Goal: Information Seeking & Learning: Learn about a topic

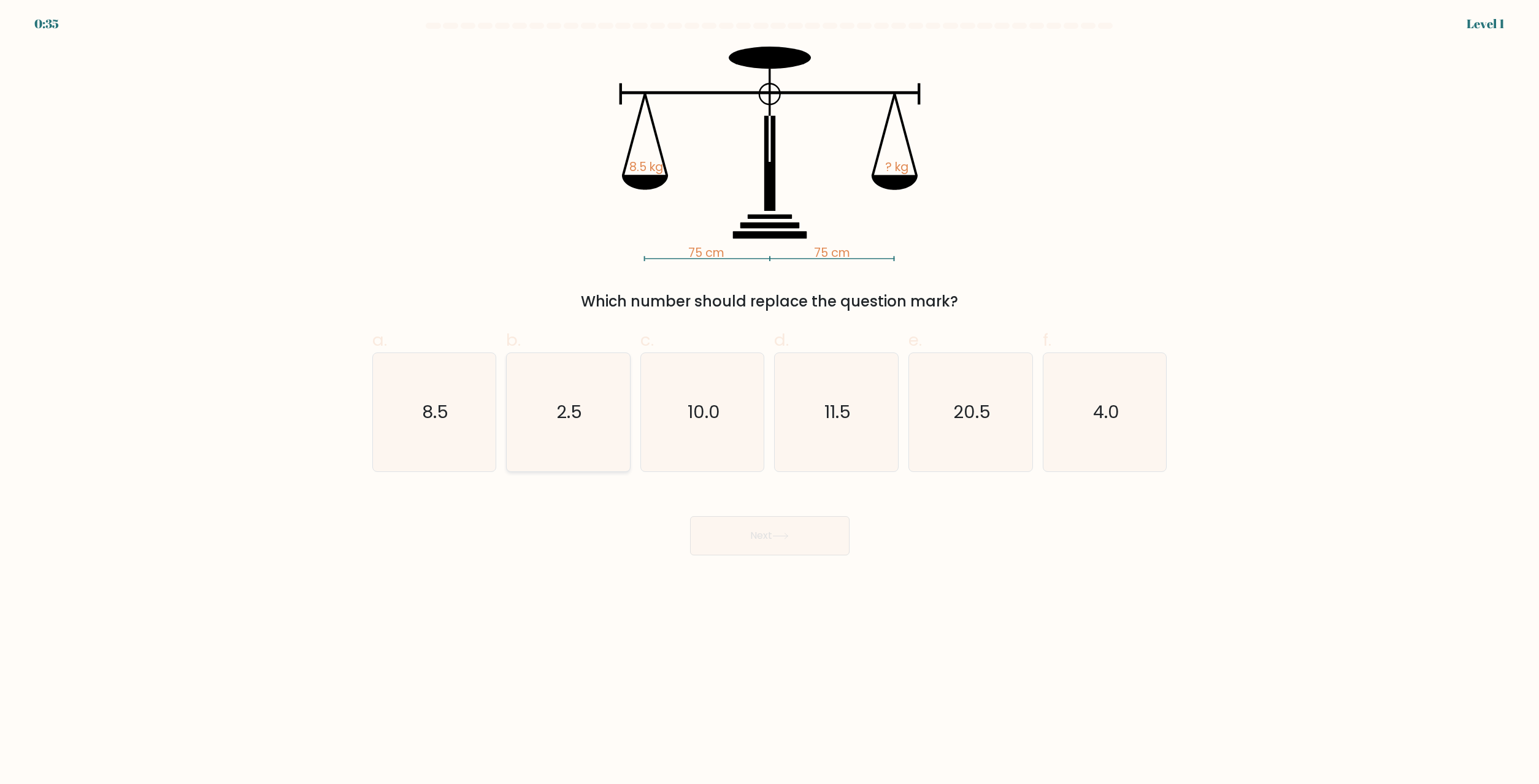
drag, startPoint x: 420, startPoint y: 449, endPoint x: 579, endPoint y: 469, distance: 160.3
click at [425, 446] on icon "8.5" at bounding box center [434, 413] width 119 height 119
click at [780, 525] on button "Next" at bounding box center [769, 536] width 160 height 39
drag, startPoint x: 423, startPoint y: 436, endPoint x: 650, endPoint y: 529, distance: 245.3
click at [423, 434] on icon "8.5" at bounding box center [434, 413] width 119 height 119
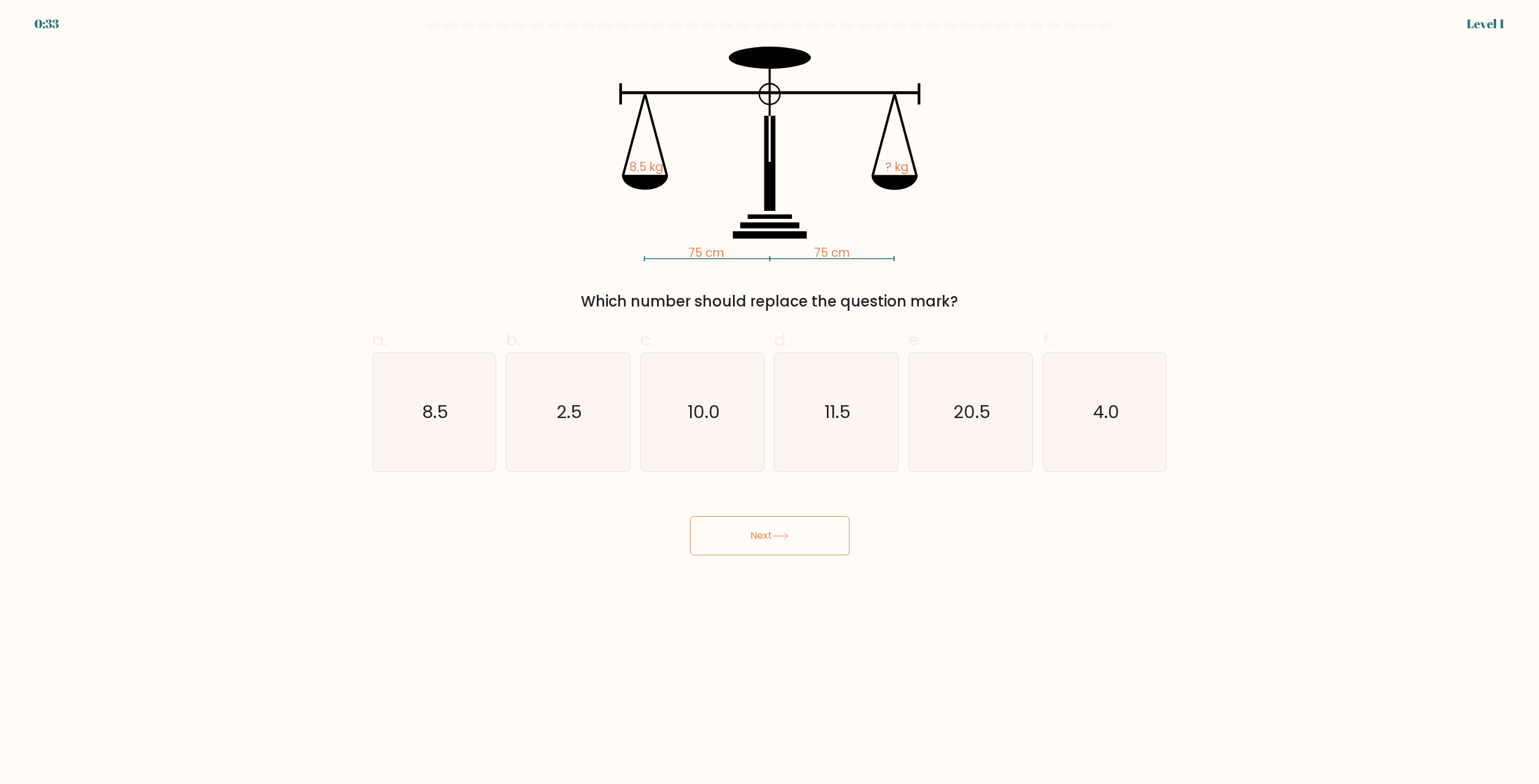
click at [770, 401] on input "a. 8.5" at bounding box center [770, 396] width 1 height 8
radio input "true"
click at [810, 545] on button "Next" at bounding box center [769, 536] width 160 height 39
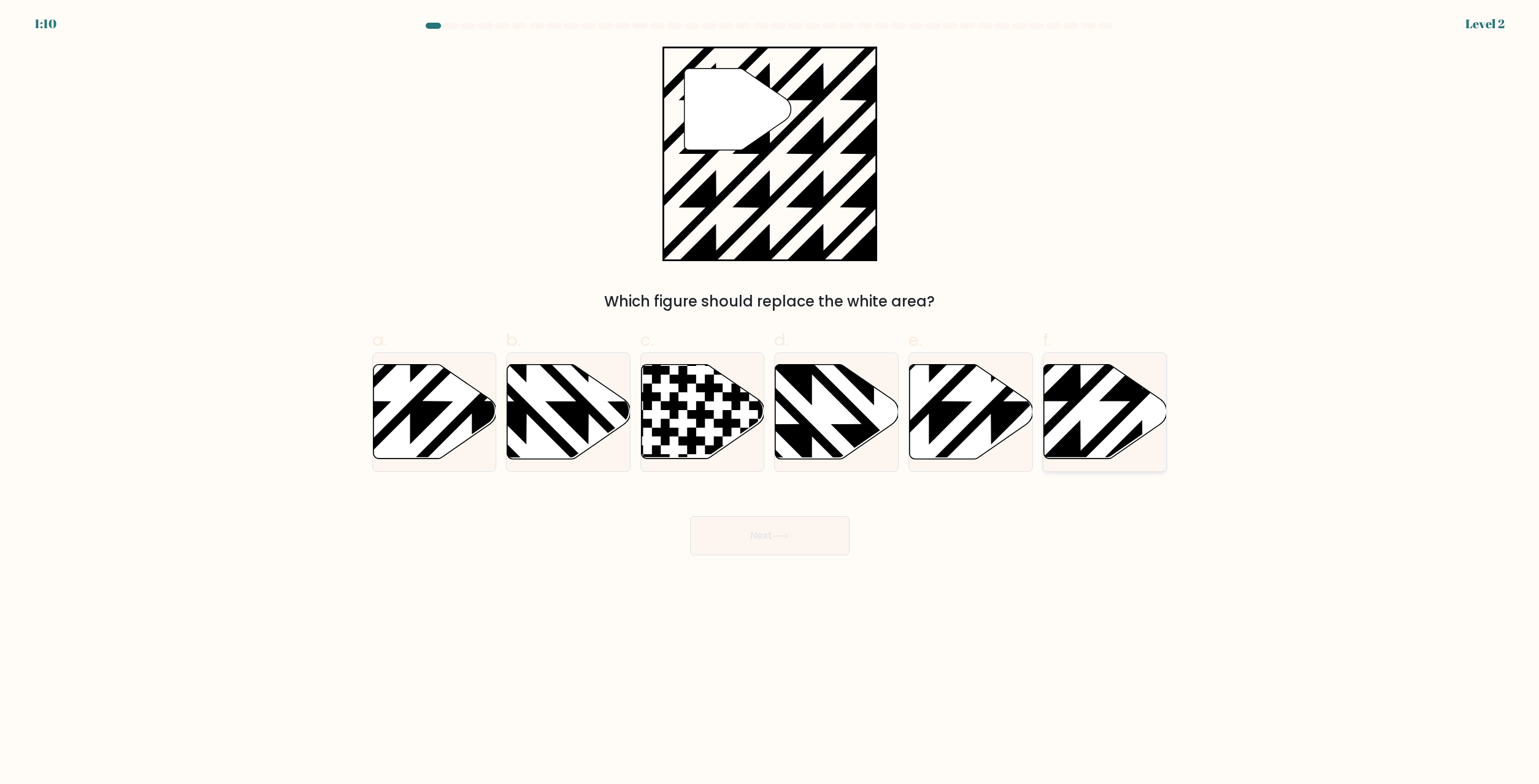
click at [1072, 392] on icon at bounding box center [1142, 464] width 248 height 248
click at [771, 392] on input "f." at bounding box center [770, 396] width 1 height 8
radio input "true"
click at [774, 534] on button "Next" at bounding box center [769, 536] width 160 height 39
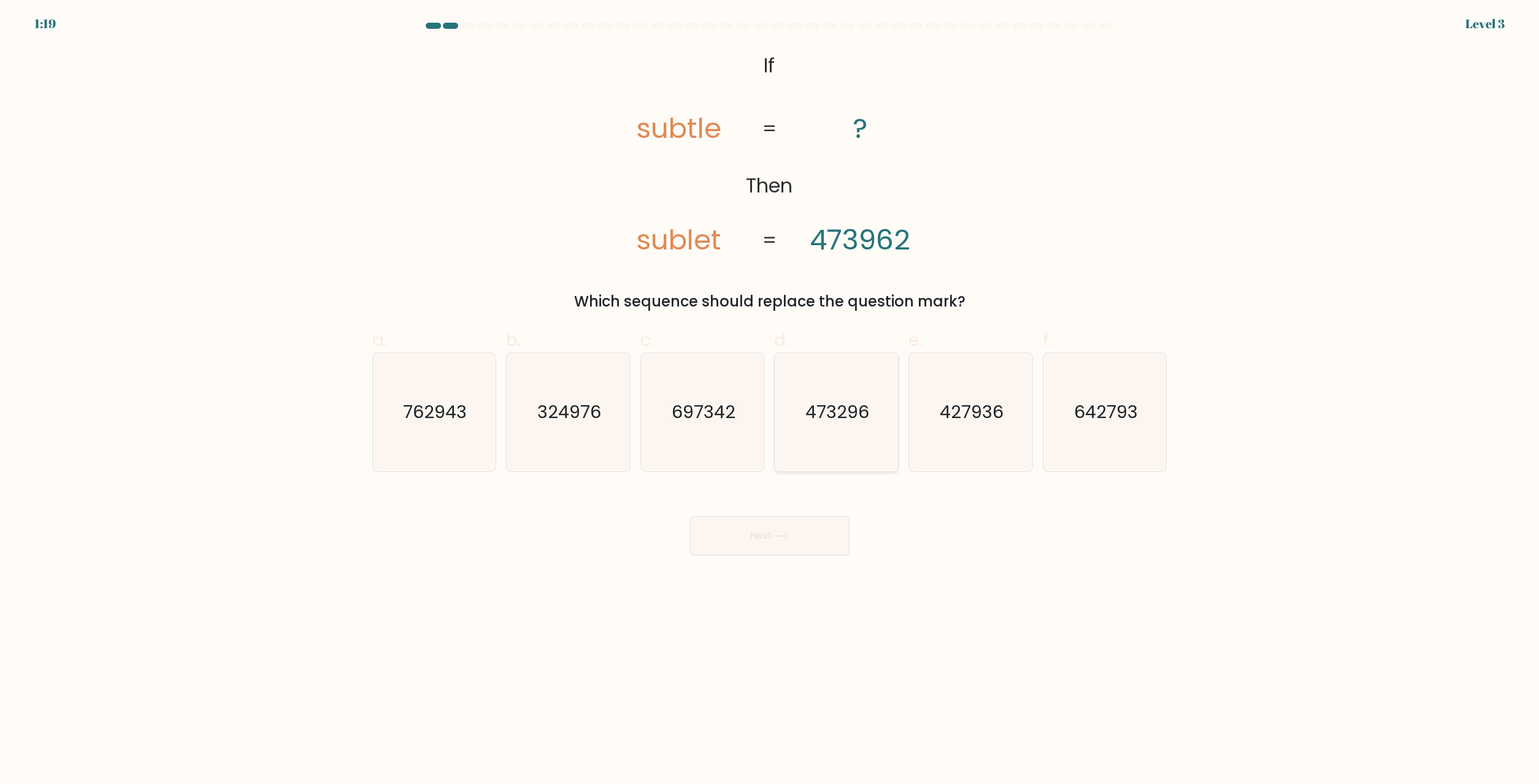
click at [814, 391] on icon "473296" at bounding box center [837, 413] width 119 height 119
click at [771, 392] on input "d. 473296" at bounding box center [770, 396] width 1 height 8
radio input "true"
click at [765, 523] on button "Next" at bounding box center [769, 536] width 160 height 39
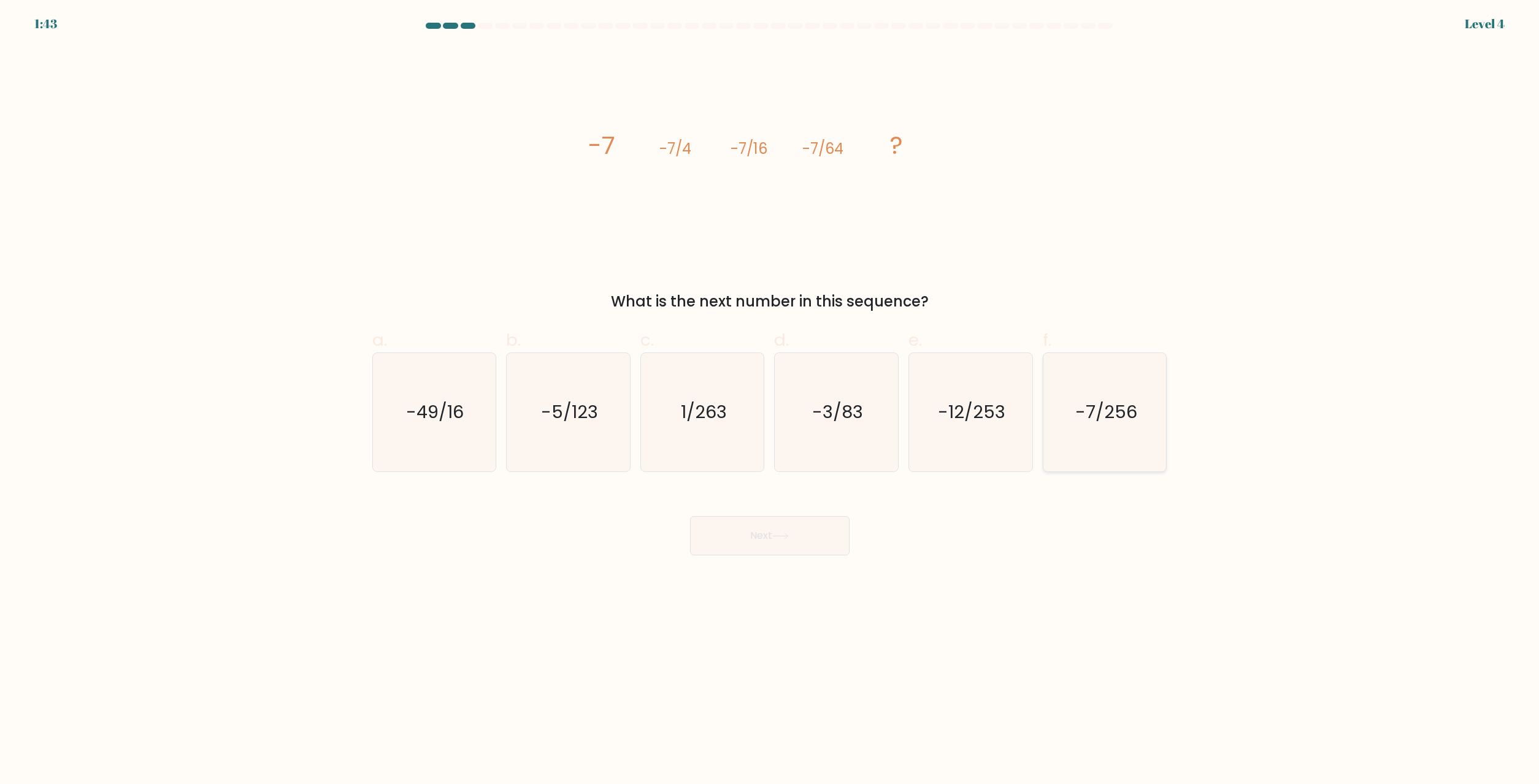
click at [1106, 425] on icon "-7/256" at bounding box center [1105, 413] width 119 height 119
click at [771, 401] on input "f. -7/256" at bounding box center [770, 396] width 1 height 8
radio input "true"
click at [790, 557] on body "1:42 Level 4" at bounding box center [769, 392] width 1539 height 784
click at [789, 539] on icon at bounding box center [780, 536] width 17 height 7
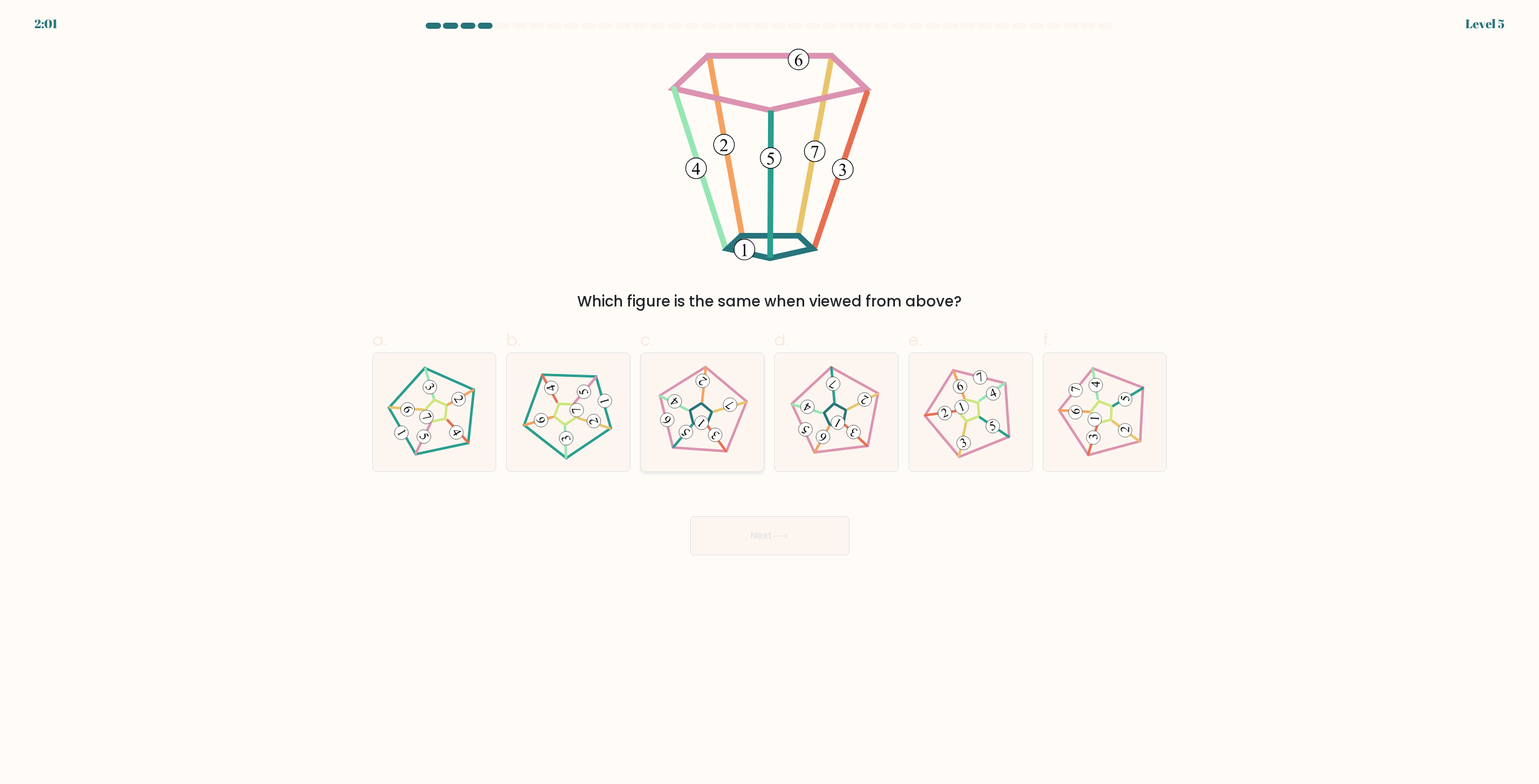
click at [715, 425] on icon at bounding box center [702, 413] width 95 height 95
click at [770, 401] on input "c." at bounding box center [770, 396] width 1 height 8
radio input "true"
click at [771, 539] on button "Next" at bounding box center [769, 536] width 160 height 39
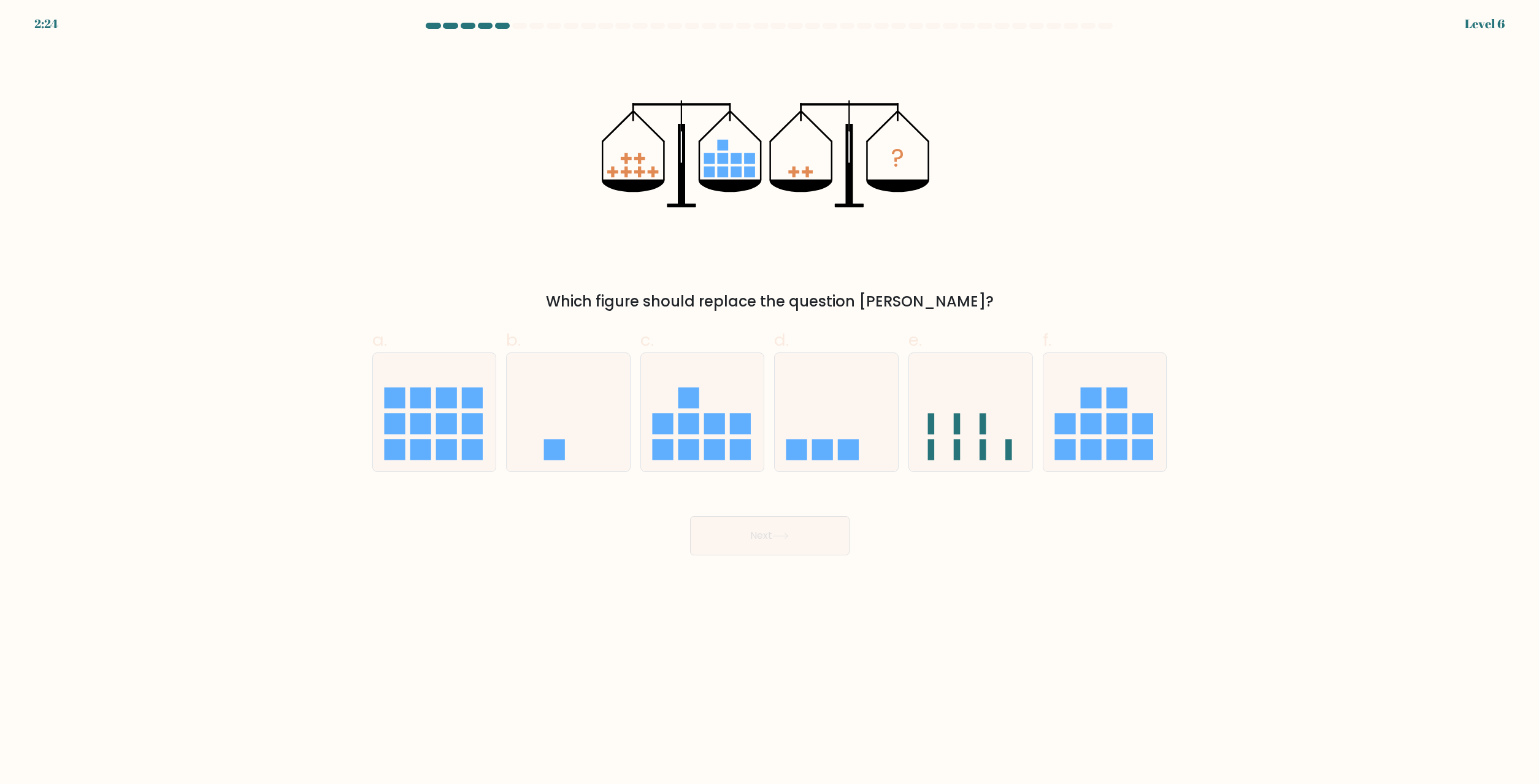
click at [862, 334] on label "d." at bounding box center [836, 399] width 125 height 145
click at [771, 392] on input "d." at bounding box center [770, 396] width 1 height 8
radio input "true"
click at [849, 354] on div at bounding box center [836, 412] width 125 height 119
click at [771, 392] on input "d." at bounding box center [770, 396] width 1 height 8
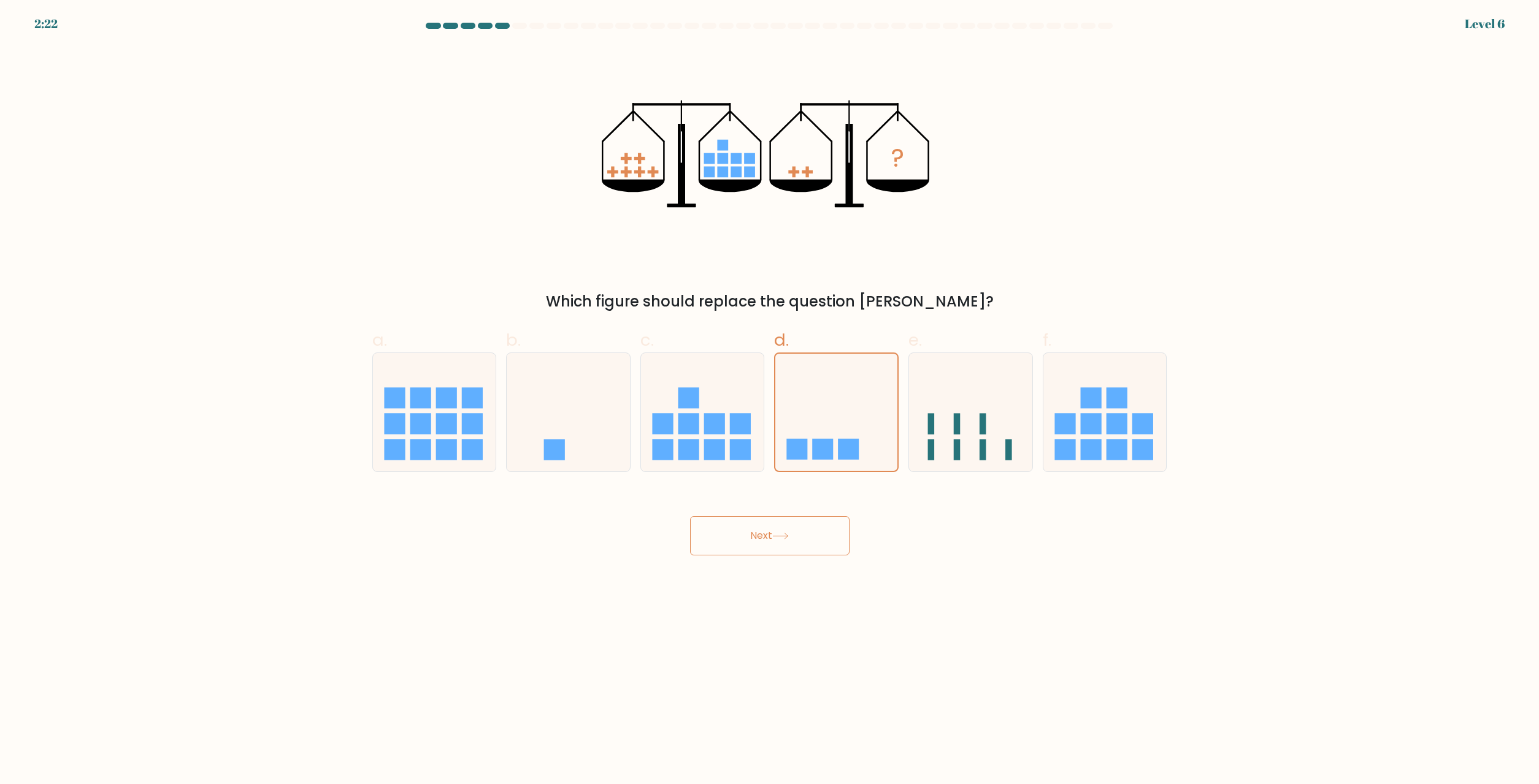
drag, startPoint x: 792, startPoint y: 545, endPoint x: 791, endPoint y: 538, distance: 7.1
click at [791, 540] on button "Next" at bounding box center [769, 536] width 160 height 39
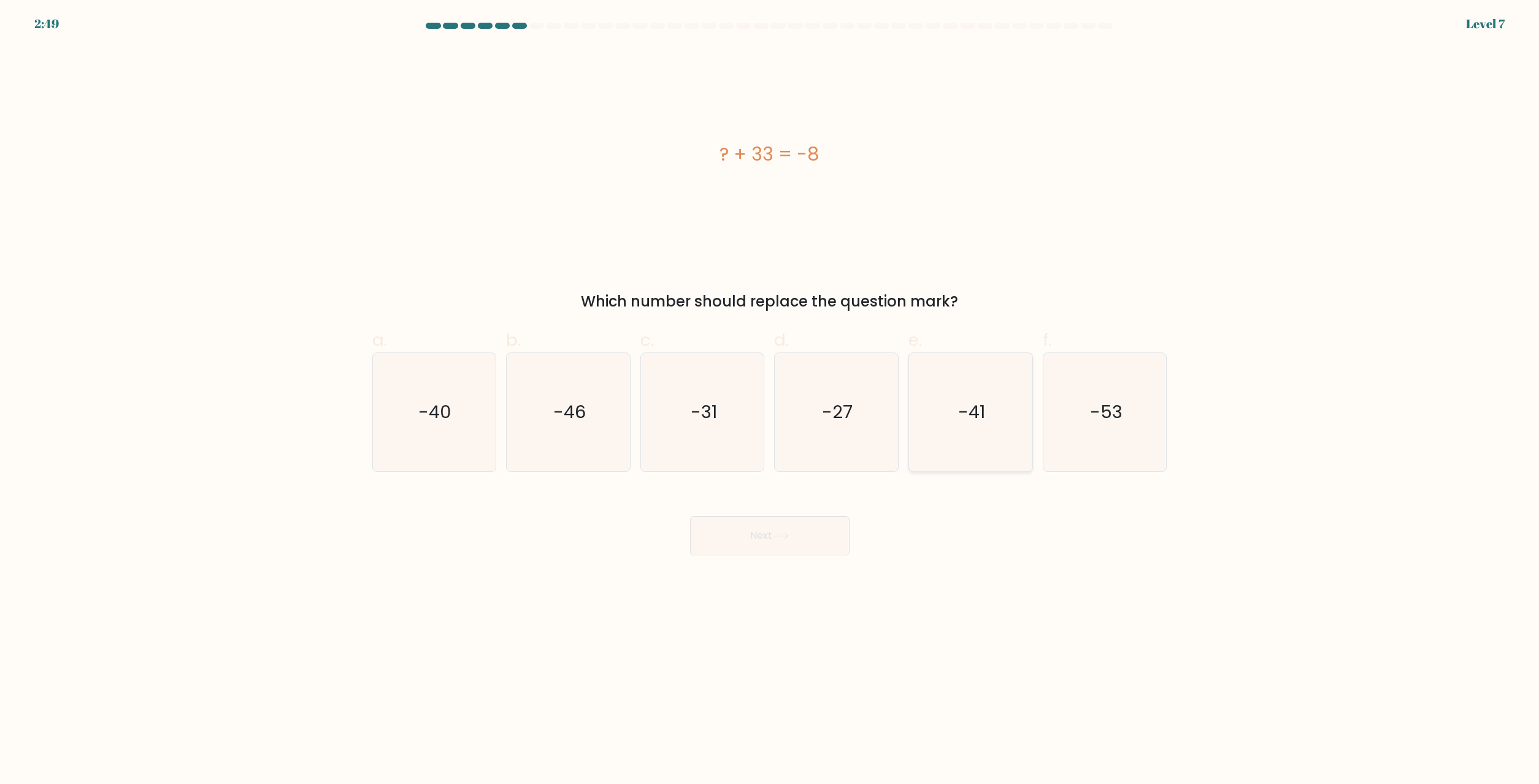
click at [993, 396] on icon "-41" at bounding box center [971, 413] width 119 height 119
click at [771, 396] on input "e. -41" at bounding box center [770, 396] width 1 height 8
radio input "true"
click at [771, 542] on button "Next" at bounding box center [769, 536] width 160 height 39
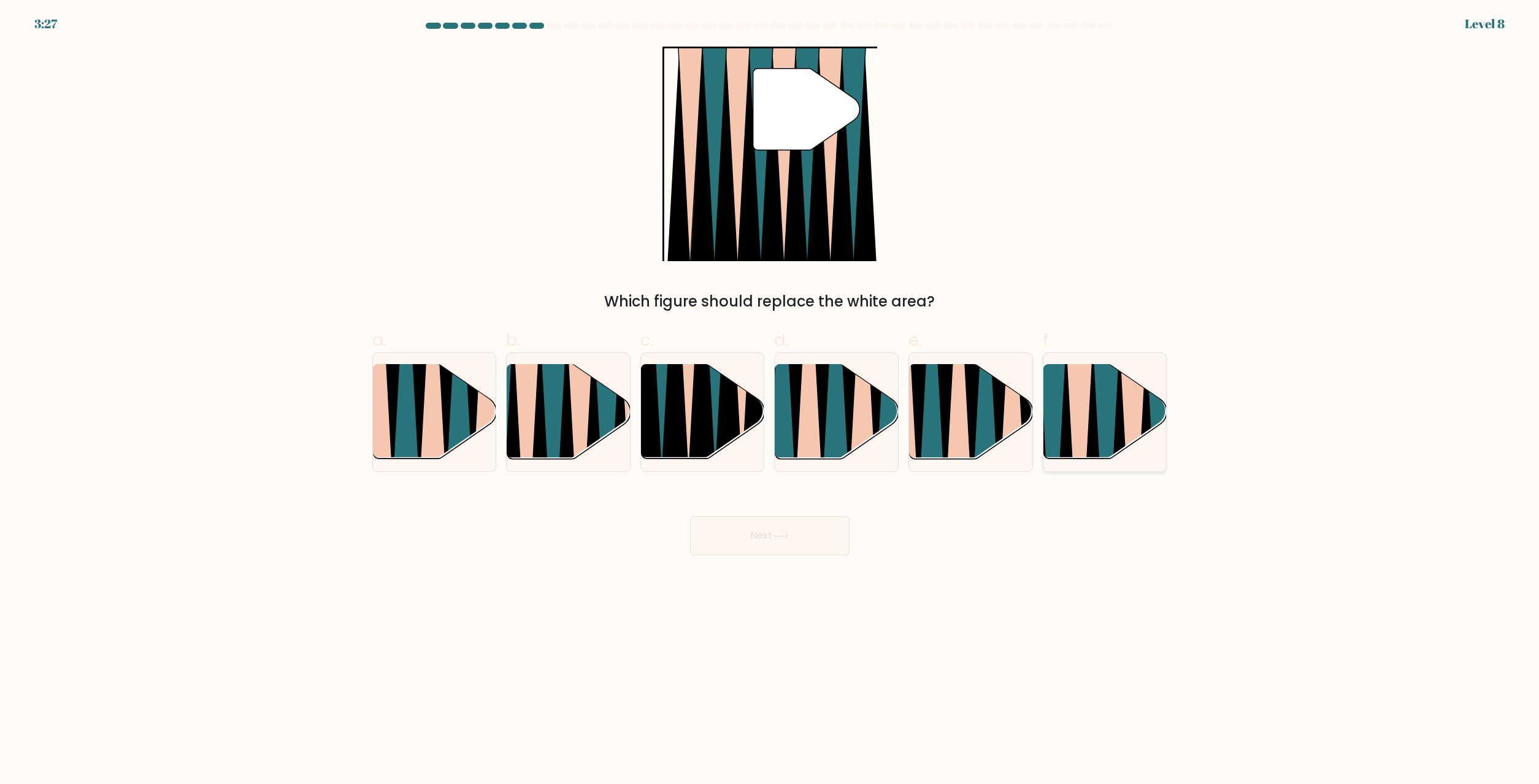
click at [1049, 410] on icon at bounding box center [1052, 464] width 28 height 247
click at [771, 401] on input "f." at bounding box center [770, 396] width 1 height 8
radio input "true"
click at [795, 549] on button "Next" at bounding box center [769, 536] width 160 height 39
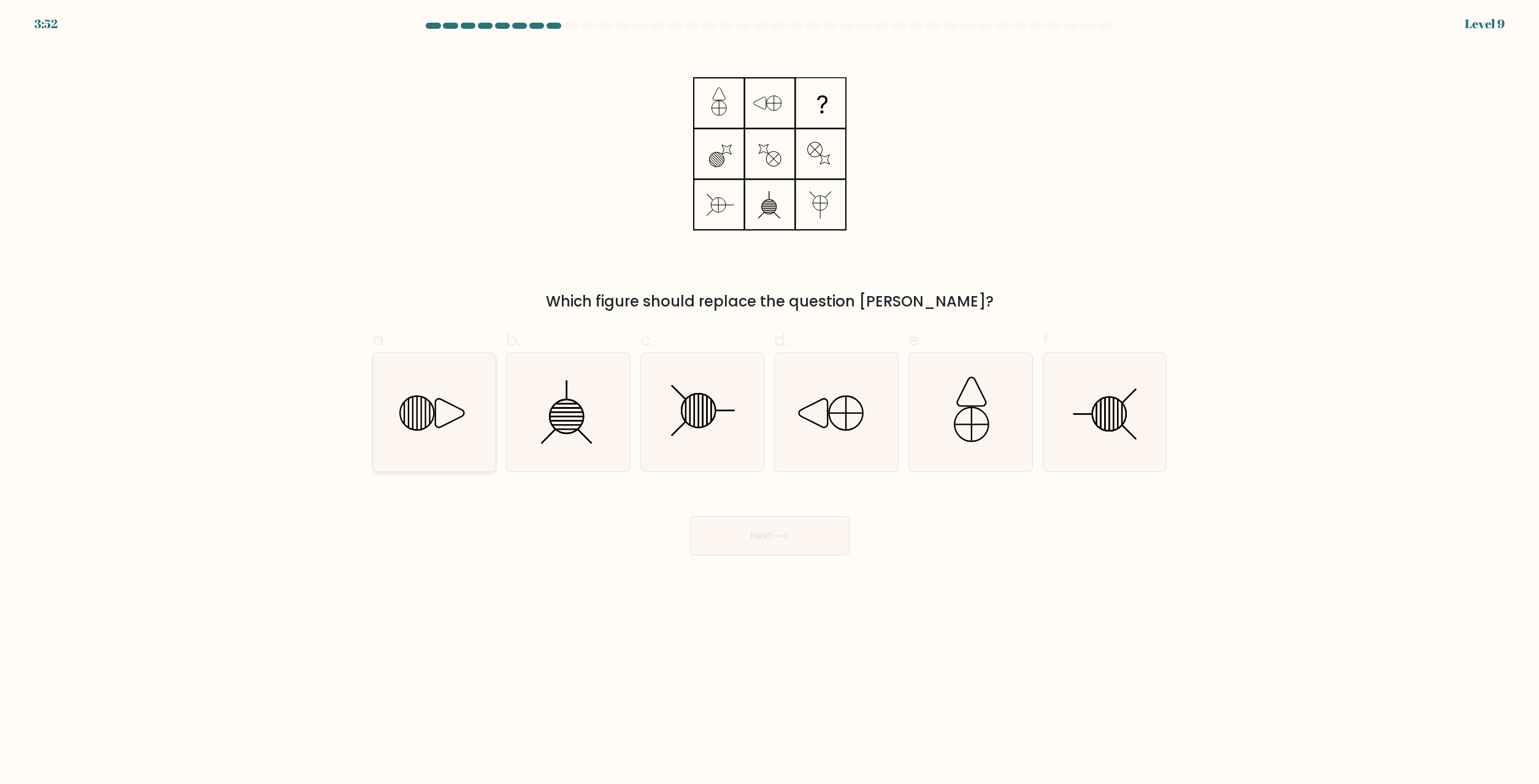
click at [491, 432] on icon at bounding box center [434, 413] width 119 height 119
click at [770, 401] on input "a." at bounding box center [770, 396] width 1 height 8
radio input "true"
click at [751, 534] on button "Next" at bounding box center [769, 536] width 160 height 39
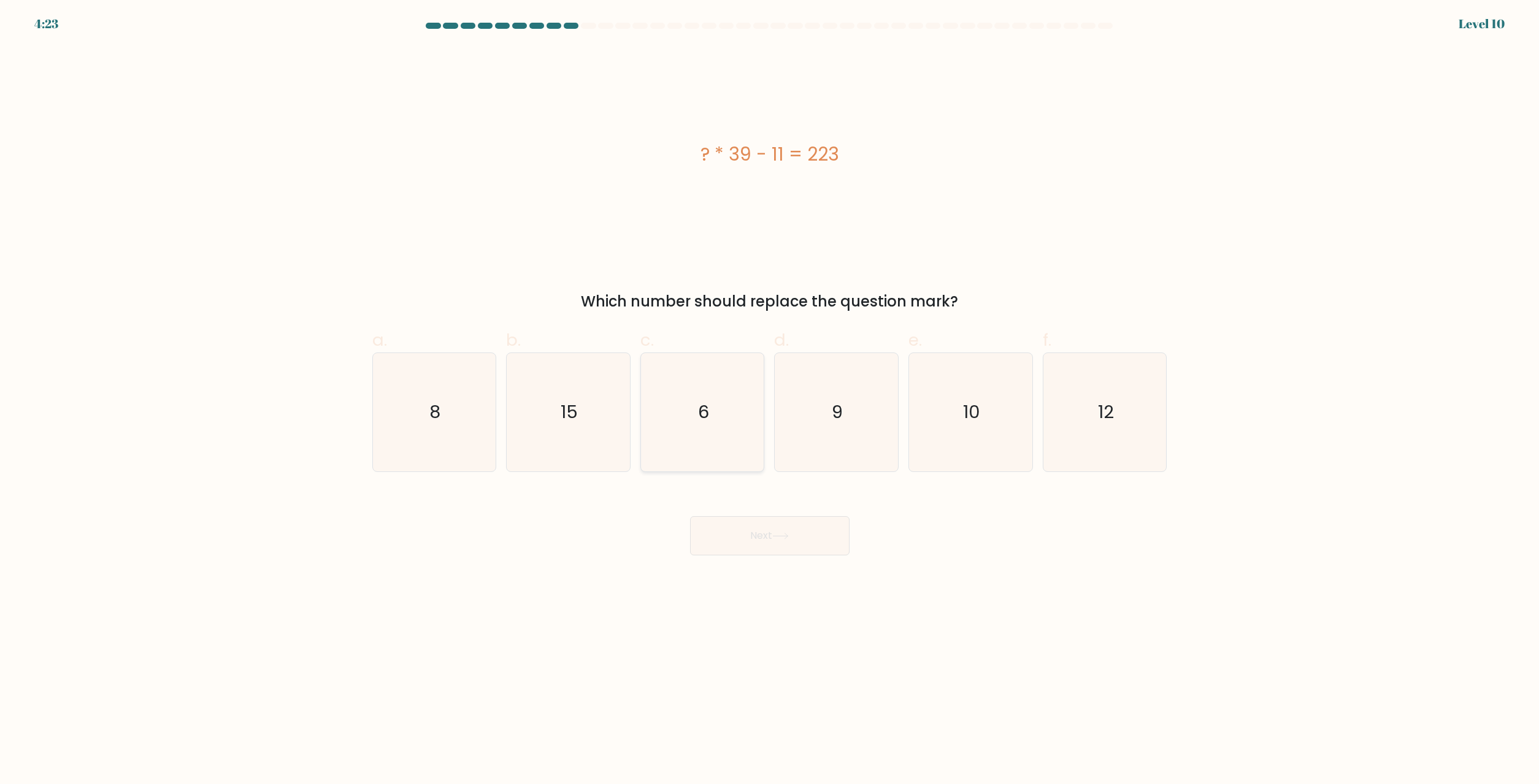
click at [694, 416] on icon "6" at bounding box center [702, 413] width 119 height 119
click at [770, 401] on input "c. 6" at bounding box center [770, 396] width 1 height 8
radio input "true"
click at [782, 542] on button "Next" at bounding box center [769, 536] width 160 height 39
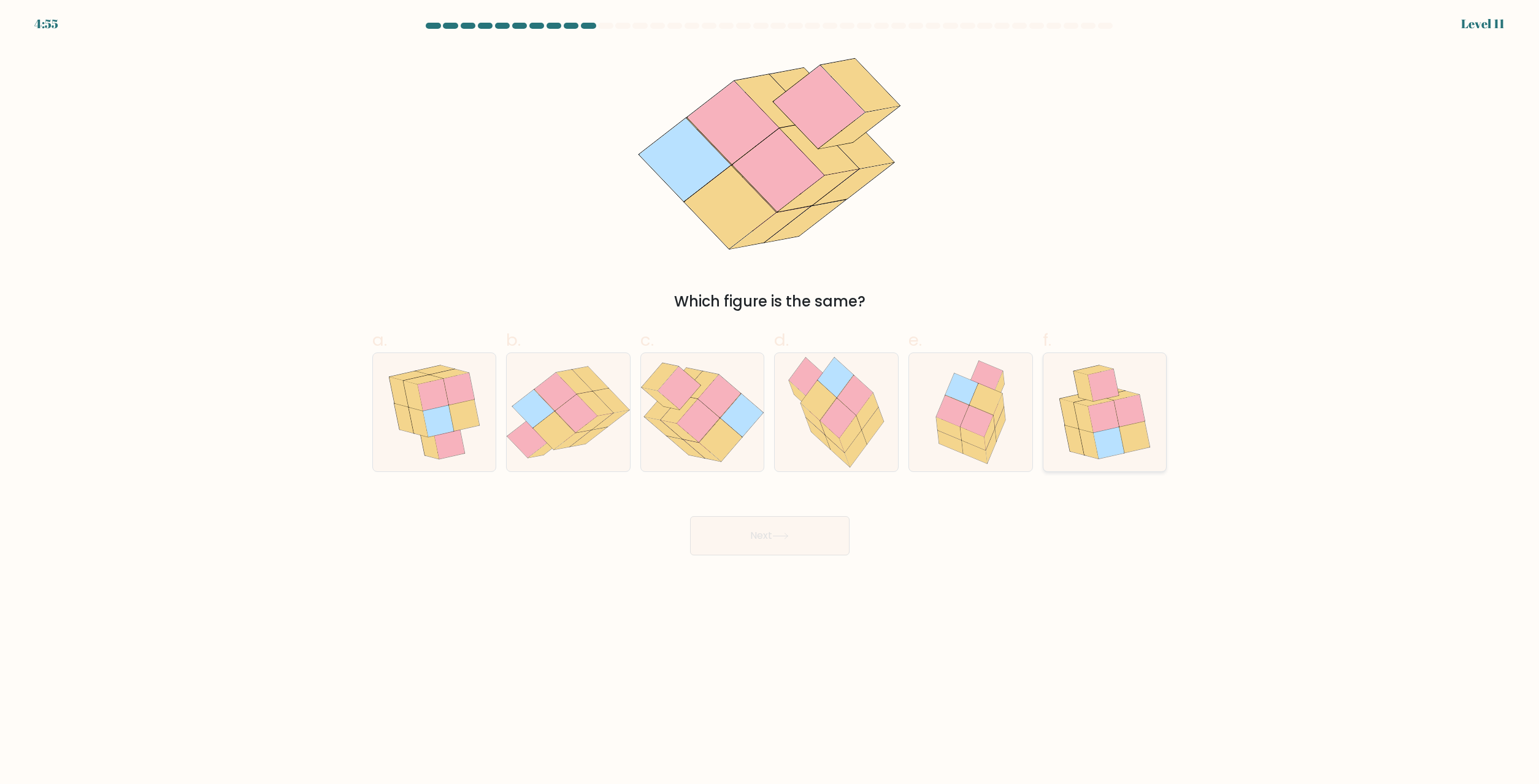
click at [1122, 419] on icon at bounding box center [1129, 410] width 31 height 32
click at [771, 401] on input "f." at bounding box center [770, 396] width 1 height 8
radio input "true"
click at [792, 545] on button "Next" at bounding box center [769, 536] width 160 height 39
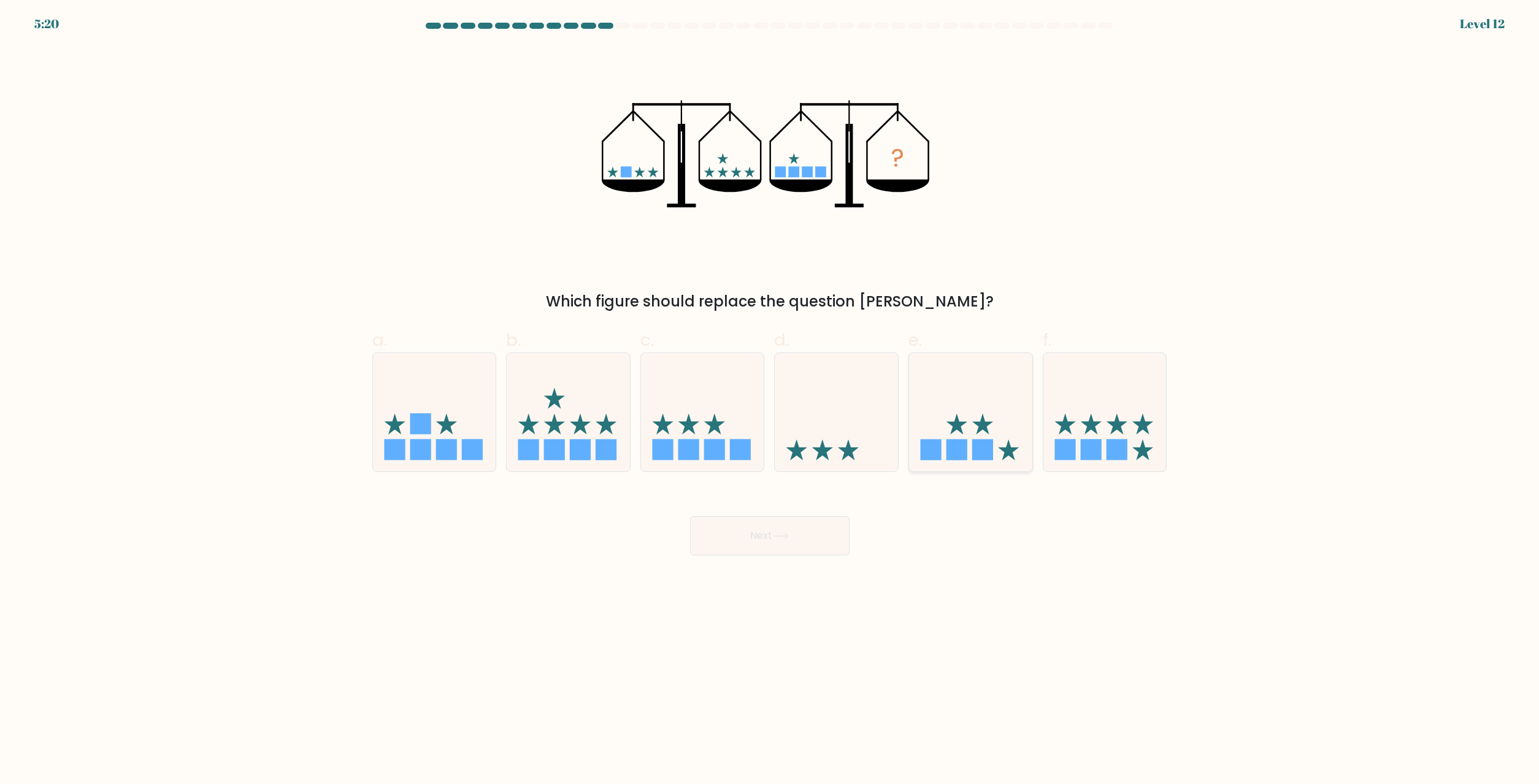
click at [962, 440] on rect at bounding box center [957, 449] width 21 height 21
click at [771, 401] on input "e." at bounding box center [770, 396] width 1 height 8
radio input "true"
click at [827, 534] on button "Next" at bounding box center [769, 536] width 160 height 39
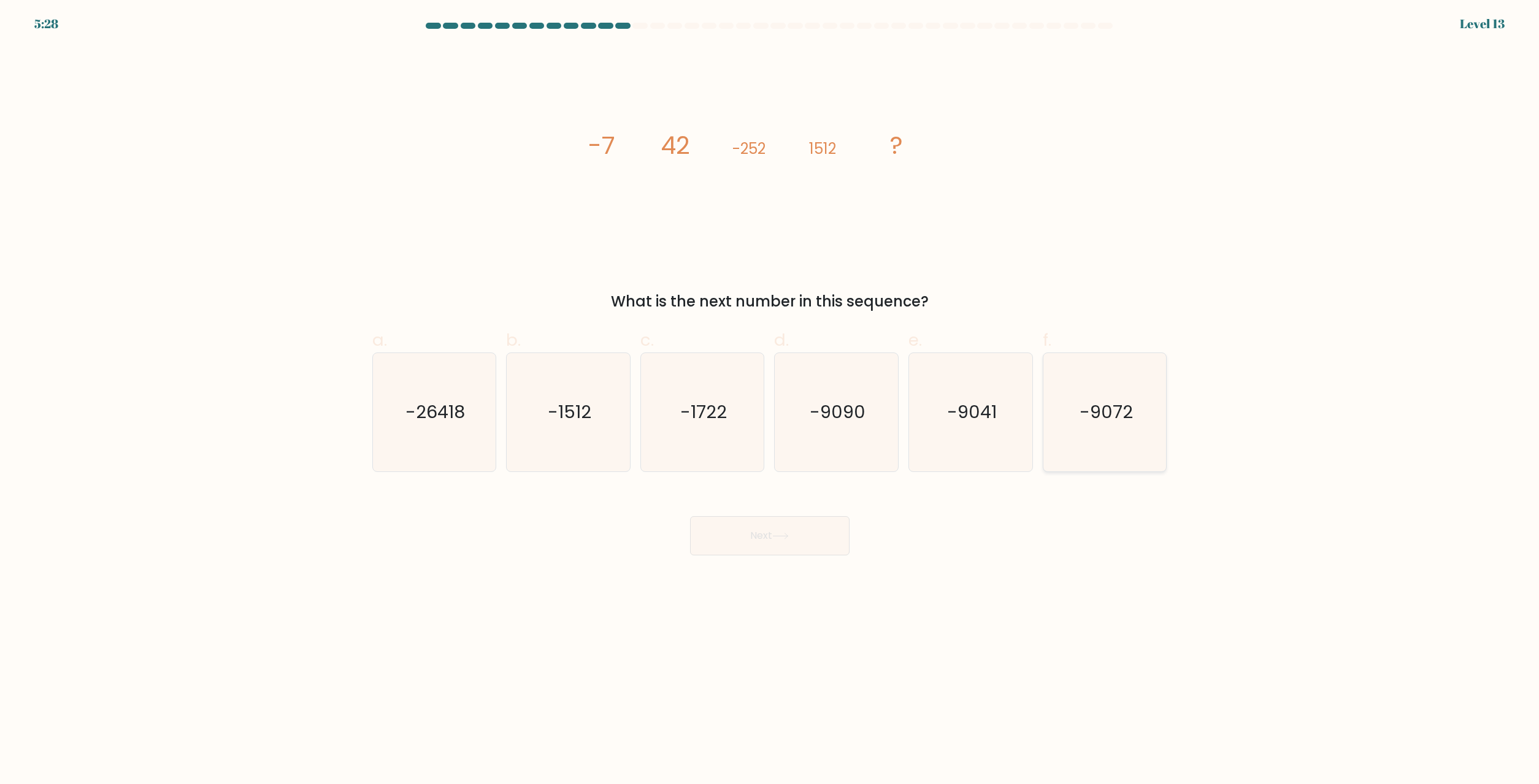
click at [1072, 415] on icon "-9072" at bounding box center [1105, 413] width 119 height 119
click at [771, 401] on input "f. -9072" at bounding box center [770, 396] width 1 height 8
radio input "true"
click at [752, 541] on button "Next" at bounding box center [769, 536] width 160 height 39
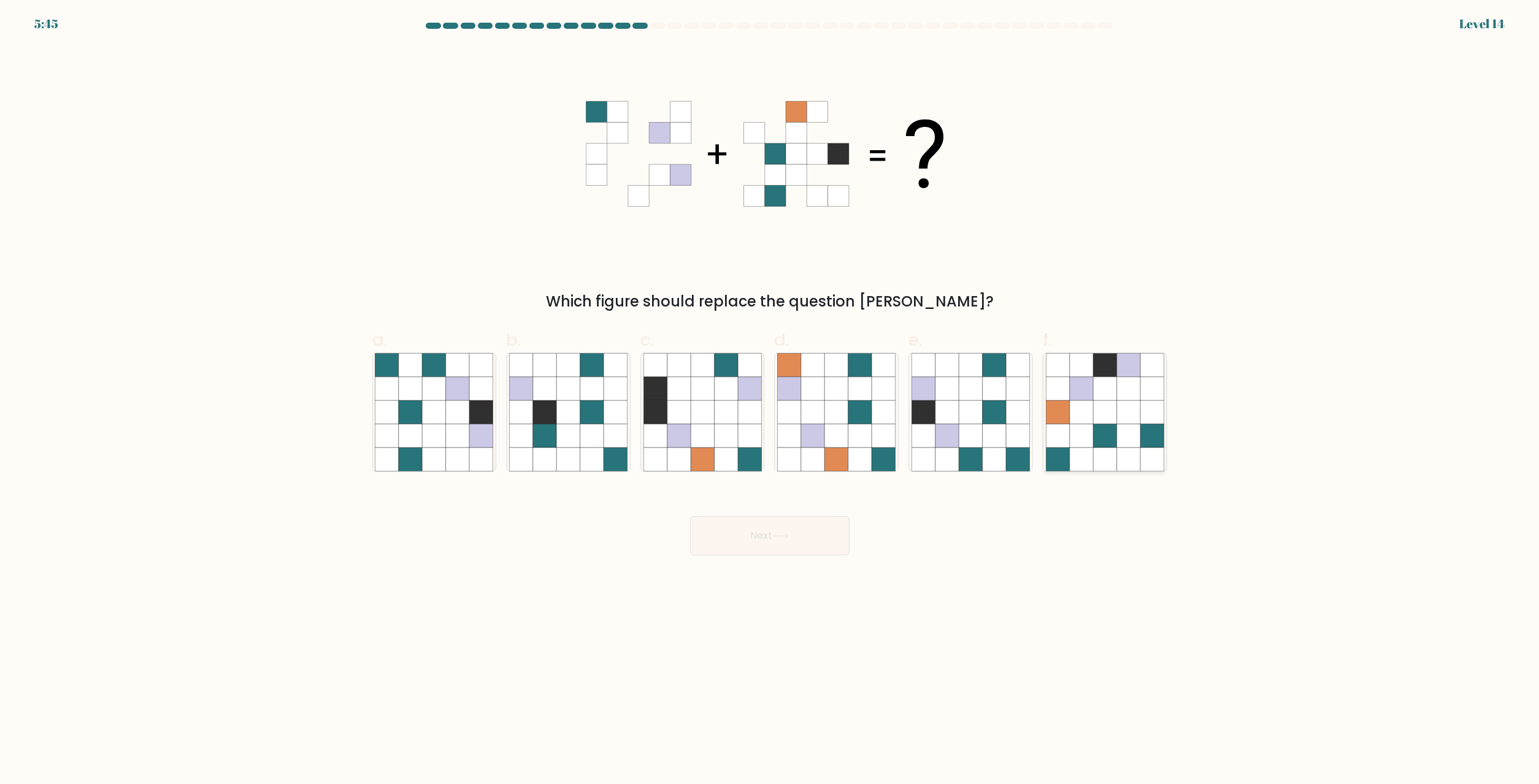
click at [1052, 439] on icon at bounding box center [1057, 436] width 23 height 23
click at [771, 401] on input "f." at bounding box center [770, 396] width 1 height 8
radio input "true"
click at [737, 538] on button "Next" at bounding box center [769, 536] width 160 height 39
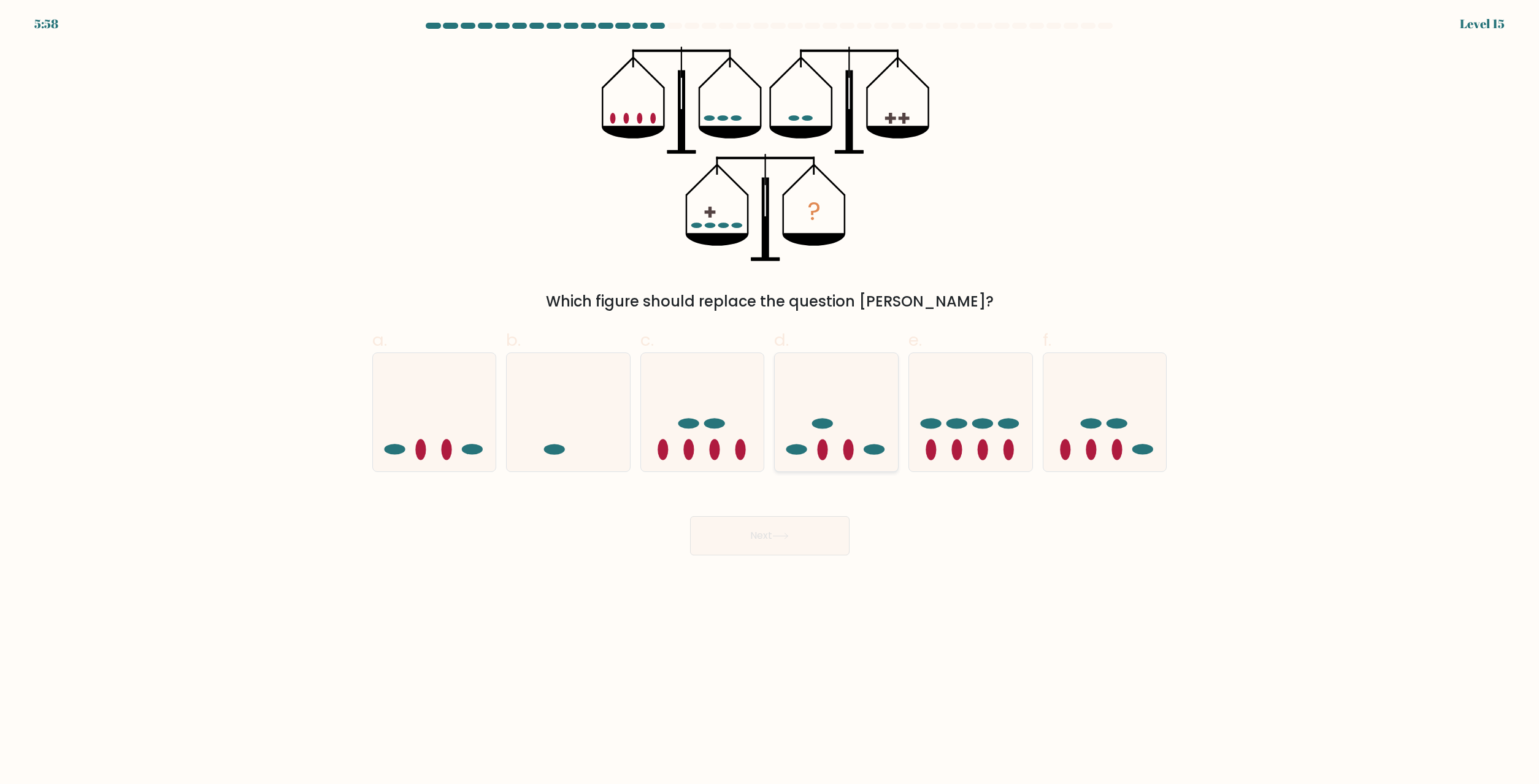
click at [816, 380] on icon at bounding box center [836, 413] width 123 height 102
click at [771, 392] on input "d." at bounding box center [770, 396] width 1 height 8
radio input "true"
click at [810, 543] on button "Next" at bounding box center [769, 536] width 160 height 39
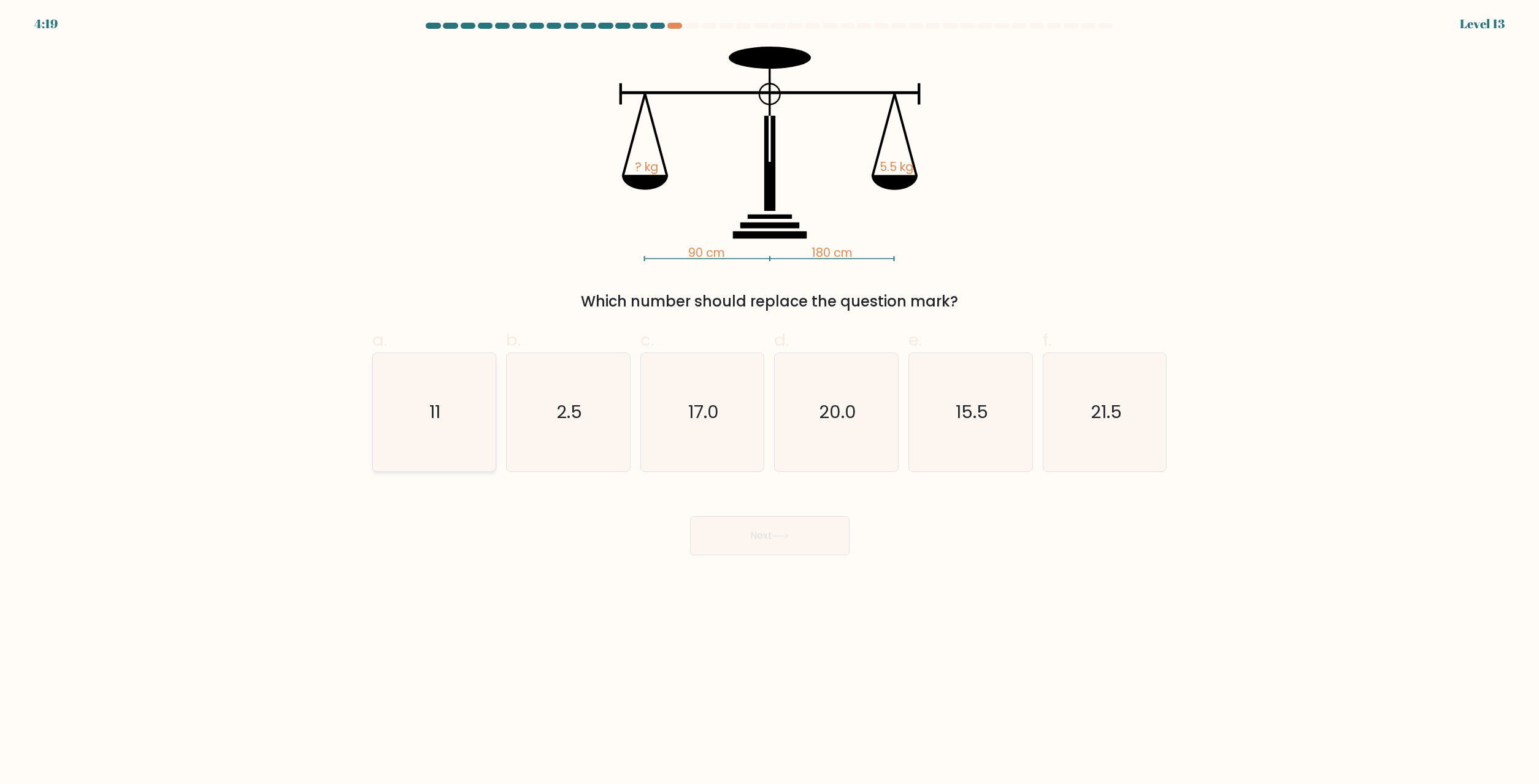
click at [427, 389] on icon "11" at bounding box center [434, 413] width 119 height 119
click at [770, 392] on input "a. 11" at bounding box center [770, 396] width 1 height 8
radio input "true"
click at [797, 536] on button "Next" at bounding box center [769, 536] width 160 height 39
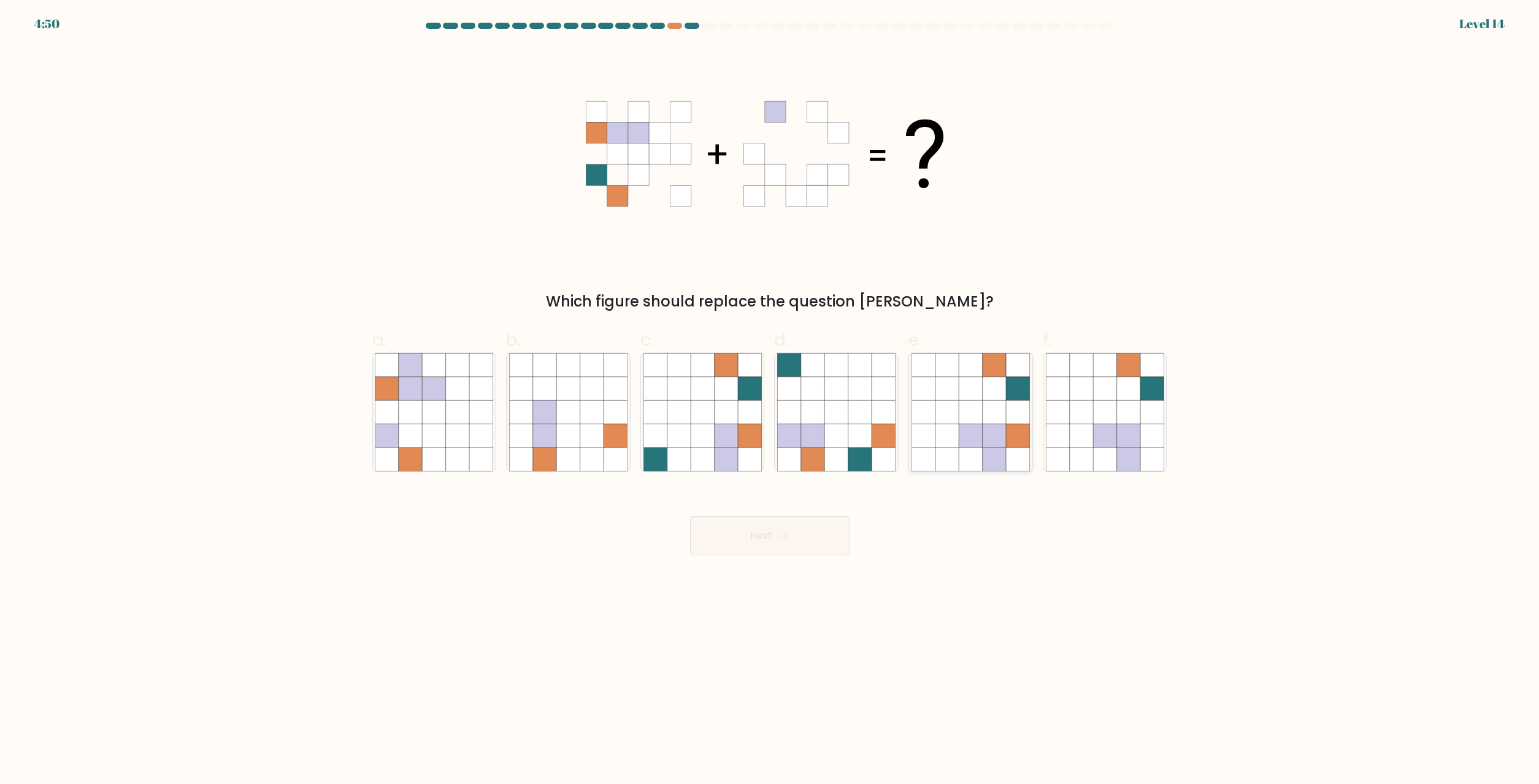
click at [998, 426] on icon at bounding box center [993, 436] width 23 height 23
click at [771, 401] on input "e." at bounding box center [770, 396] width 1 height 8
radio input "true"
click at [738, 549] on button "Next" at bounding box center [769, 536] width 160 height 39
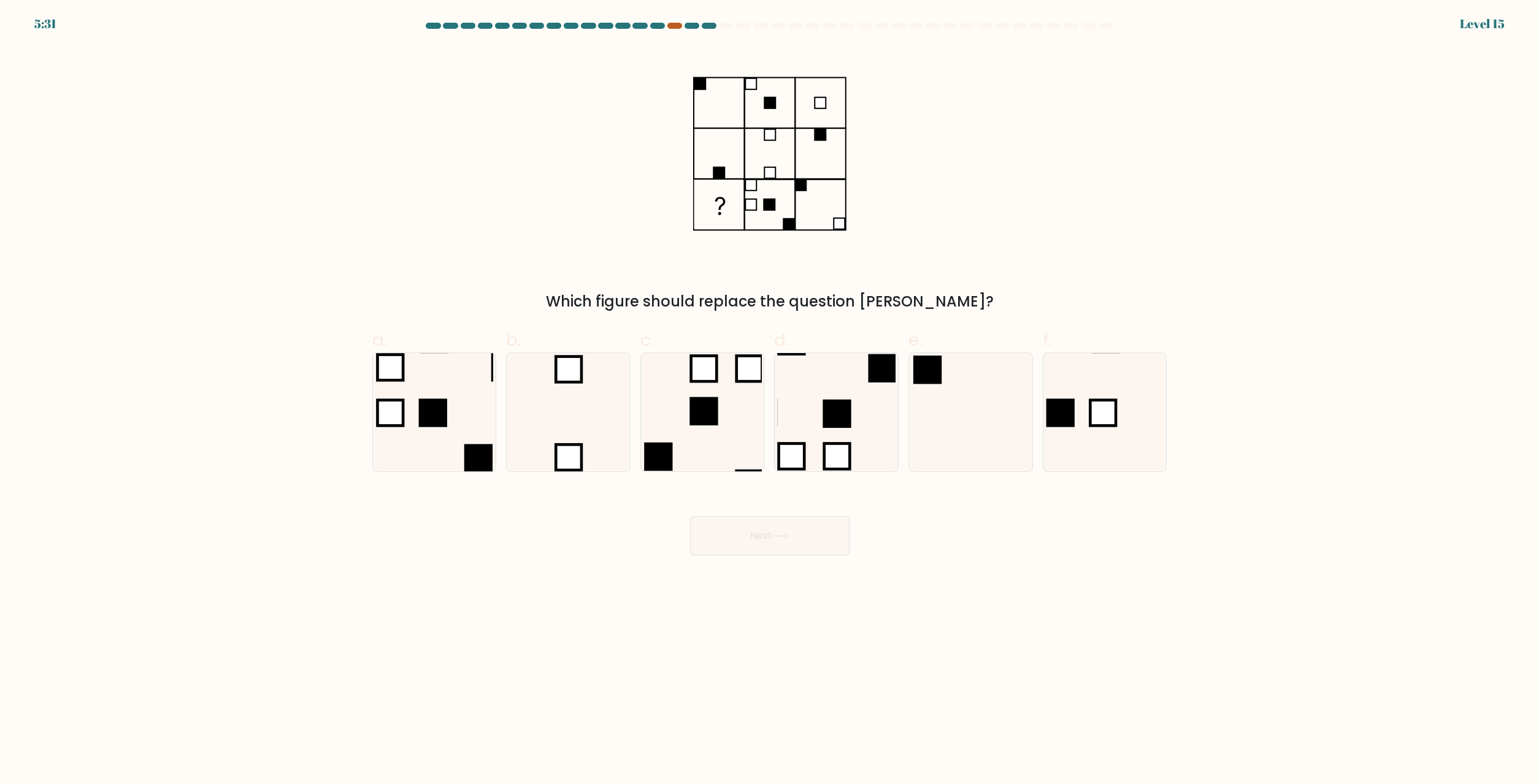
click at [673, 28] on div at bounding box center [675, 26] width 15 height 6
drag, startPoint x: 678, startPoint y: 32, endPoint x: 675, endPoint y: 22, distance: 10.4
click at [675, 23] on div at bounding box center [769, 28] width 810 height 11
click at [675, 22] on div "5:30 Level 15" at bounding box center [769, 17] width 1539 height 33
click at [675, 29] on div at bounding box center [675, 26] width 15 height 6
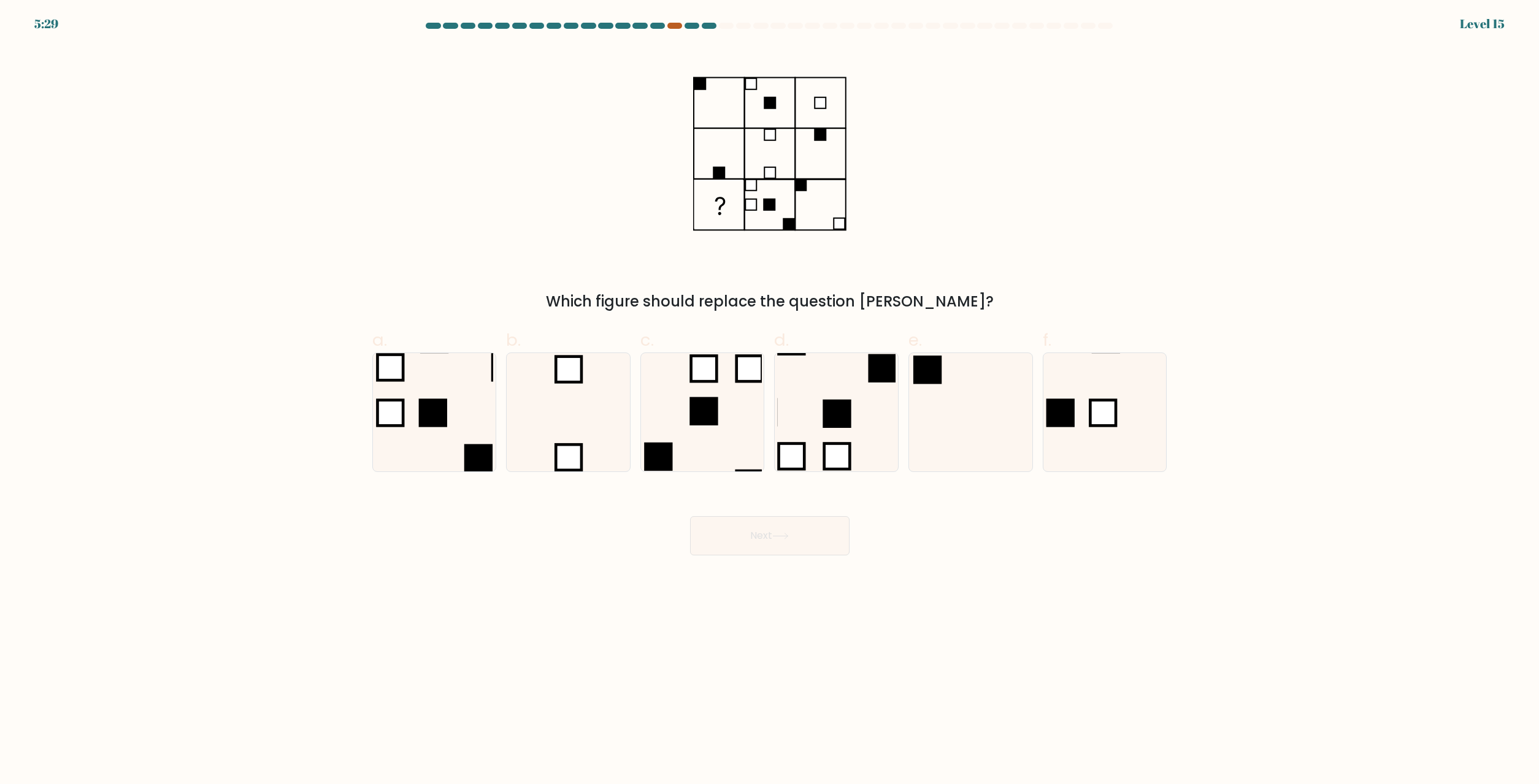
click at [675, 28] on div at bounding box center [675, 26] width 15 height 6
click at [1086, 415] on icon at bounding box center [1105, 413] width 119 height 119
click at [771, 401] on input "f." at bounding box center [770, 396] width 1 height 8
radio input "true"
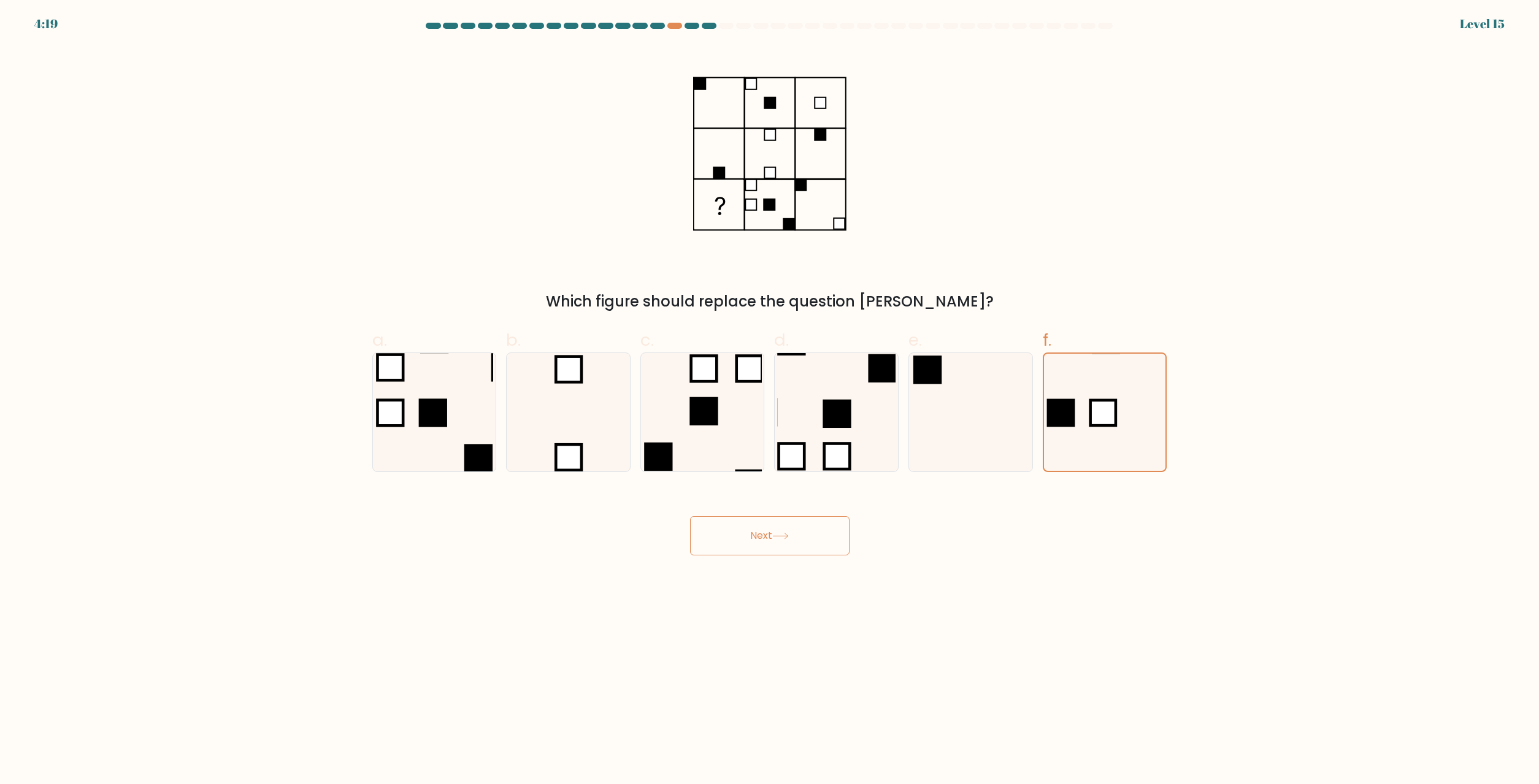
click at [819, 543] on button "Next" at bounding box center [769, 536] width 160 height 39
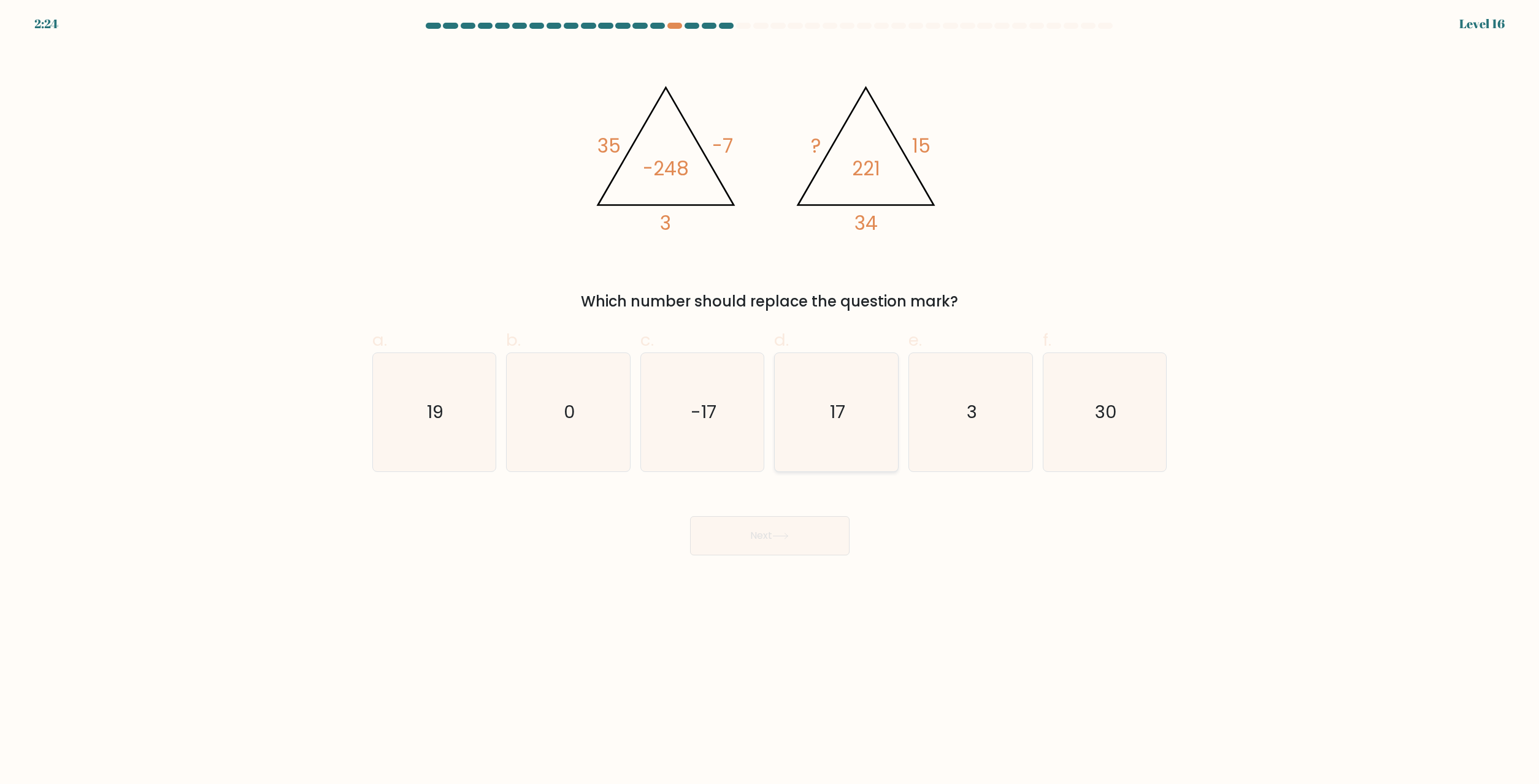
click at [835, 413] on text "17" at bounding box center [837, 413] width 15 height 25
click at [771, 401] on input "d. 17" at bounding box center [770, 396] width 1 height 8
radio input "true"
click at [817, 527] on button "Next" at bounding box center [769, 536] width 160 height 39
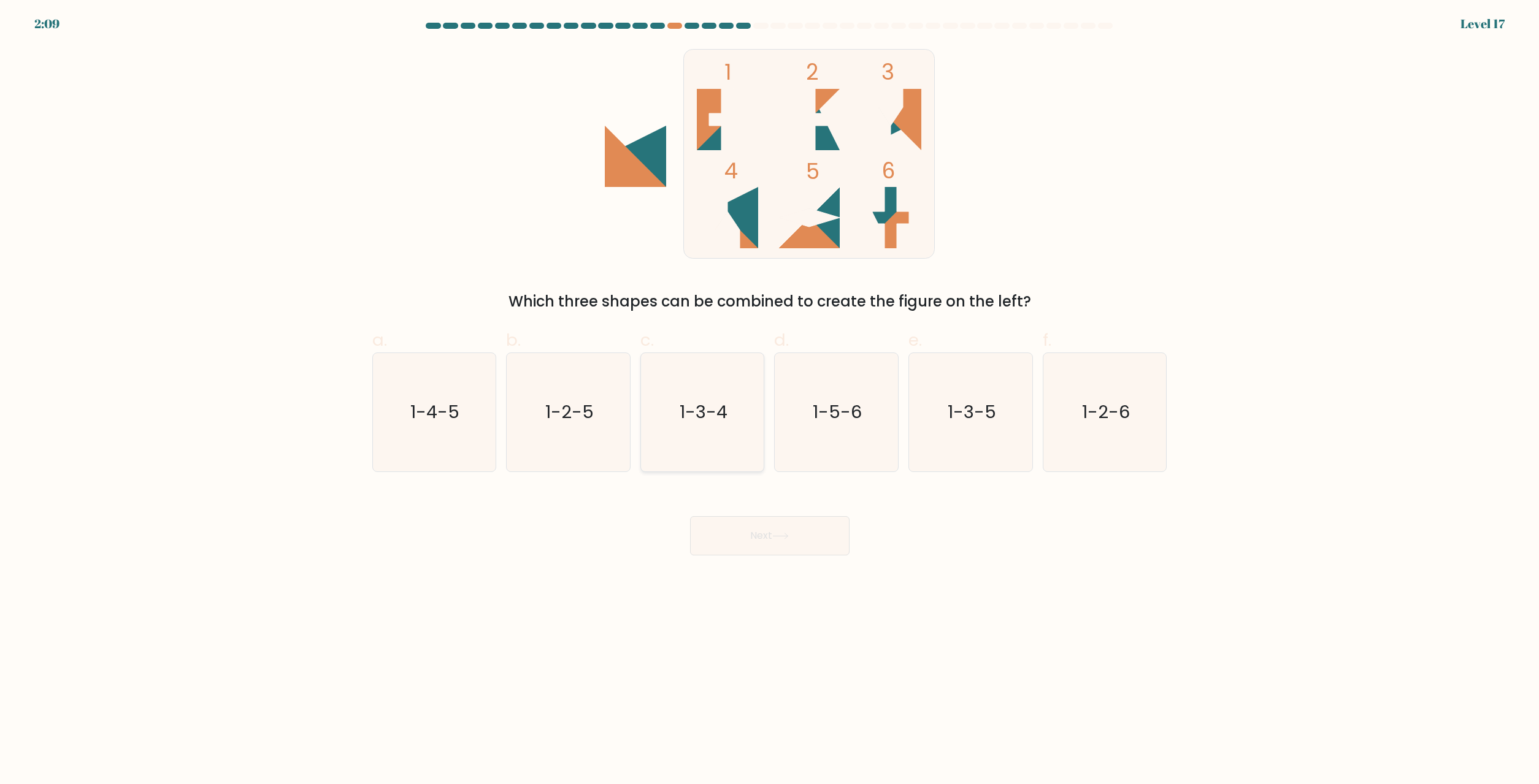
click at [727, 404] on icon "1-3-4" at bounding box center [702, 413] width 119 height 119
click at [770, 401] on input "c. 1-3-4" at bounding box center [770, 396] width 1 height 8
radio input "true"
click at [776, 550] on button "Next" at bounding box center [769, 536] width 160 height 39
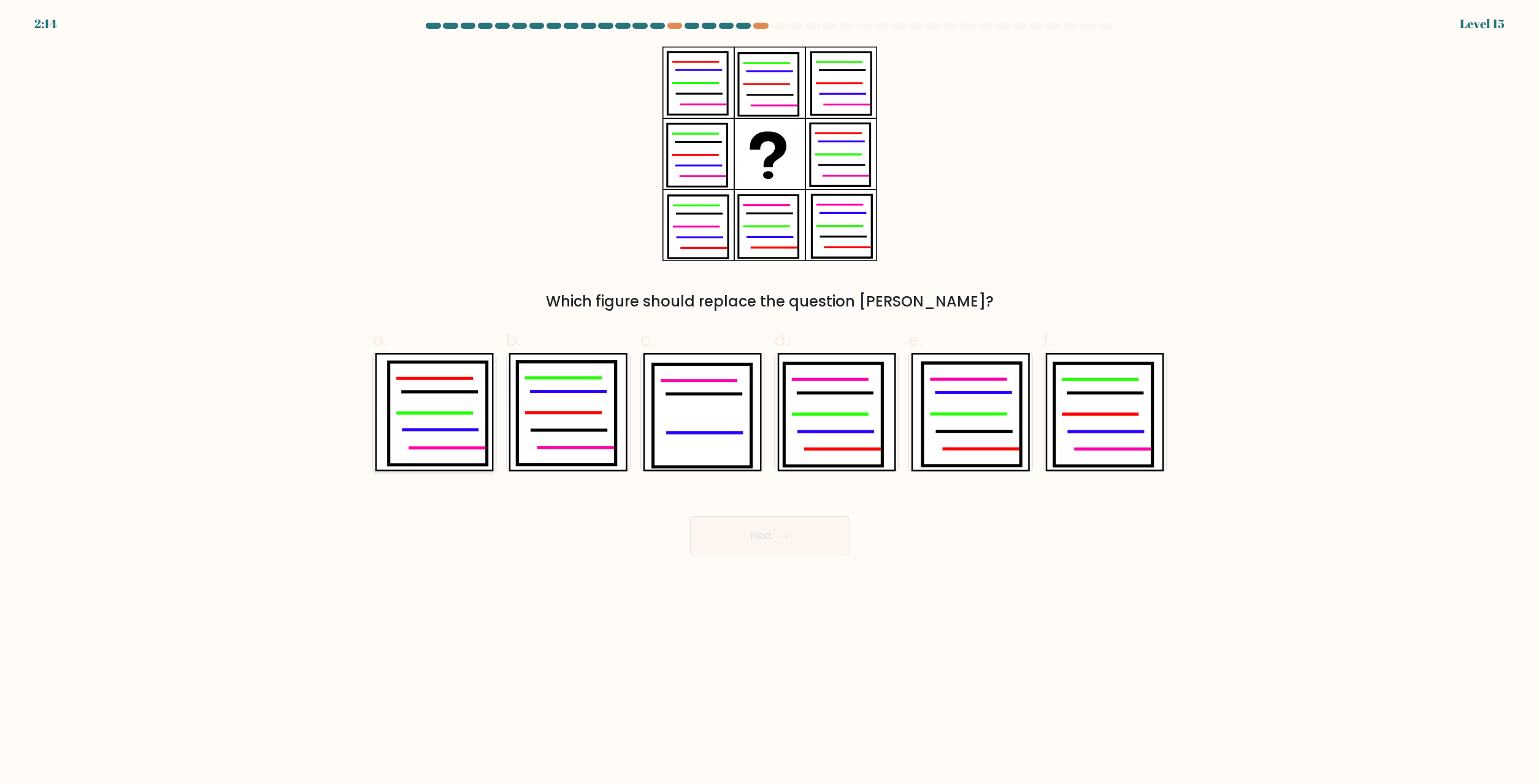
click at [444, 408] on icon at bounding box center [437, 413] width 98 height 103
click at [770, 401] on input "a." at bounding box center [770, 396] width 1 height 8
radio input "true"
click at [782, 539] on icon at bounding box center [780, 536] width 17 height 7
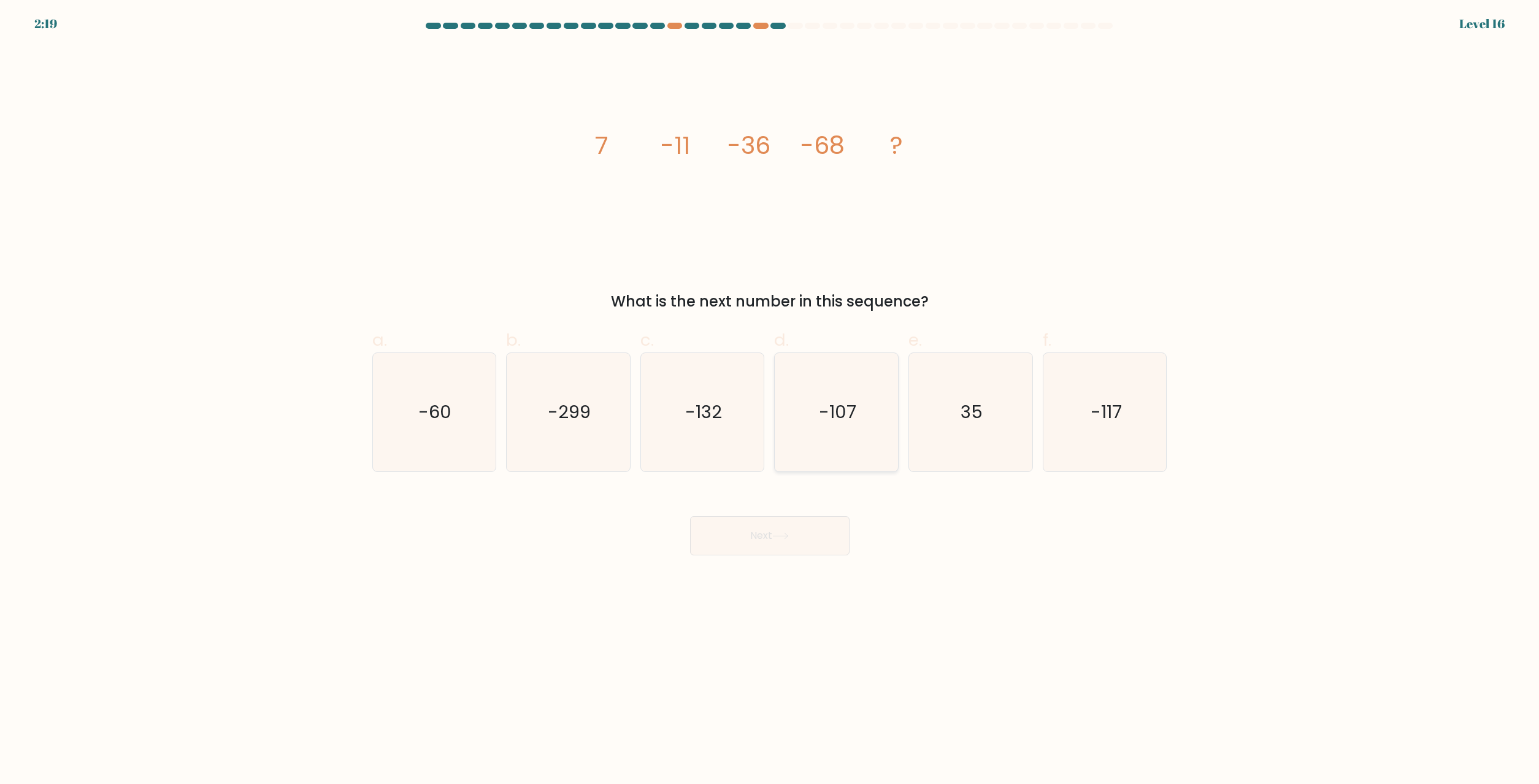
click at [840, 415] on text "-107" at bounding box center [837, 413] width 38 height 25
click at [771, 401] on input "d. -107" at bounding box center [770, 396] width 1 height 8
radio input "true"
click at [759, 530] on button "Next" at bounding box center [769, 536] width 160 height 39
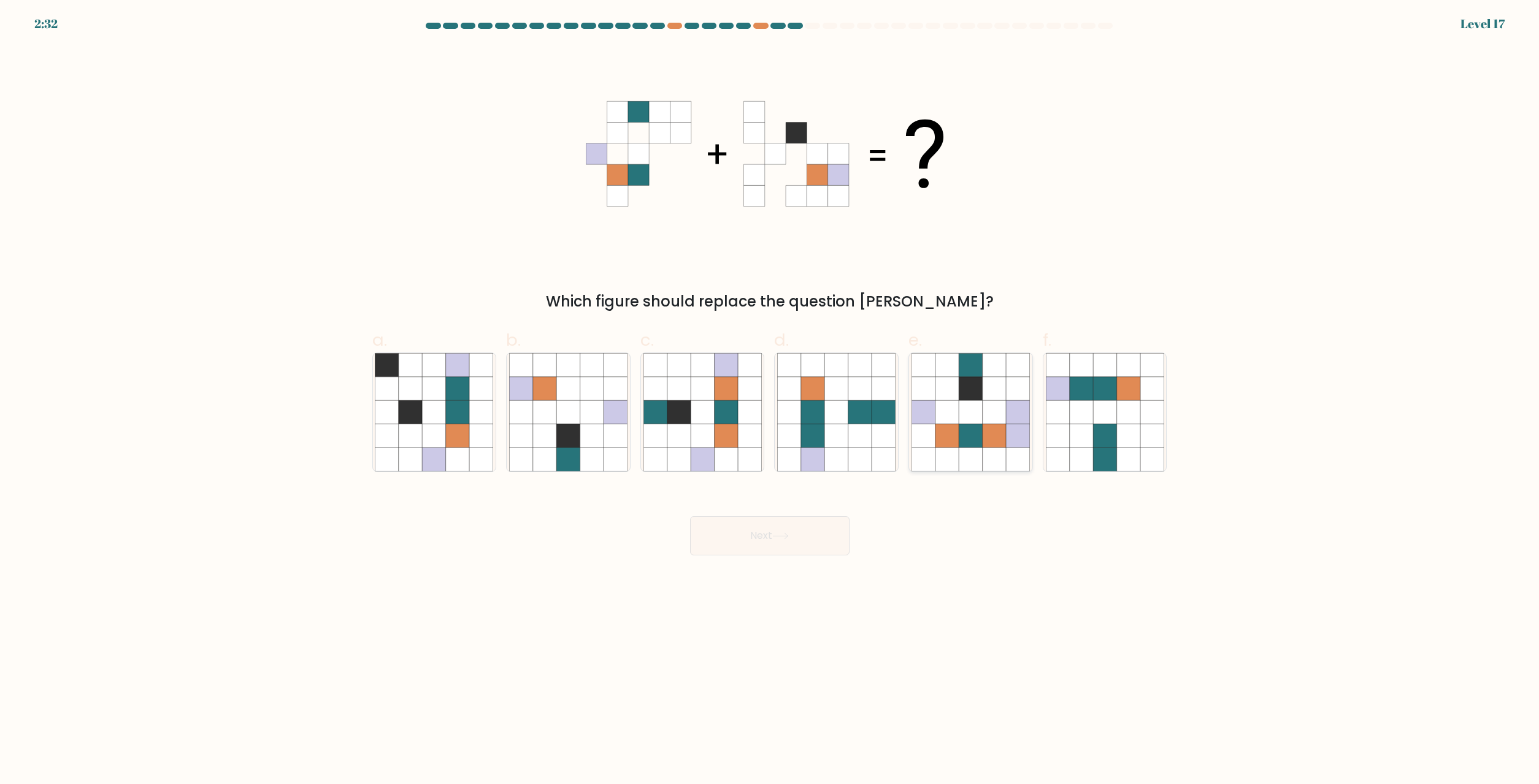
click at [975, 422] on icon at bounding box center [969, 413] width 23 height 23
click at [771, 401] on input "e." at bounding box center [770, 396] width 1 height 8
radio input "true"
click at [793, 532] on button "Next" at bounding box center [769, 536] width 160 height 39
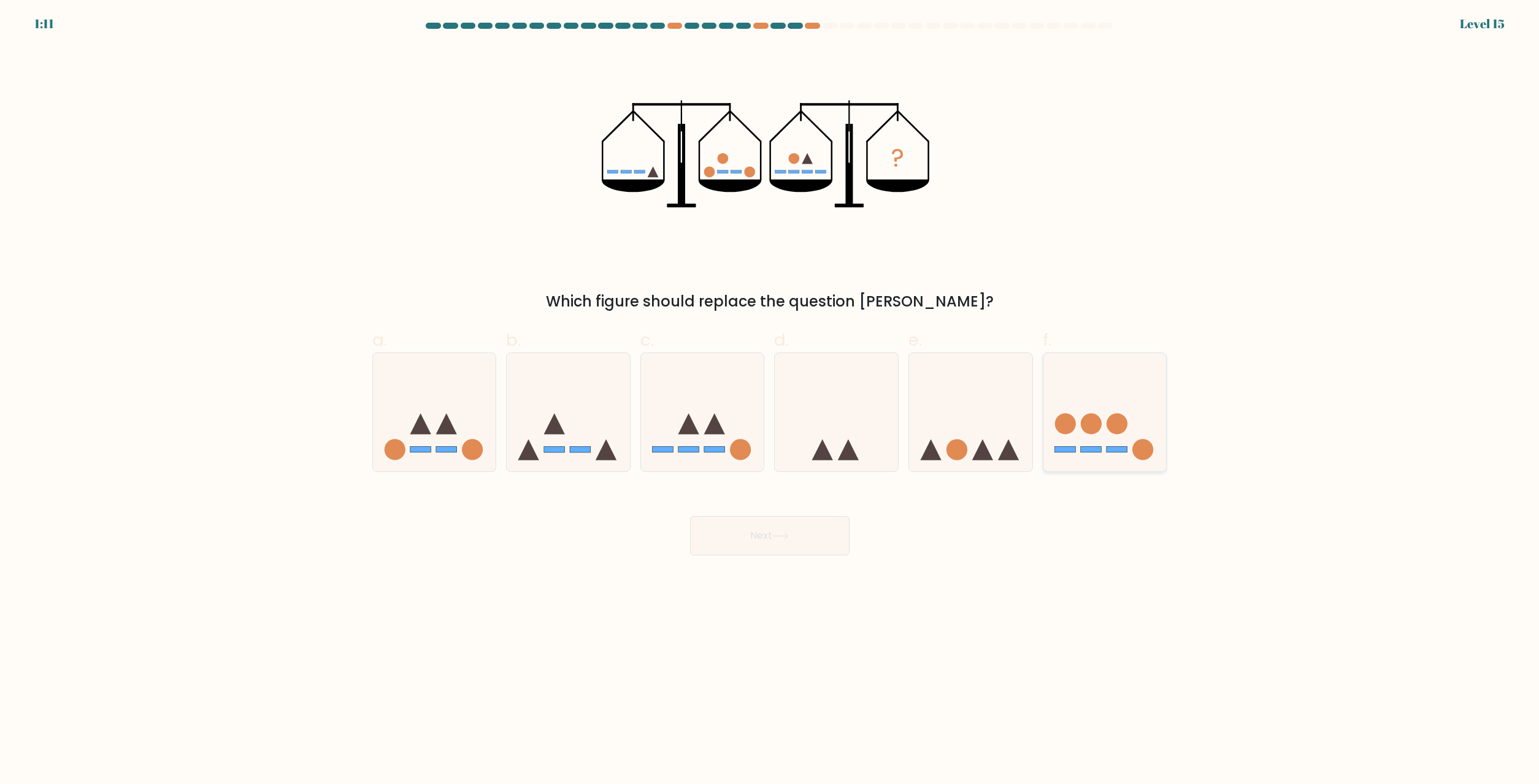
click at [1123, 444] on icon at bounding box center [1105, 413] width 123 height 102
click at [771, 401] on input "f." at bounding box center [770, 396] width 1 height 8
radio input "true"
click at [837, 536] on button "Next" at bounding box center [769, 536] width 160 height 39
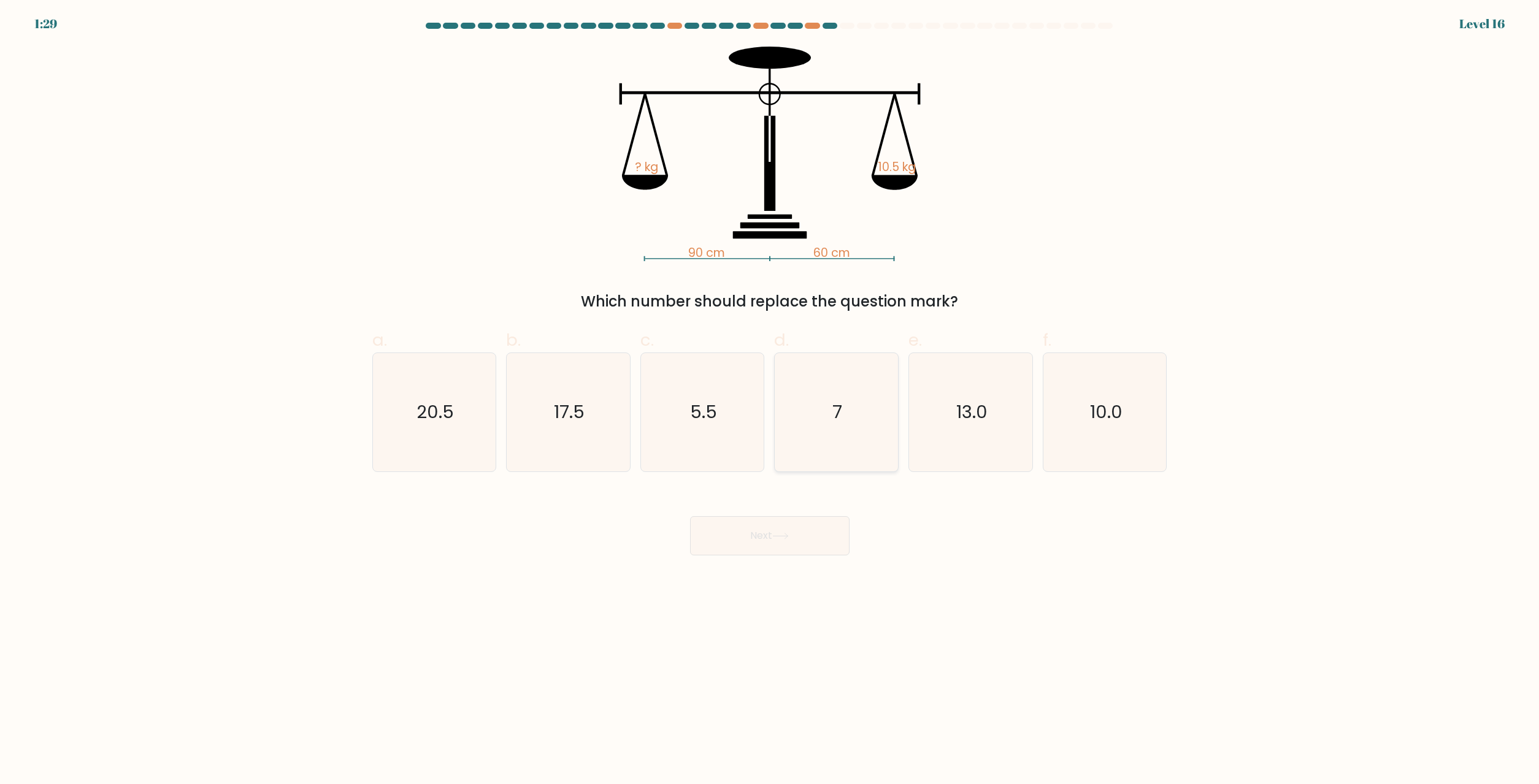
click at [817, 419] on icon "7" at bounding box center [837, 413] width 119 height 119
click at [771, 401] on input "d. 7" at bounding box center [770, 396] width 1 height 8
radio input "true"
click at [761, 536] on button "Next" at bounding box center [769, 536] width 160 height 39
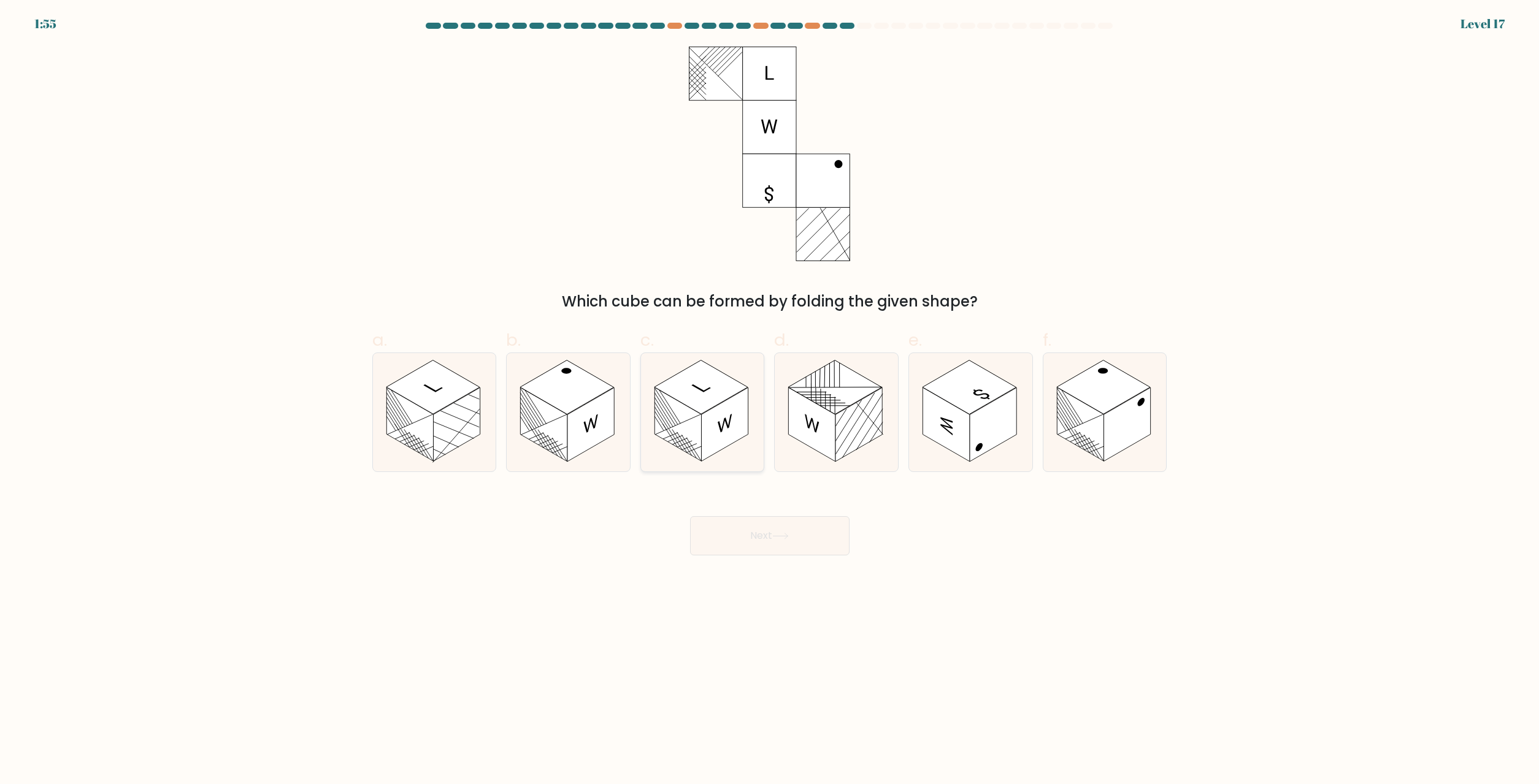
click at [687, 415] on rect at bounding box center [678, 425] width 47 height 74
click at [770, 401] on input "c." at bounding box center [770, 396] width 1 height 8
radio input "true"
click at [726, 532] on button "Next" at bounding box center [769, 536] width 160 height 39
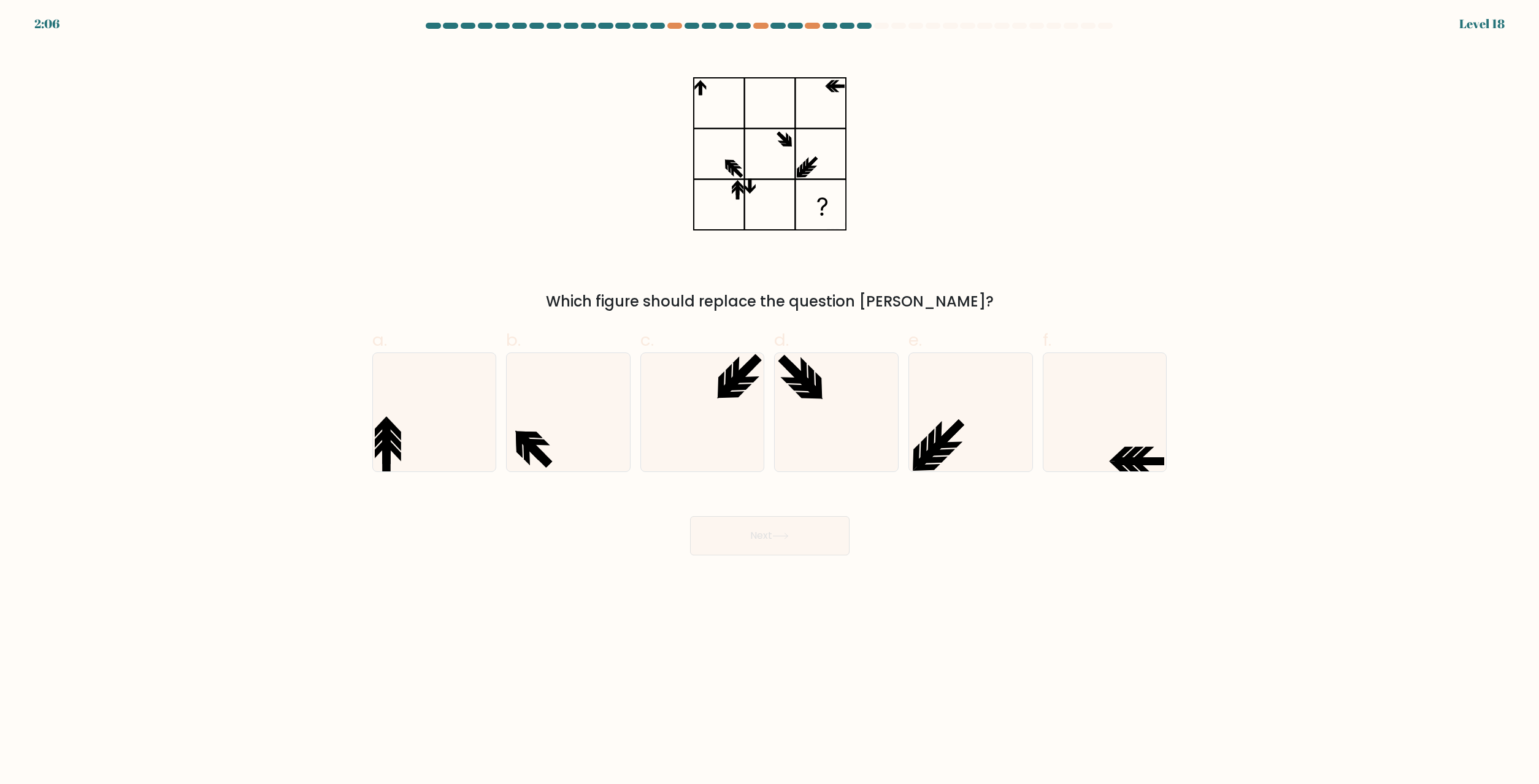
drag, startPoint x: 461, startPoint y: 424, endPoint x: 502, endPoint y: 420, distance: 41.2
click at [461, 424] on icon at bounding box center [434, 413] width 119 height 119
click at [770, 401] on input "a." at bounding box center [770, 396] width 1 height 8
radio input "true"
click at [517, 419] on icon at bounding box center [568, 413] width 119 height 119
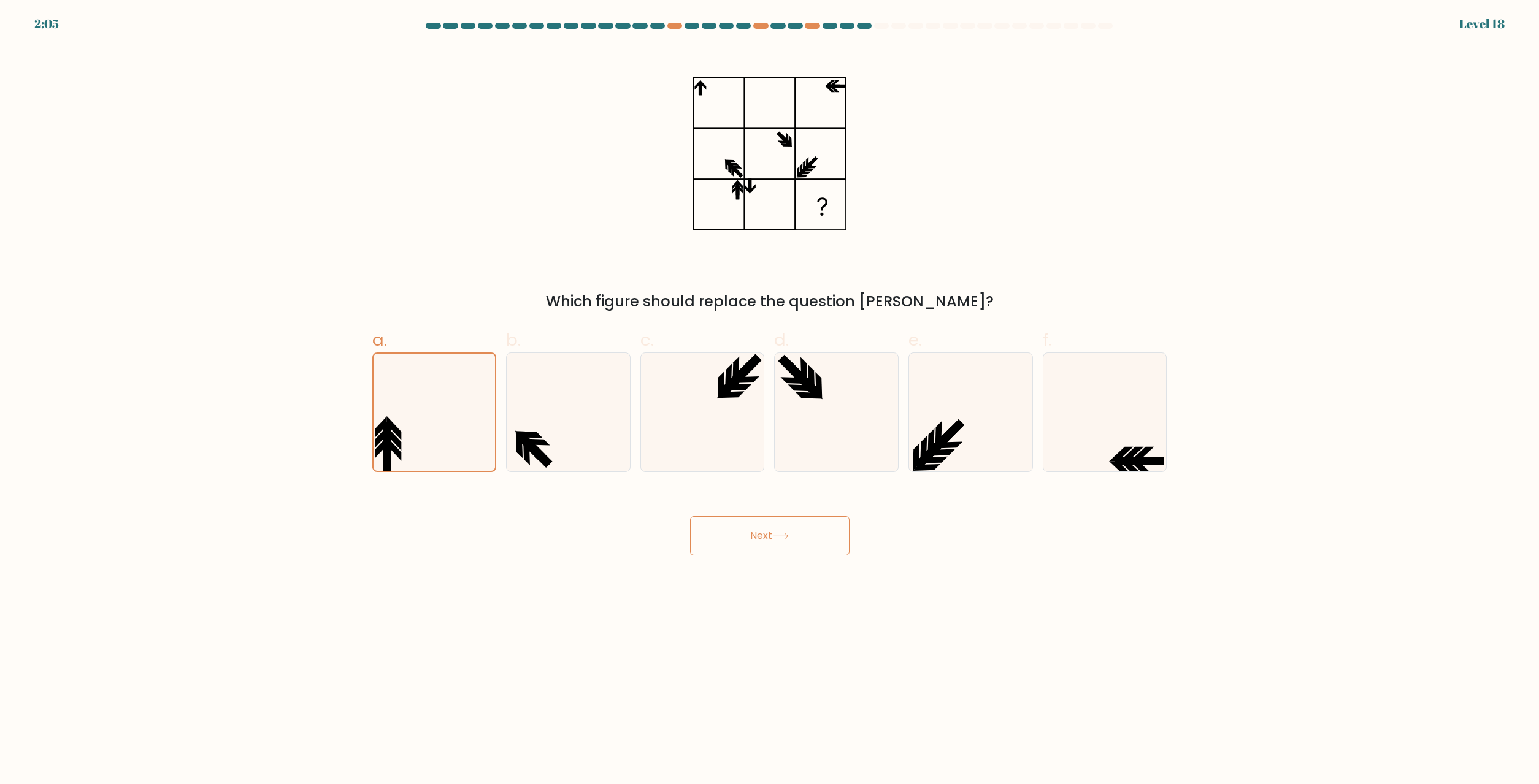
click at [772, 530] on button "Next" at bounding box center [769, 536] width 160 height 39
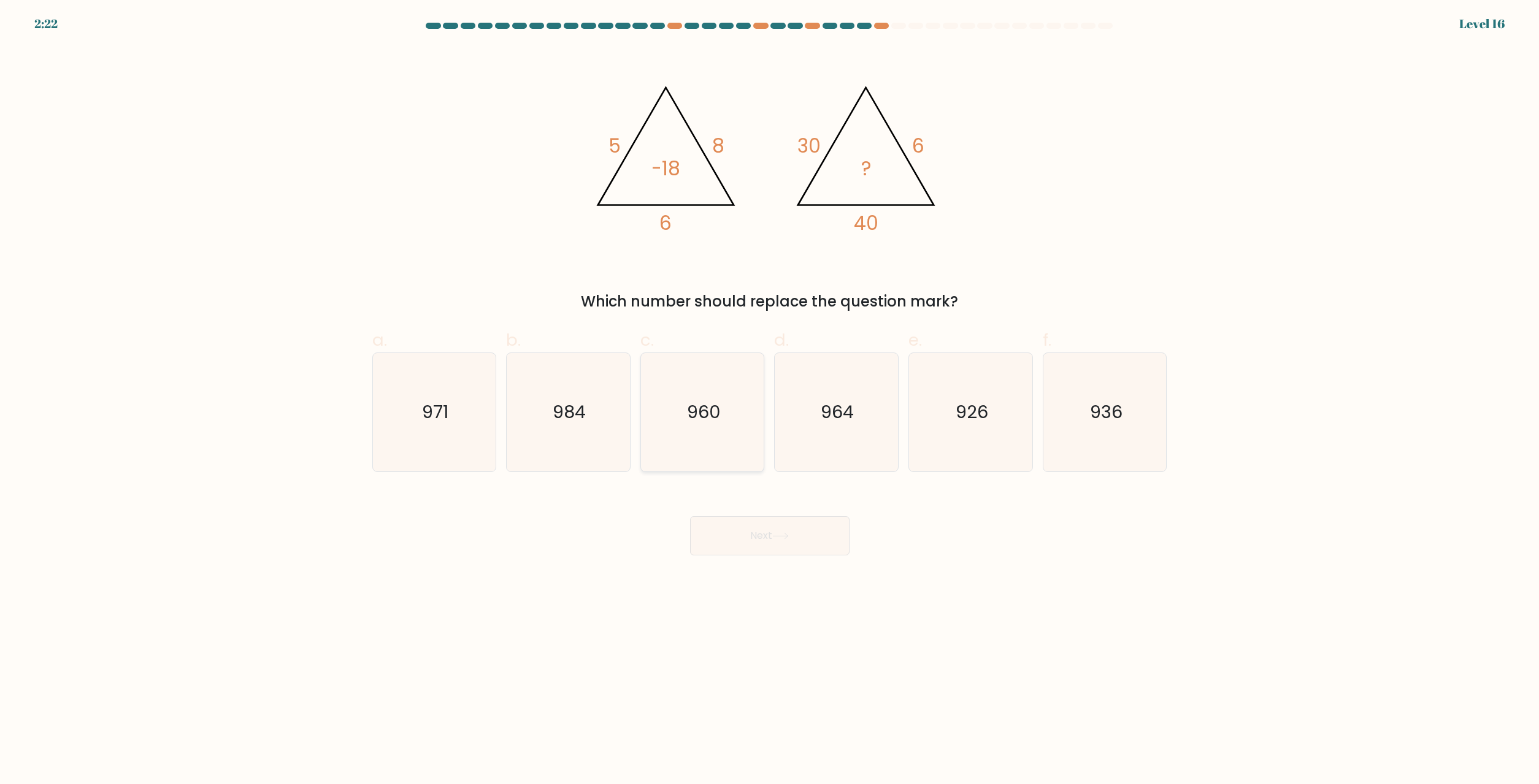
click at [711, 425] on icon "960" at bounding box center [702, 413] width 119 height 119
click at [770, 401] on input "c. 960" at bounding box center [770, 396] width 1 height 8
radio input "true"
click at [777, 507] on div "Next" at bounding box center [769, 521] width 810 height 69
click at [782, 522] on button "Next" at bounding box center [769, 536] width 160 height 39
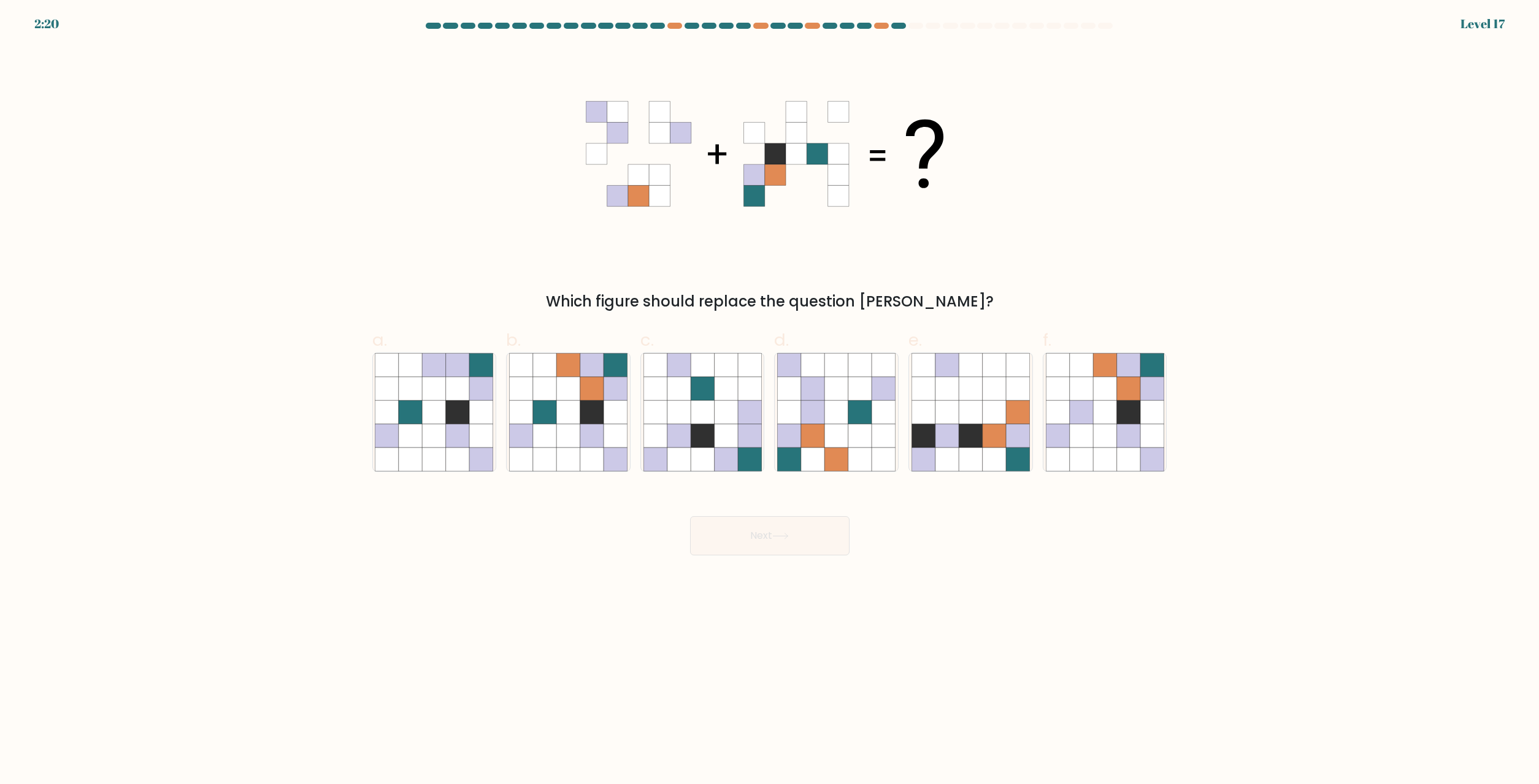
click at [787, 539] on icon at bounding box center [780, 536] width 17 height 7
click at [452, 226] on div "Which figure should replace the question mark?" at bounding box center [769, 179] width 810 height 266
click at [505, 442] on div "b." at bounding box center [568, 399] width 134 height 145
click at [612, 443] on icon at bounding box center [615, 436] width 23 height 23
click at [770, 401] on input "b." at bounding box center [770, 396] width 1 height 8
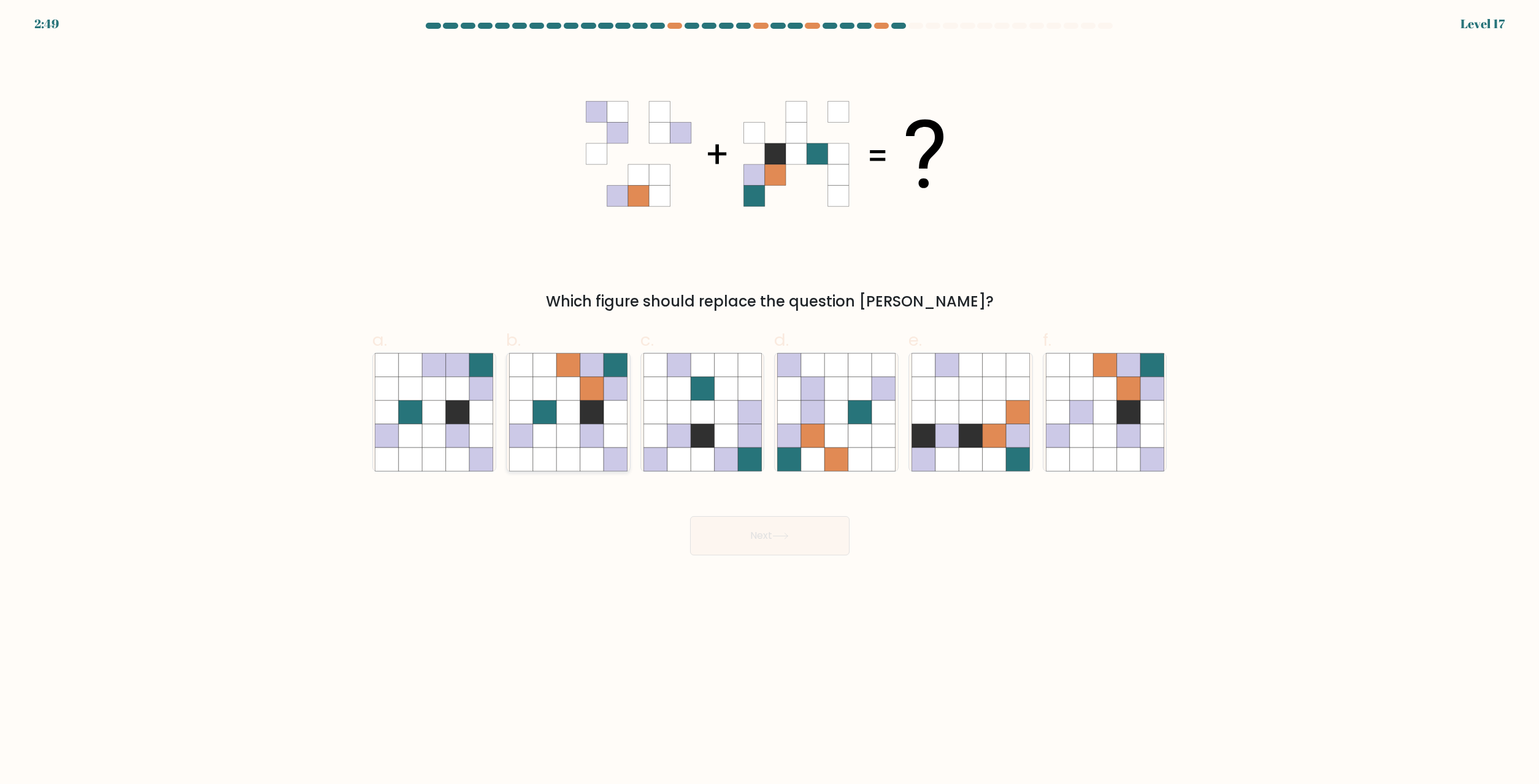
radio input "true"
click at [747, 542] on button "Next" at bounding box center [769, 536] width 160 height 39
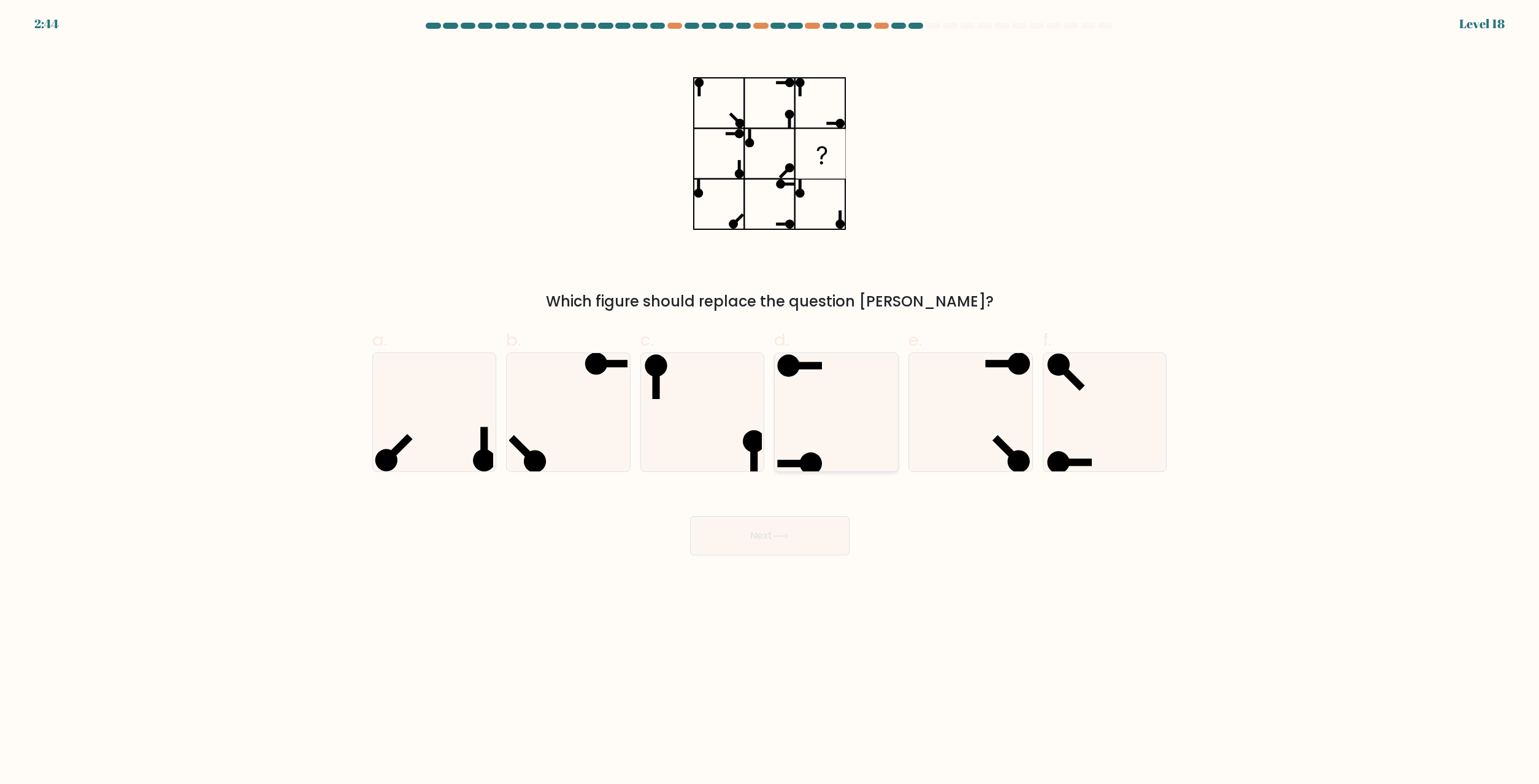
click at [830, 401] on icon at bounding box center [837, 413] width 119 height 119
click at [771, 401] on input "d." at bounding box center [770, 396] width 1 height 8
radio input "true"
click at [768, 539] on button "Next" at bounding box center [769, 536] width 160 height 39
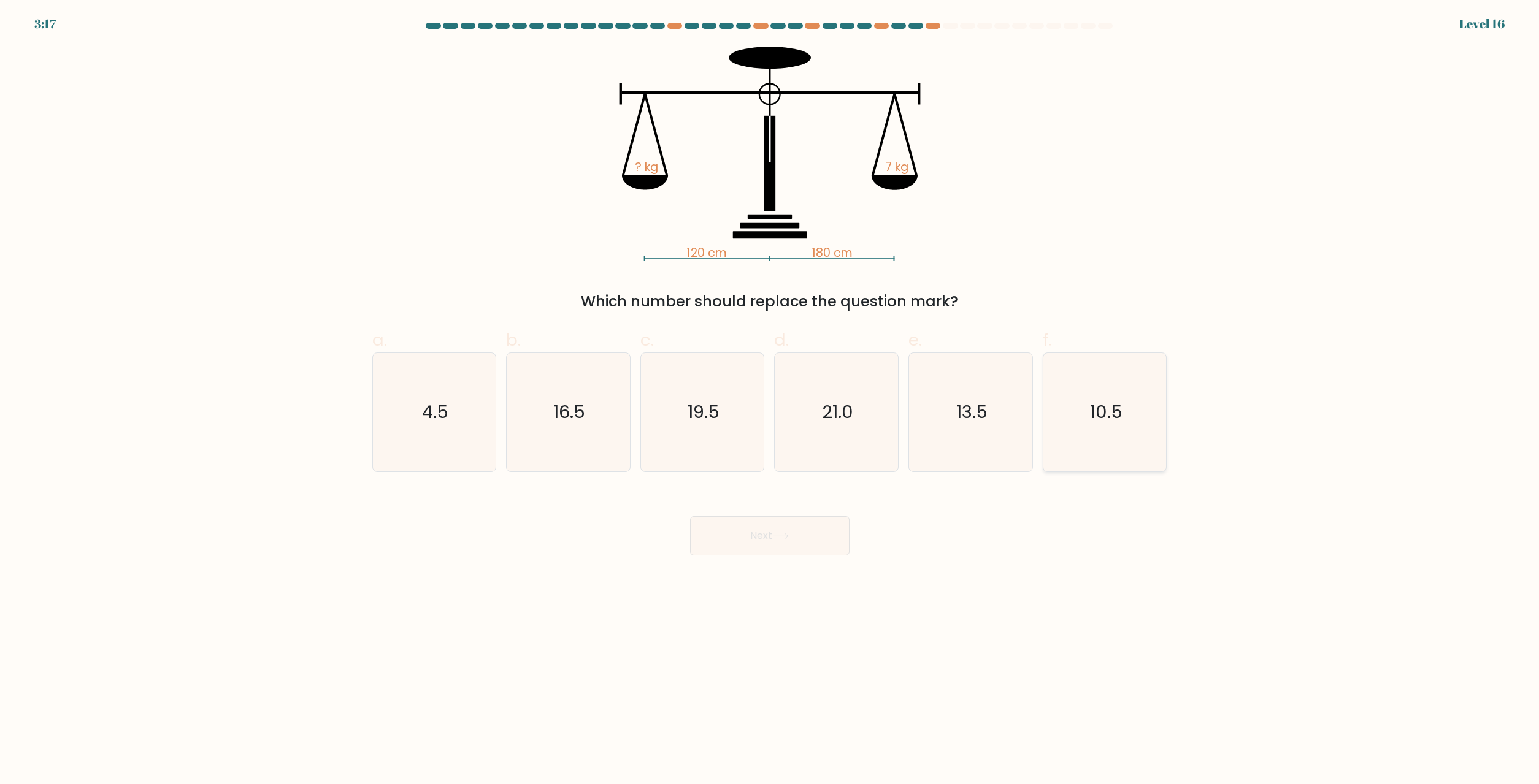
click at [1090, 416] on icon "10.5" at bounding box center [1105, 413] width 119 height 119
click at [771, 401] on input "f. 10.5" at bounding box center [770, 396] width 1 height 8
radio input "true"
click at [770, 536] on button "Next" at bounding box center [769, 536] width 160 height 39
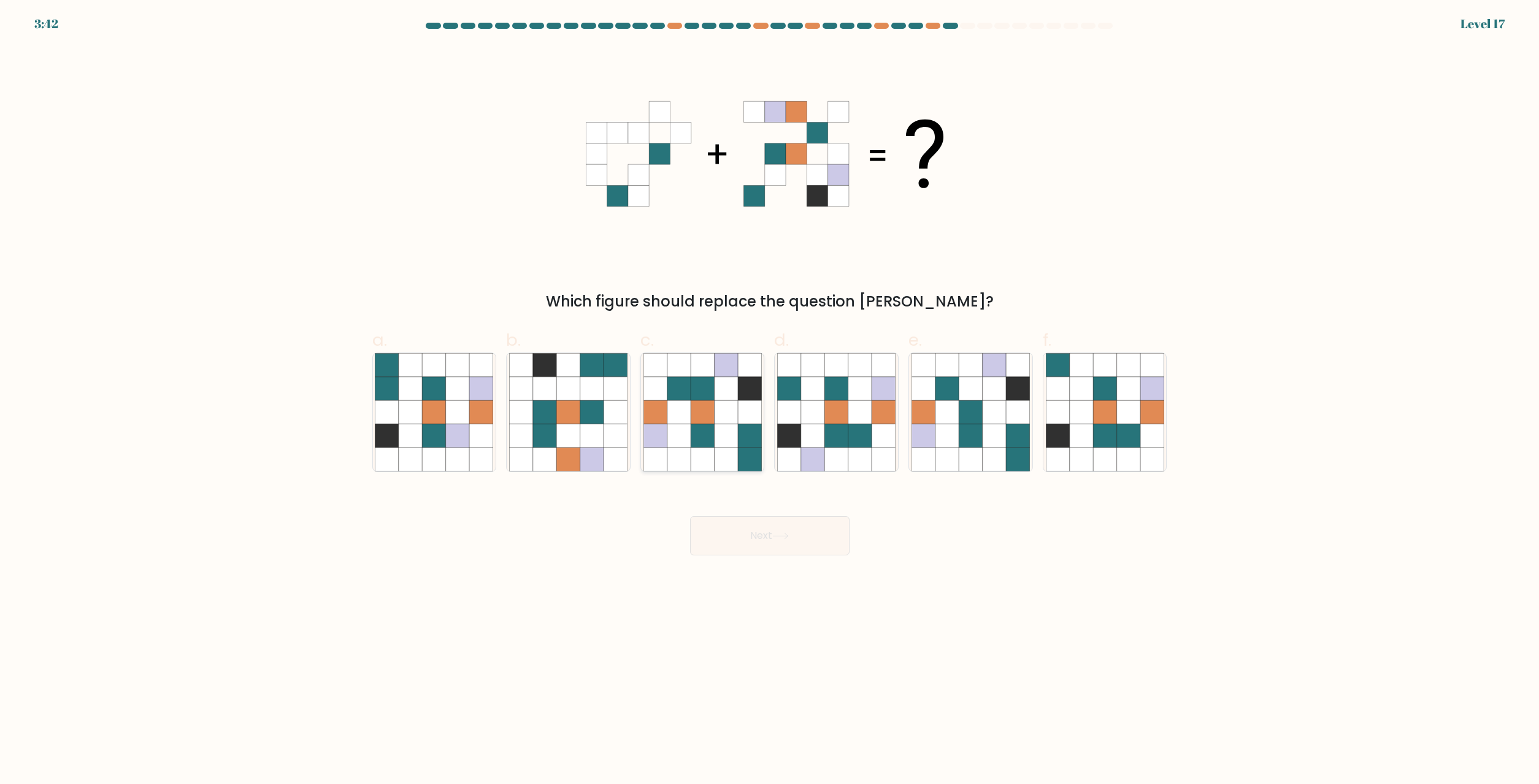
click at [690, 411] on icon at bounding box center [678, 413] width 23 height 23
click at [770, 401] on input "c." at bounding box center [770, 396] width 1 height 8
radio input "true"
click at [835, 547] on button "Next" at bounding box center [769, 536] width 160 height 39
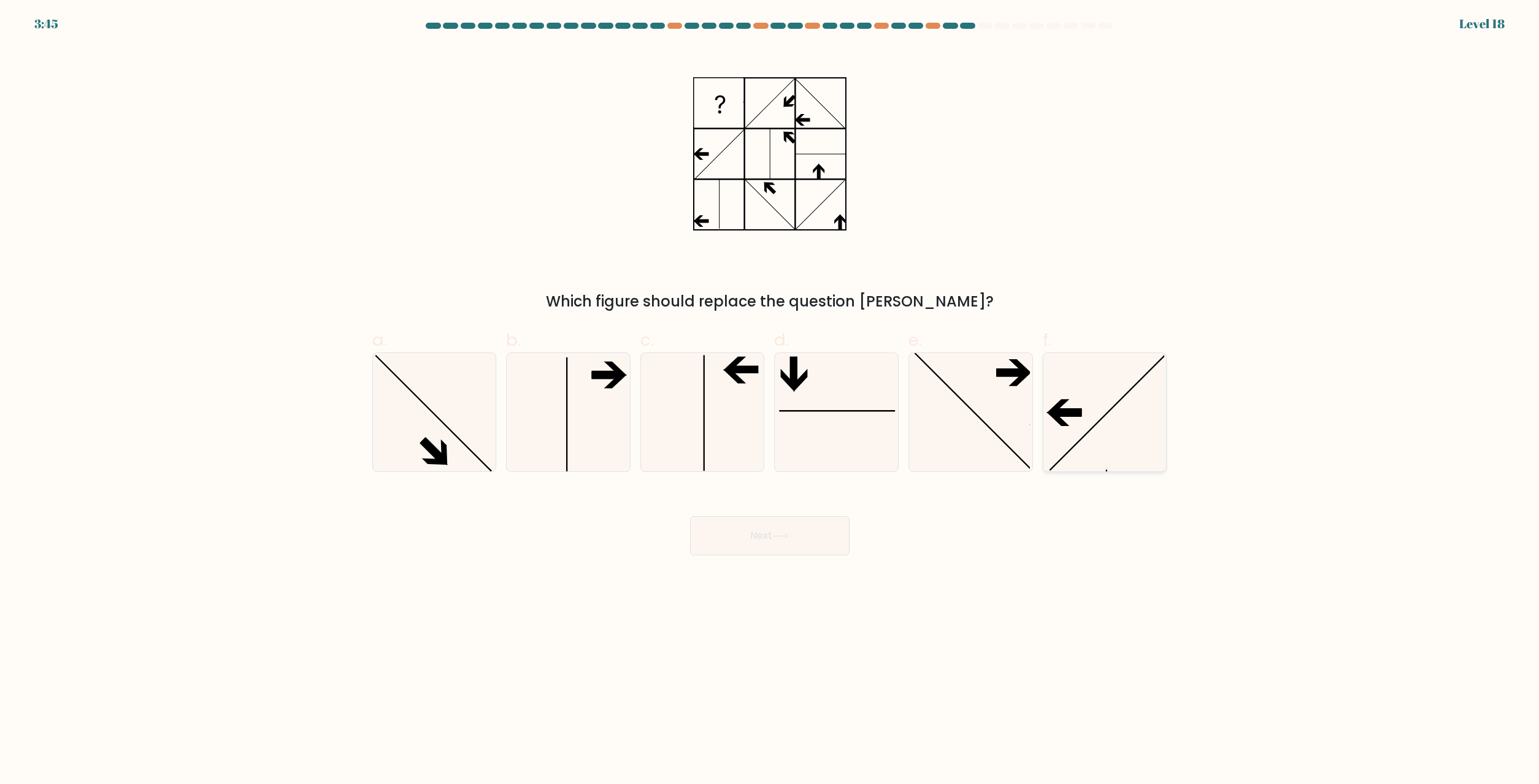
click at [1057, 395] on icon at bounding box center [1105, 413] width 119 height 119
click at [771, 395] on input "f." at bounding box center [770, 396] width 1 height 8
radio input "true"
click at [822, 529] on button "Next" at bounding box center [769, 536] width 160 height 39
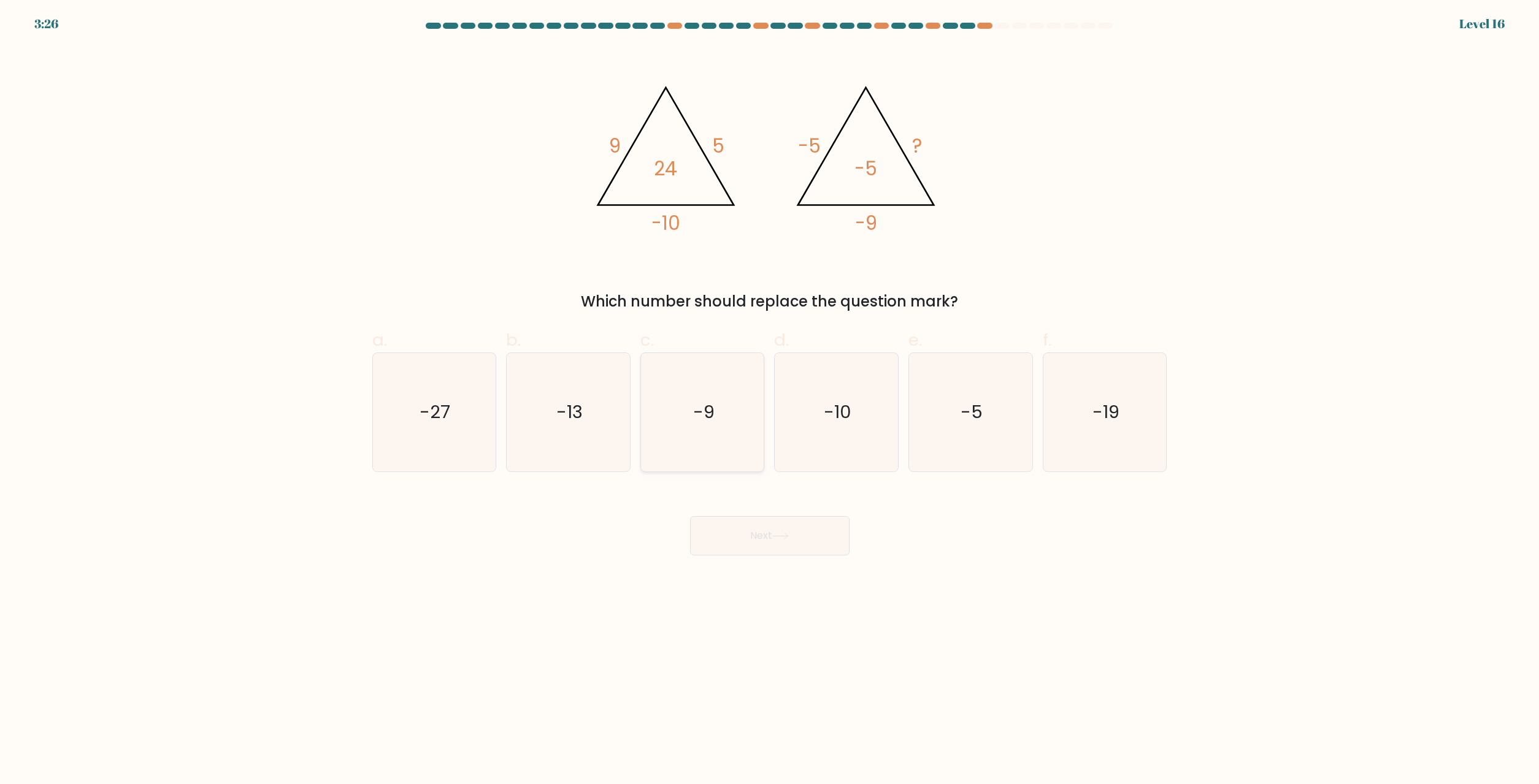
click at [709, 439] on icon "-9" at bounding box center [702, 413] width 119 height 119
click at [770, 401] on input "c. -9" at bounding box center [770, 396] width 1 height 8
radio input "true"
click at [739, 534] on button "Next" at bounding box center [769, 536] width 160 height 39
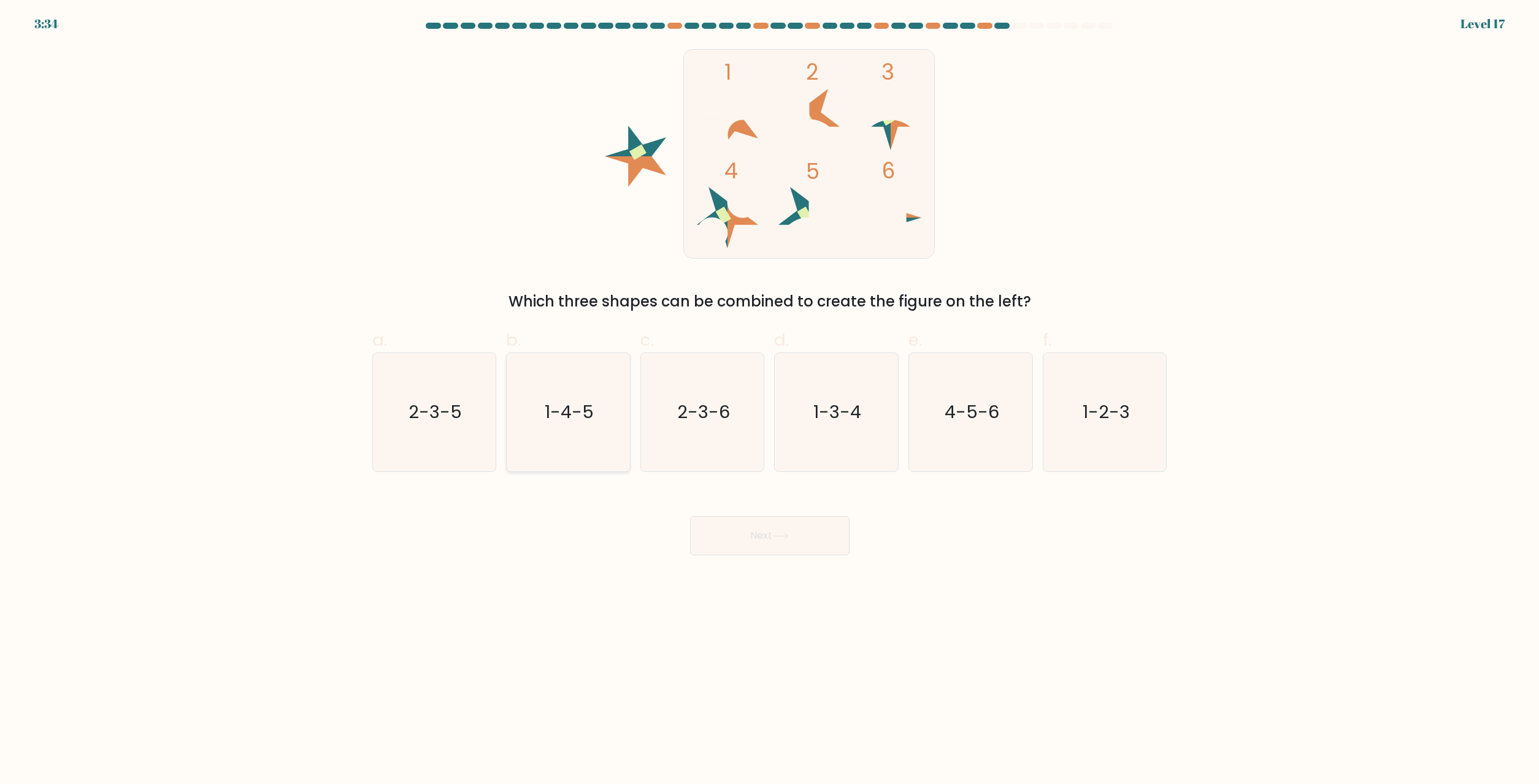
click at [573, 404] on text "1-4-5" at bounding box center [569, 413] width 49 height 25
click at [770, 401] on input "b. 1-4-5" at bounding box center [770, 396] width 1 height 8
radio input "true"
click at [780, 541] on button "Next" at bounding box center [769, 536] width 160 height 39
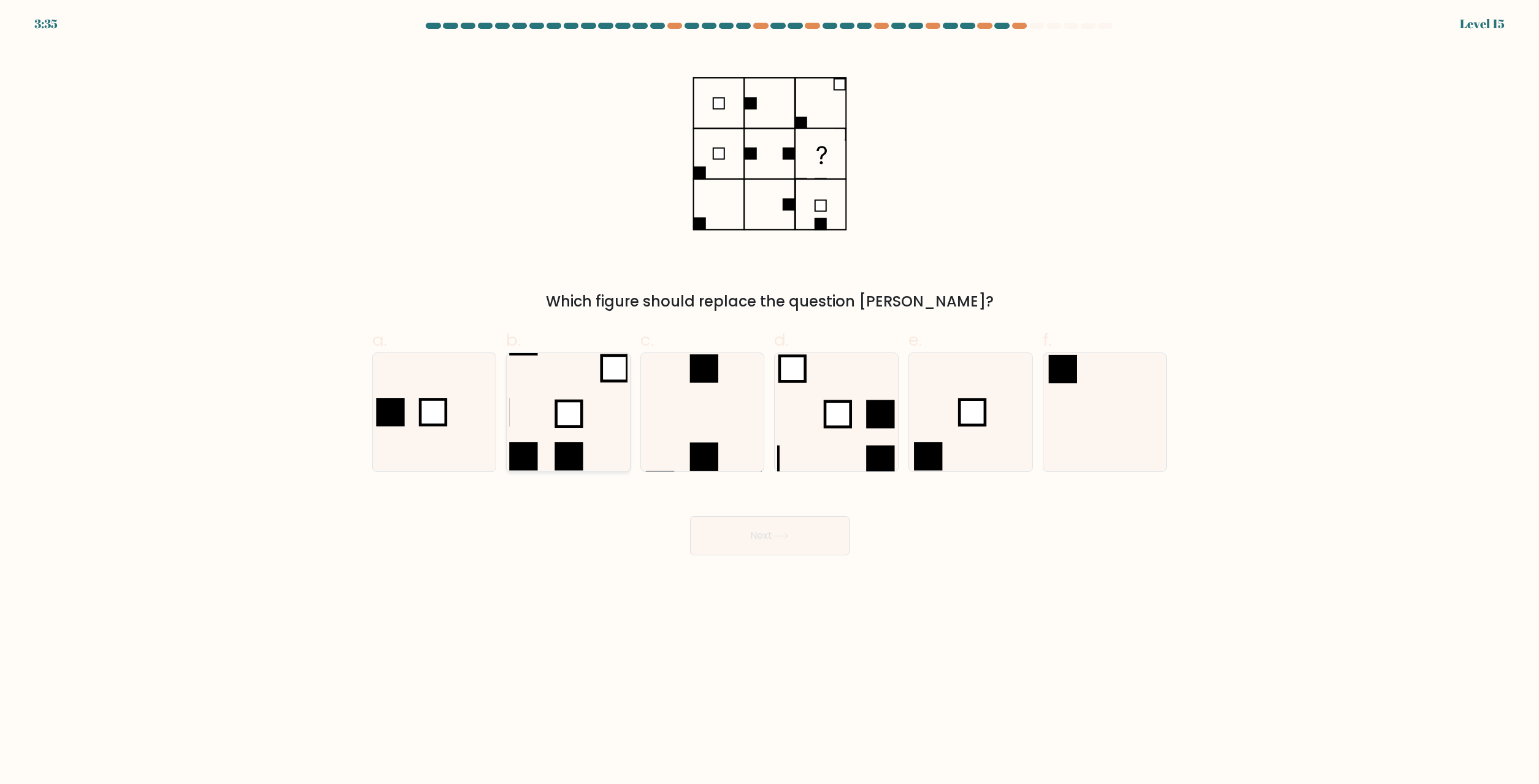
click at [556, 419] on rect at bounding box center [569, 414] width 26 height 26
click at [770, 401] on input "b." at bounding box center [770, 396] width 1 height 8
radio input "true"
click at [795, 541] on button "Next" at bounding box center [769, 536] width 160 height 39
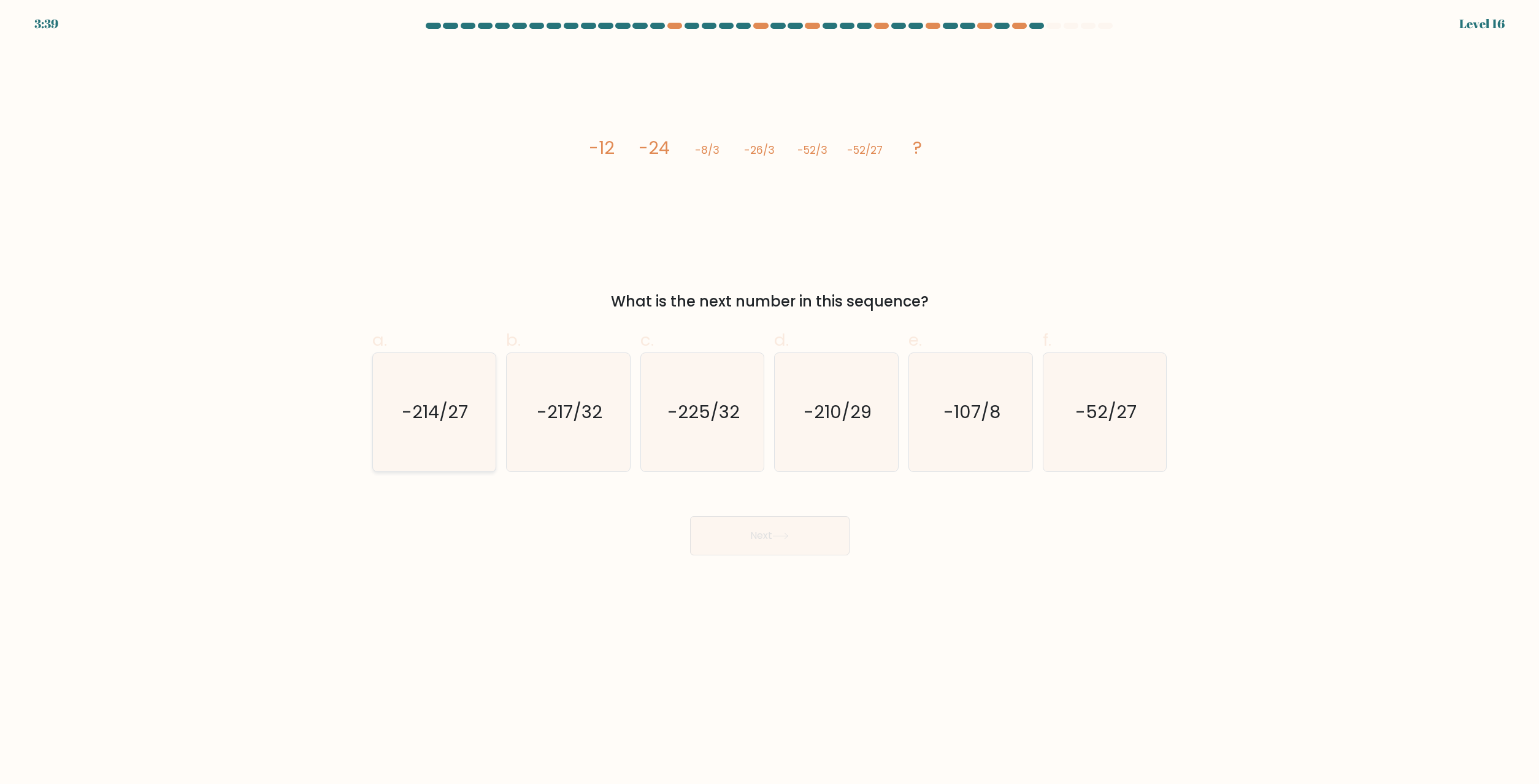
click at [436, 434] on icon "-214/27" at bounding box center [434, 413] width 119 height 119
click at [770, 401] on input "a. -214/27" at bounding box center [770, 396] width 1 height 8
radio input "true"
click at [751, 542] on button "Next" at bounding box center [769, 536] width 160 height 39
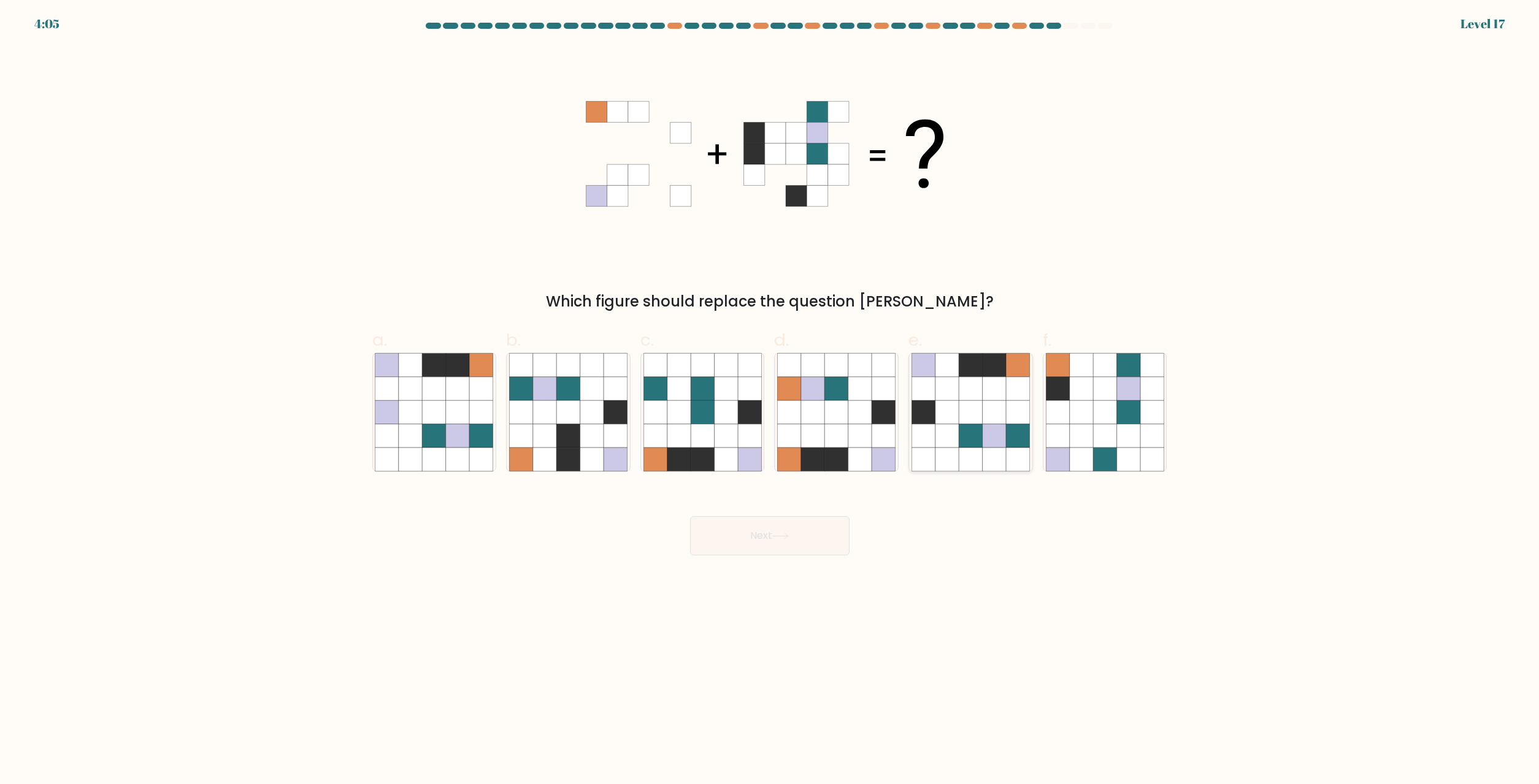
click at [972, 425] on icon at bounding box center [969, 436] width 23 height 23
click at [771, 401] on input "e." at bounding box center [770, 396] width 1 height 8
radio input "true"
click at [743, 539] on button "Next" at bounding box center [769, 536] width 160 height 39
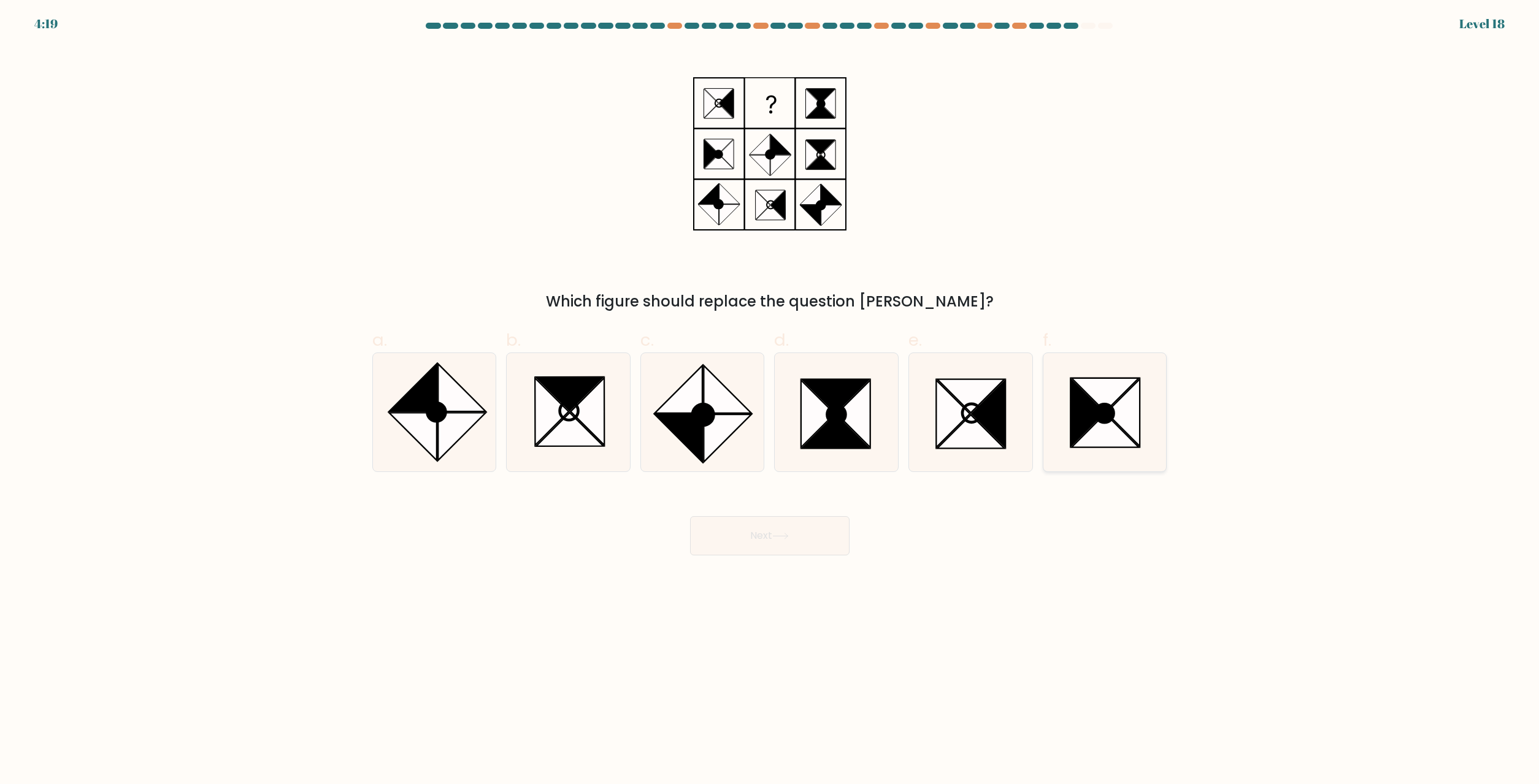
click at [1142, 440] on icon at bounding box center [1105, 413] width 119 height 119
click at [771, 401] on input "f." at bounding box center [770, 396] width 1 height 8
radio input "true"
click at [852, 488] on div "Next" at bounding box center [769, 521] width 810 height 69
click at [800, 527] on button "Next" at bounding box center [769, 536] width 160 height 39
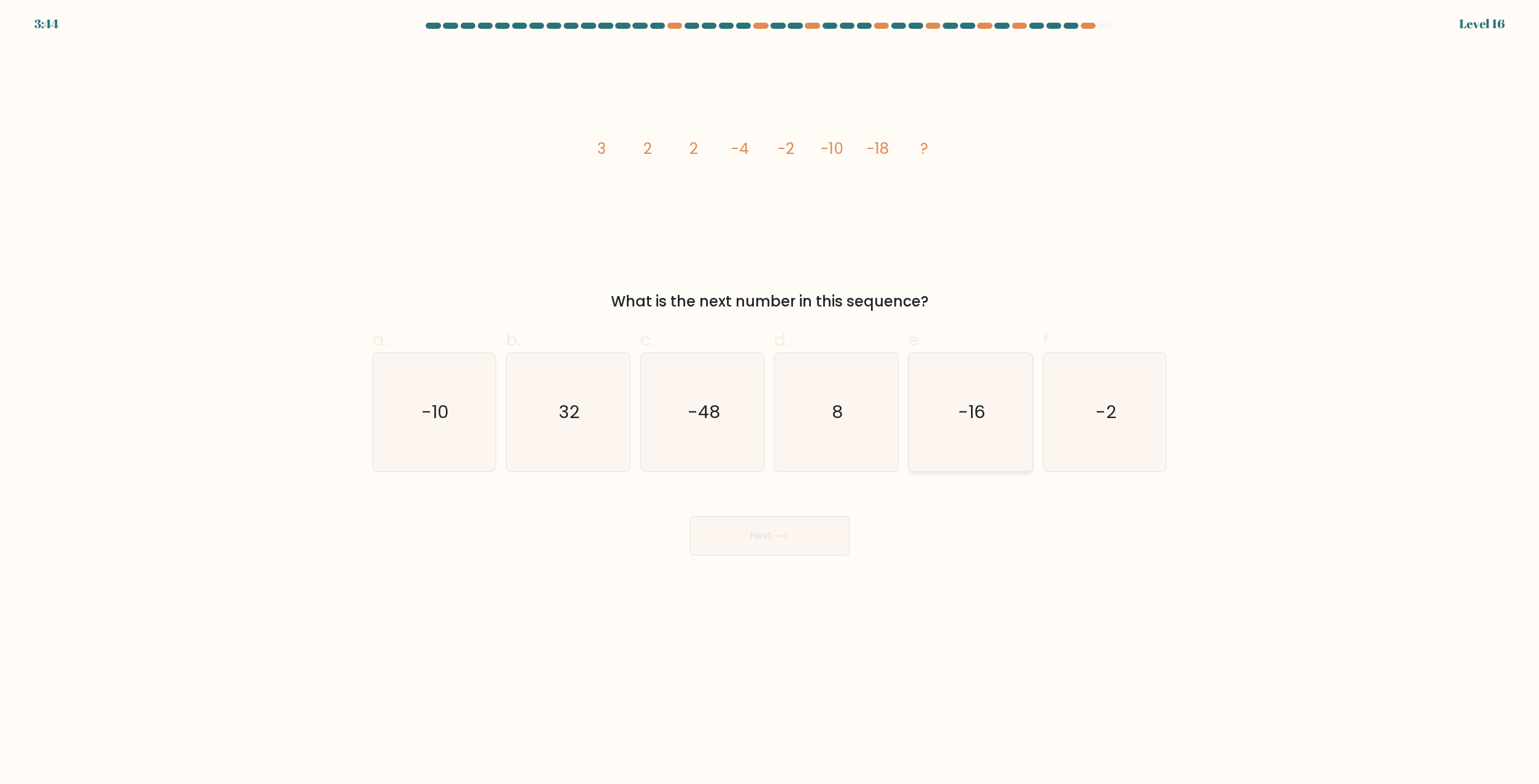
click at [1008, 428] on icon "-16" at bounding box center [971, 413] width 119 height 119
click at [771, 401] on input "e. -16" at bounding box center [770, 396] width 1 height 8
radio input "true"
click at [774, 554] on button "Next" at bounding box center [769, 536] width 160 height 39
click at [771, 539] on button "Next" at bounding box center [769, 536] width 160 height 39
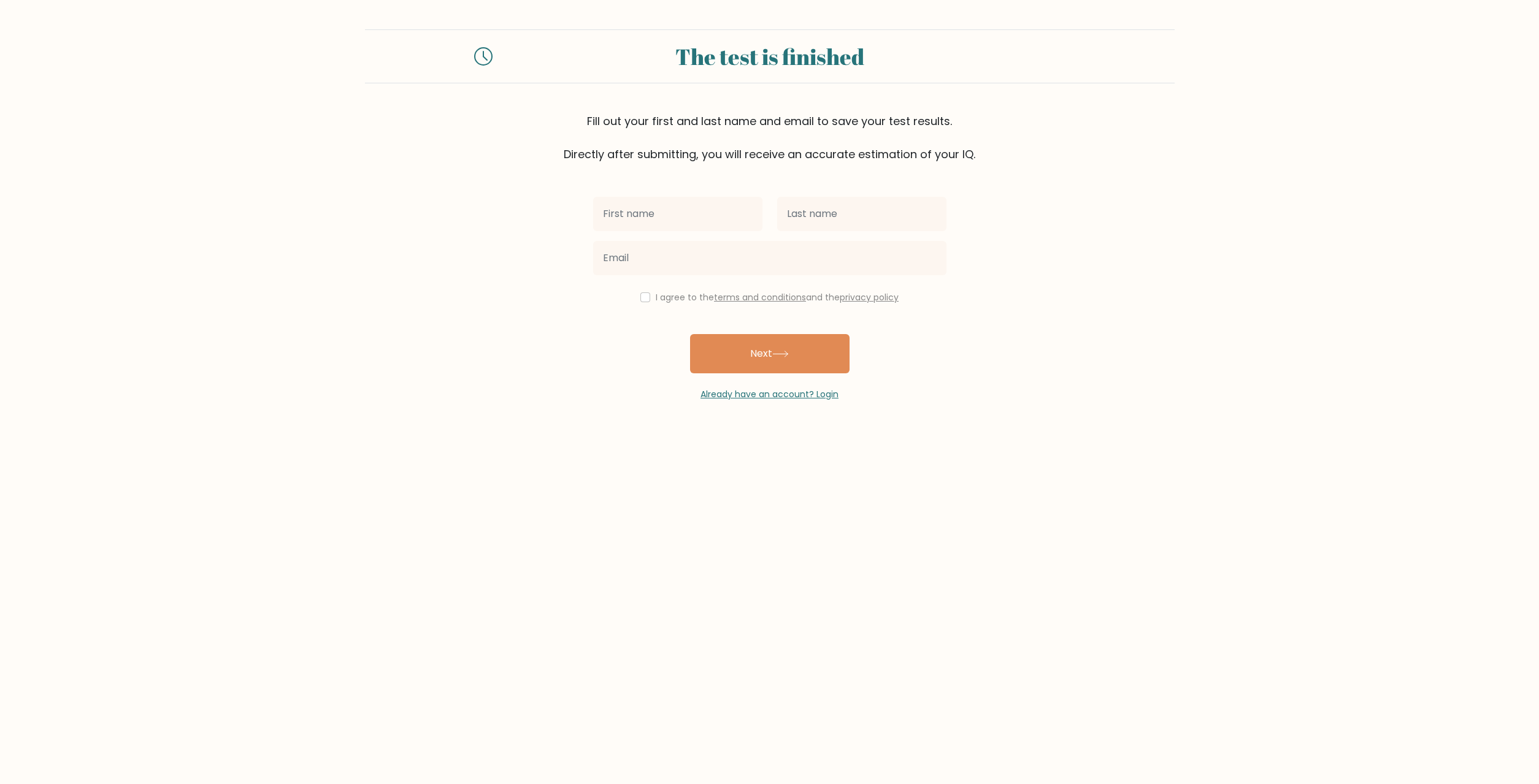
click at [654, 215] on input "text" at bounding box center [678, 214] width 170 height 35
type input "[PERSON_NAME]"
type input "Booth"
type input "[EMAIL_ADDRESS][DOMAIN_NAME]"
click at [658, 299] on label "I agree to the terms and conditions and the privacy policy" at bounding box center [777, 297] width 243 height 12
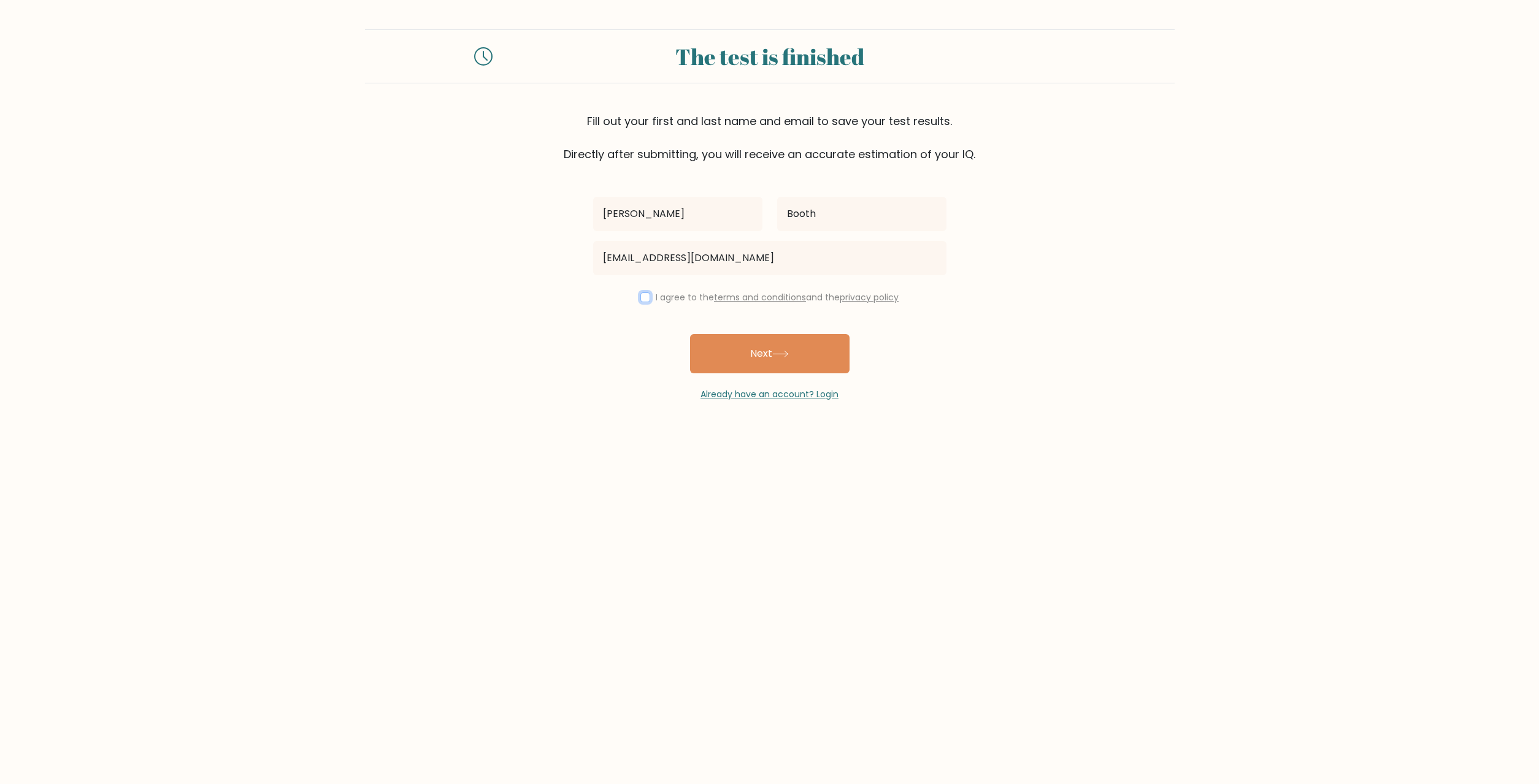
click at [642, 299] on input "checkbox" at bounding box center [645, 297] width 10 height 10
checkbox input "true"
click at [788, 356] on icon at bounding box center [780, 354] width 17 height 7
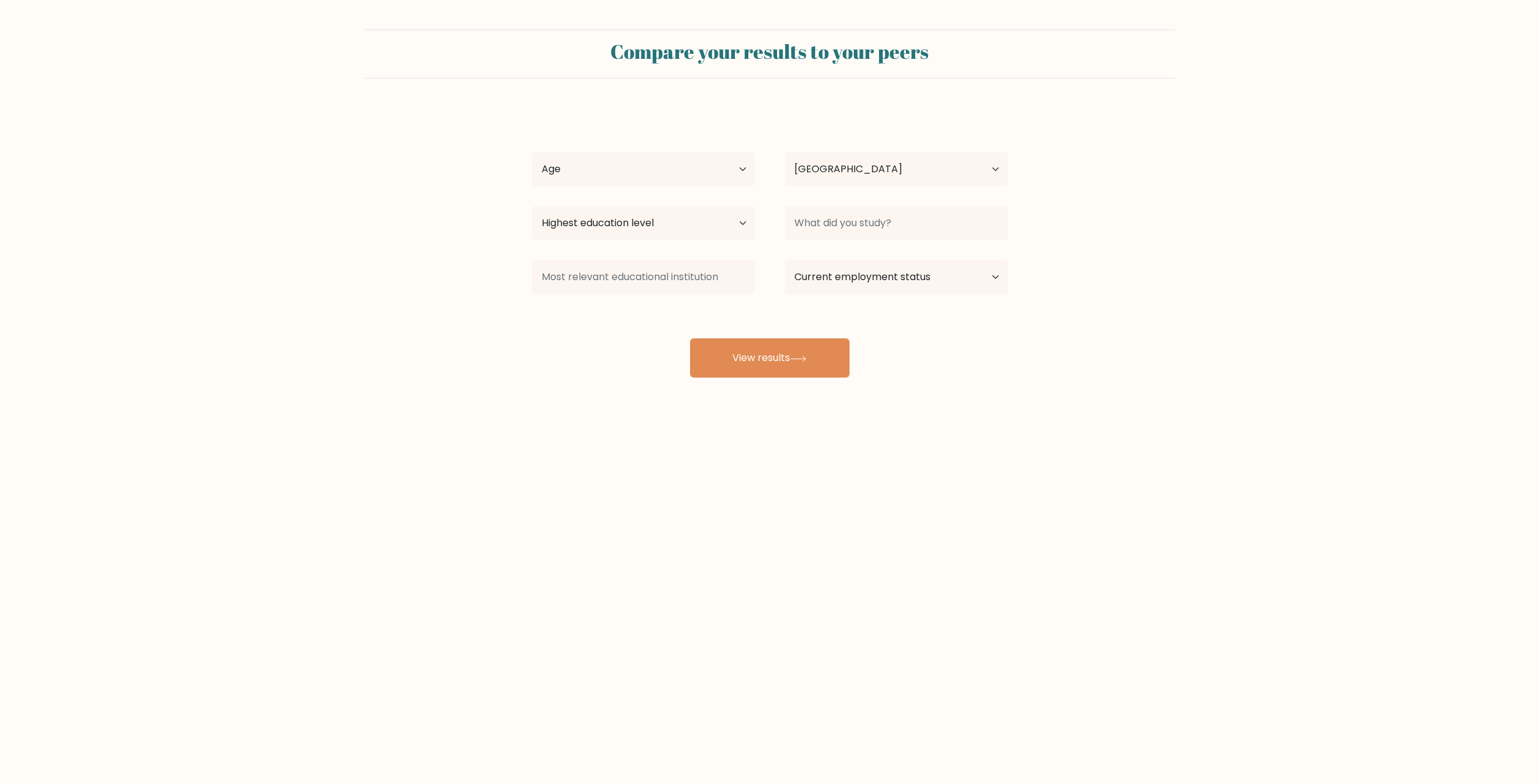
select select "AU"
click at [825, 221] on input at bounding box center [896, 224] width 224 height 35
click at [789, 361] on button "View results" at bounding box center [769, 358] width 160 height 39
click at [628, 190] on div "Age Under [DEMOGRAPHIC_DATA] [DEMOGRAPHIC_DATA] [DEMOGRAPHIC_DATA] [DEMOGRAPHIC…" at bounding box center [643, 169] width 253 height 44
click at [532, 152] on select "Age Under [DEMOGRAPHIC_DATA] [DEMOGRAPHIC_DATA] [DEMOGRAPHIC_DATA] [DEMOGRAPHIC…" at bounding box center [644, 170] width 224 height 35
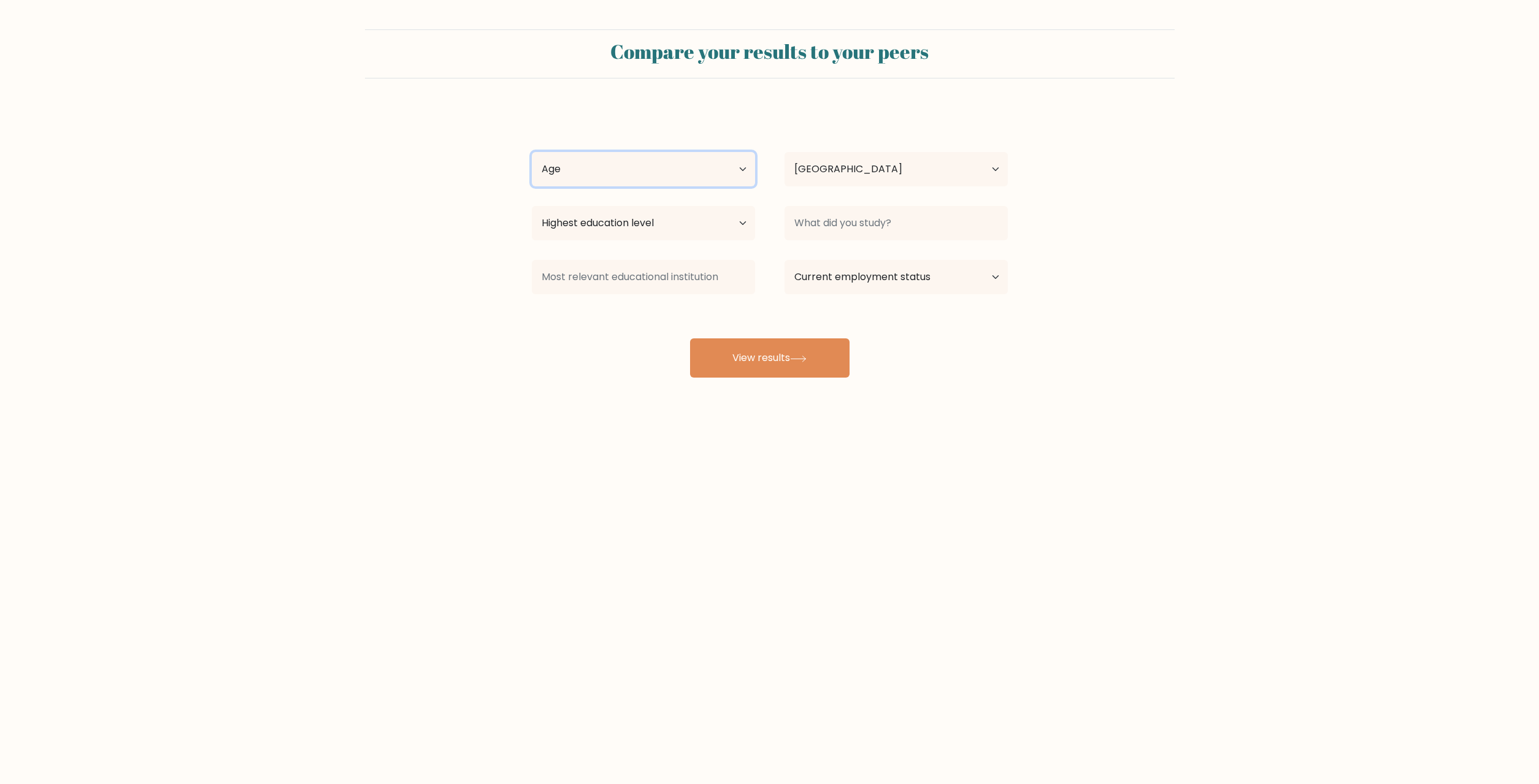
select select "18_24"
click option "[DEMOGRAPHIC_DATA]" at bounding box center [0, 0] width 0 height 0
click at [773, 347] on button "View results" at bounding box center [769, 358] width 160 height 39
drag, startPoint x: 651, startPoint y: 200, endPoint x: 654, endPoint y: 216, distance: 16.3
click at [651, 200] on div "[PERSON_NAME] Age Under [DEMOGRAPHIC_DATA] [DEMOGRAPHIC_DATA] [DEMOGRAPHIC_DATA…" at bounding box center [770, 243] width 491 height 270
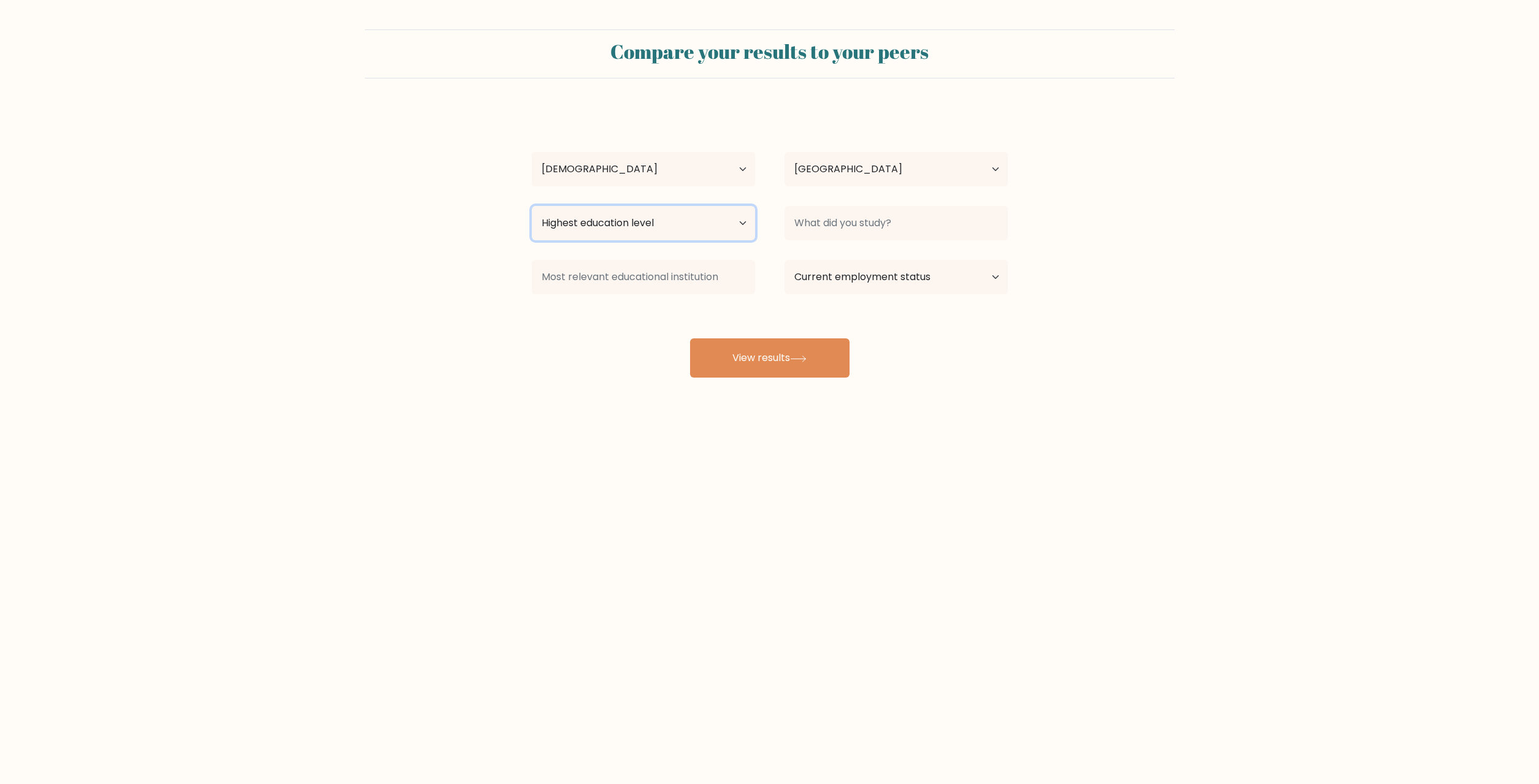
click at [532, 206] on select "Highest education level No schooling Primary Lower Secondary Upper Secondary Oc…" at bounding box center [644, 224] width 224 height 35
select select "upper_secondary"
click option "Upper Secondary" at bounding box center [0, 0] width 0 height 0
click at [723, 348] on button "View results" at bounding box center [769, 358] width 160 height 39
click at [855, 218] on input at bounding box center [896, 224] width 224 height 35
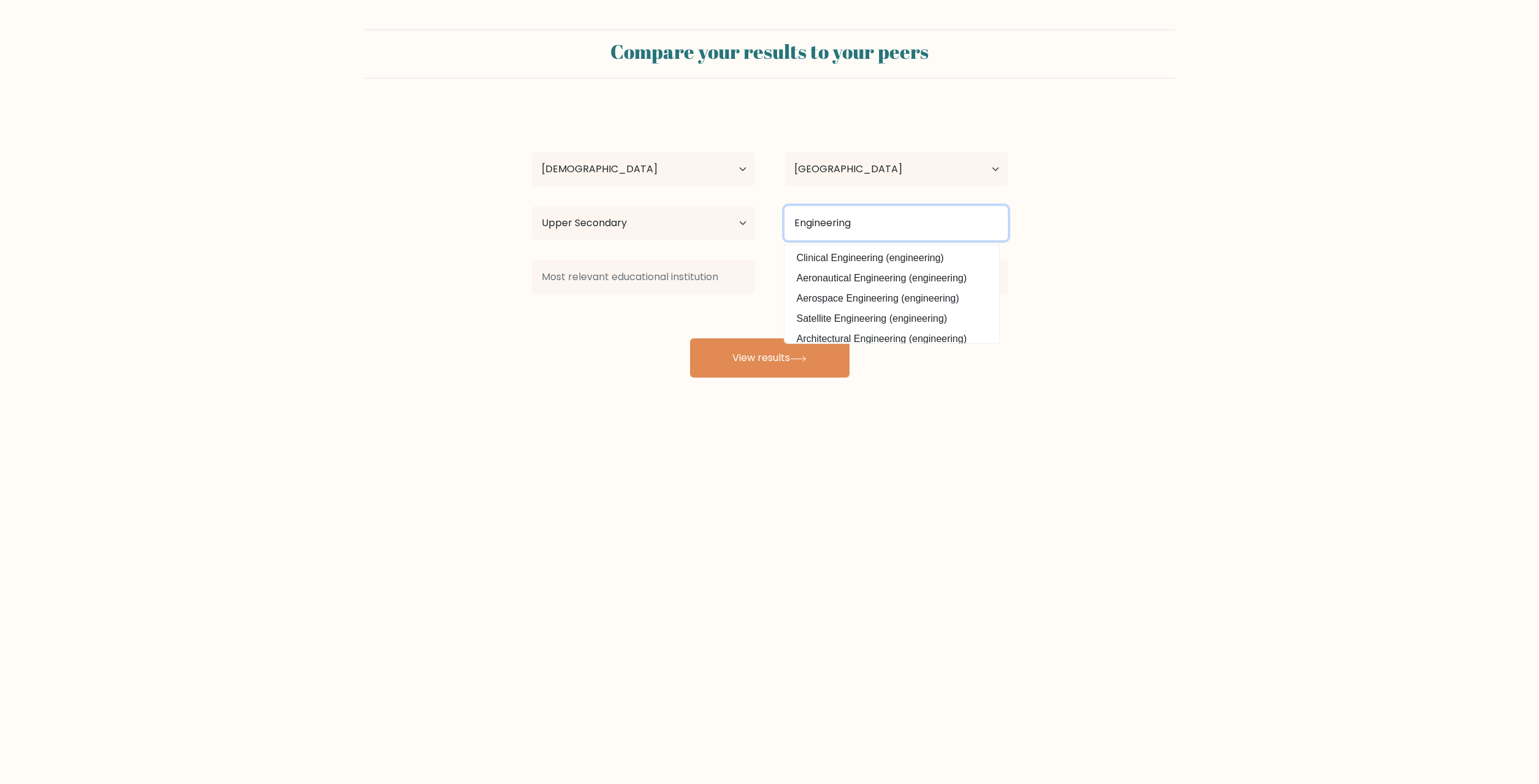
drag, startPoint x: 828, startPoint y: 228, endPoint x: 776, endPoint y: 234, distance: 52.3
click at [784, 234] on input "Engineering" at bounding box center [896, 224] width 224 height 35
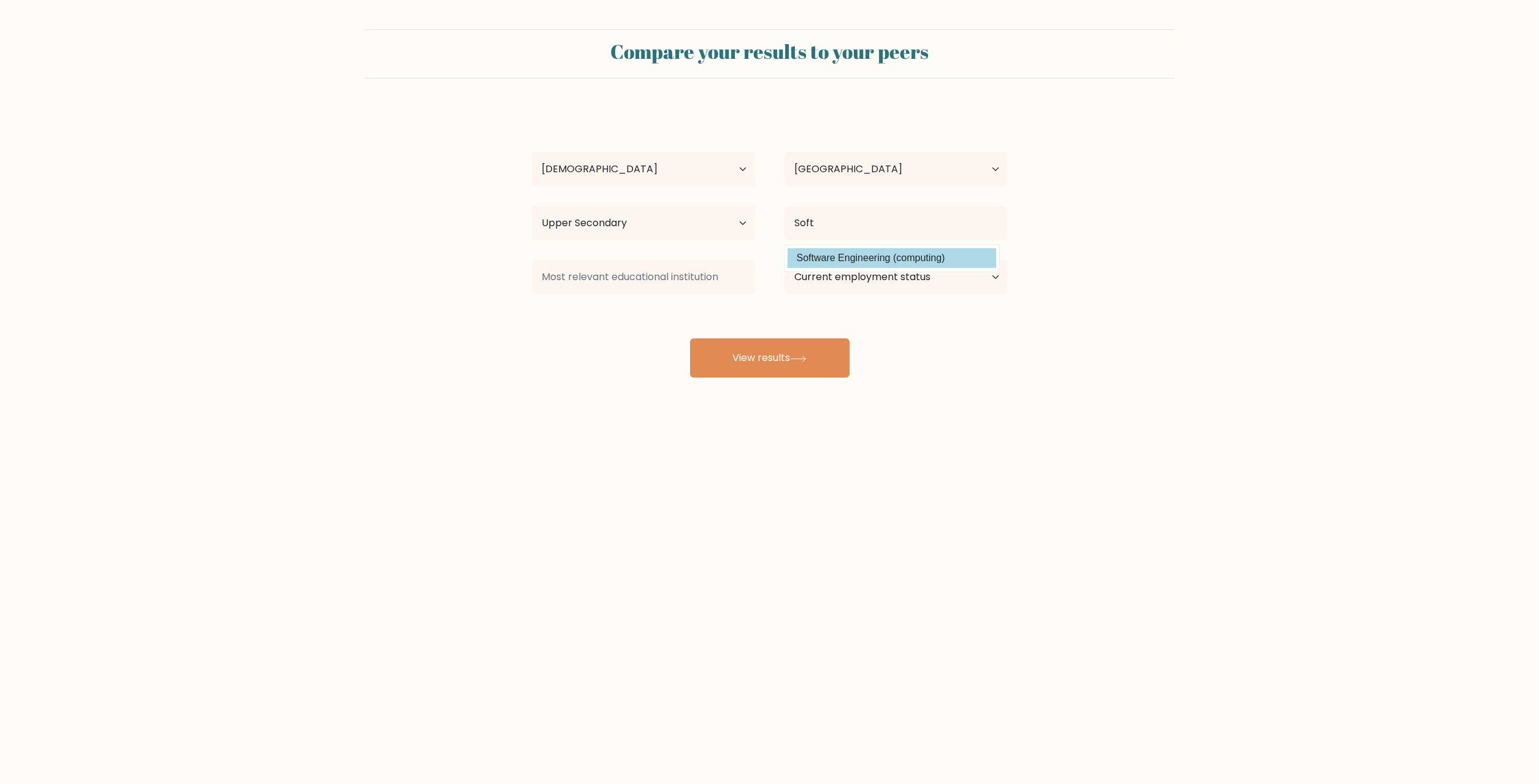
click at [846, 263] on option "Software Engineering (computing)" at bounding box center [891, 258] width 209 height 20
type input "Software Engineering"
click at [699, 281] on input at bounding box center [644, 278] width 224 height 35
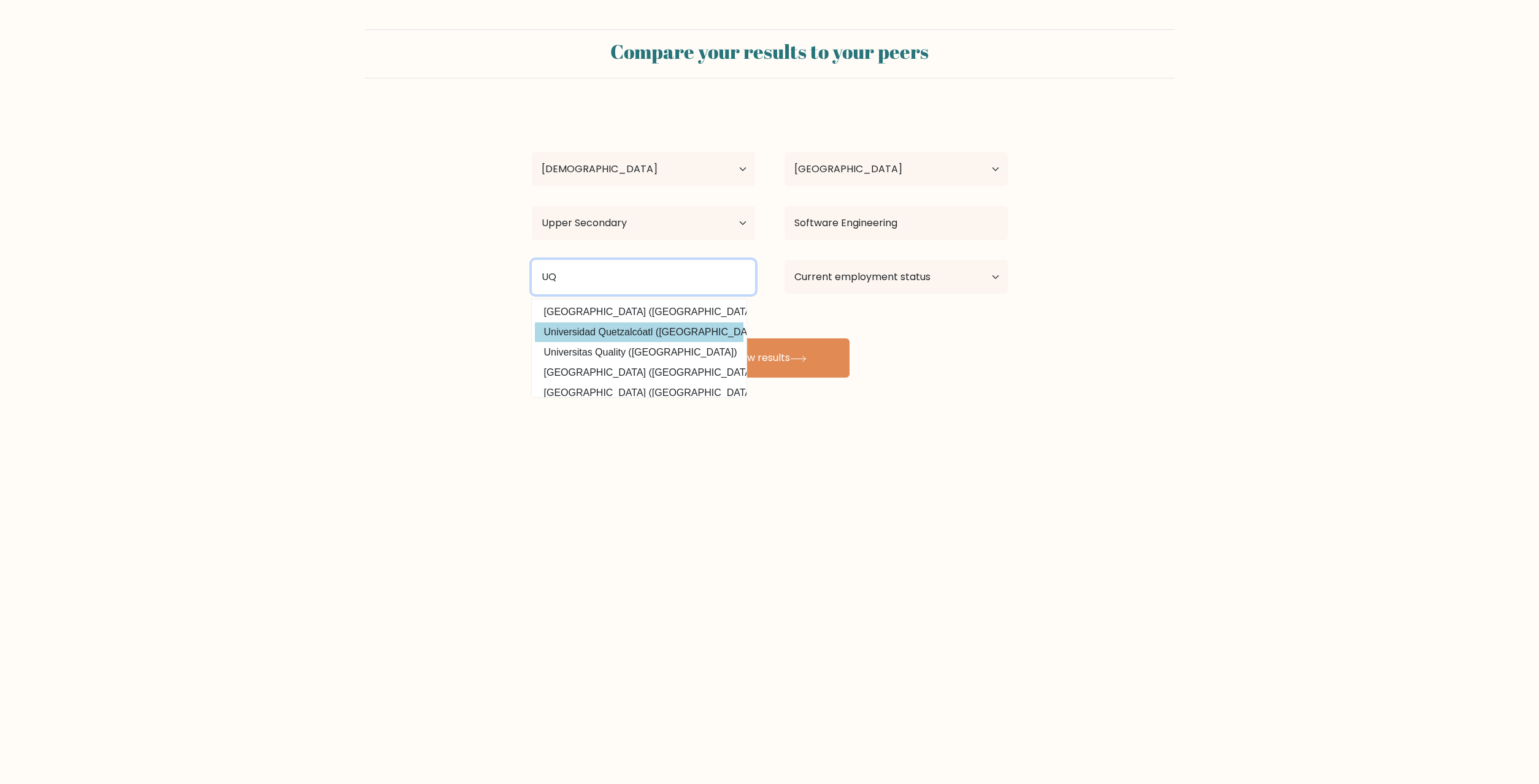
type input "U"
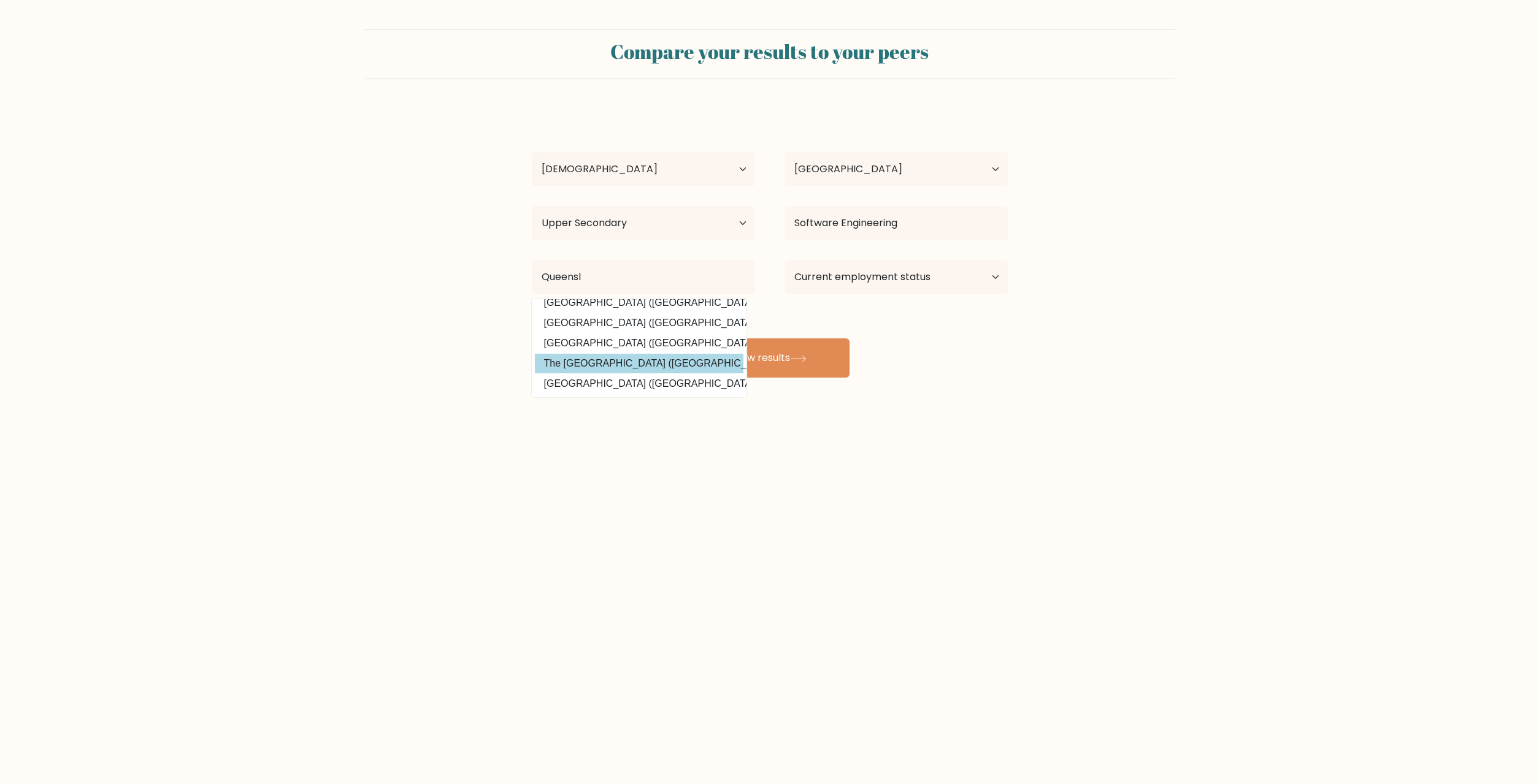
click at [659, 365] on option "The [GEOGRAPHIC_DATA] ([GEOGRAPHIC_DATA])" at bounding box center [639, 364] width 209 height 20
type input "The [GEOGRAPHIC_DATA]"
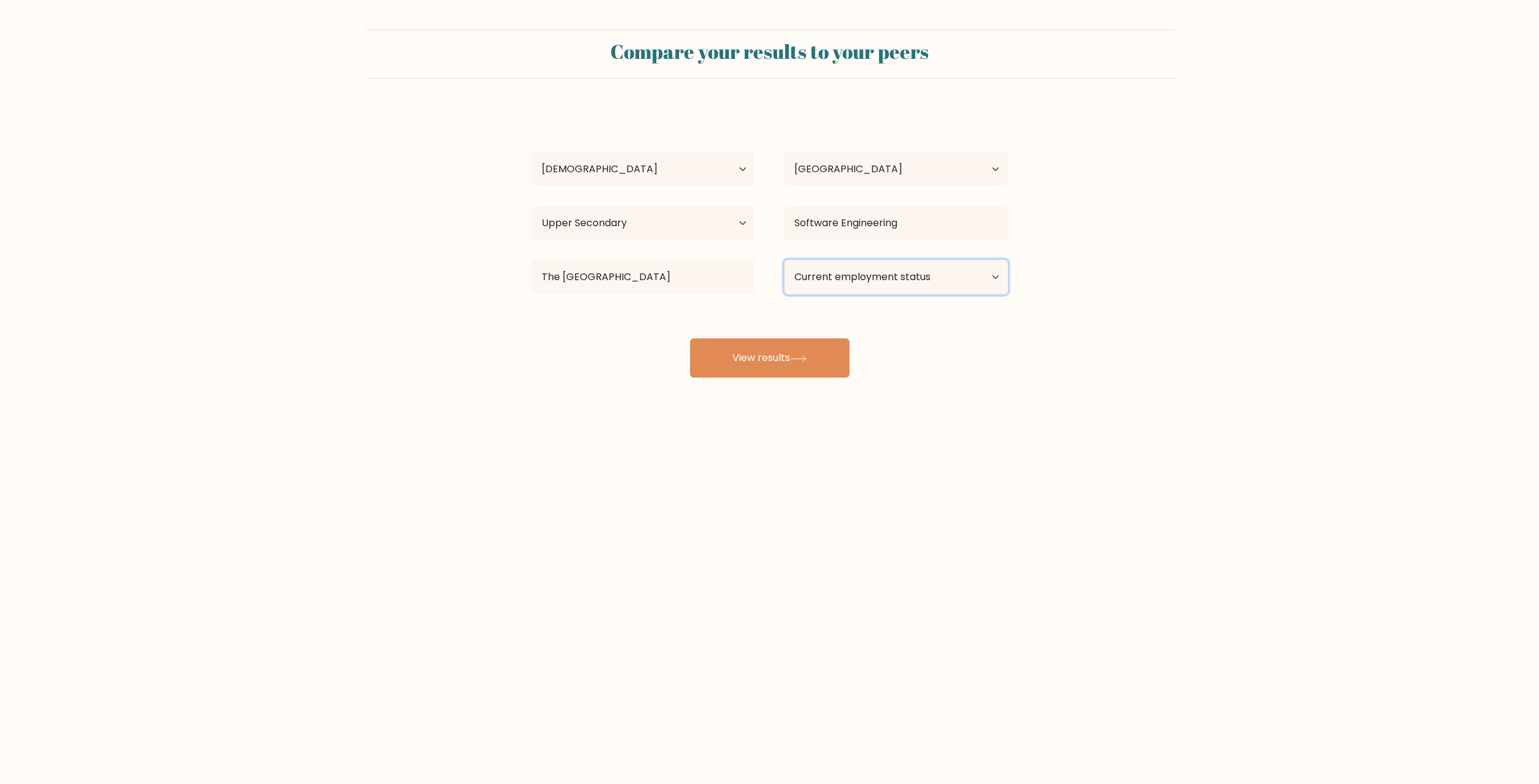
click at [784, 260] on select "Current employment status Employed Student Retired Other / prefer not to answer" at bounding box center [896, 278] width 224 height 35
select select "student"
click option "Student" at bounding box center [0, 0] width 0 height 0
click at [747, 361] on button "View results" at bounding box center [769, 358] width 160 height 39
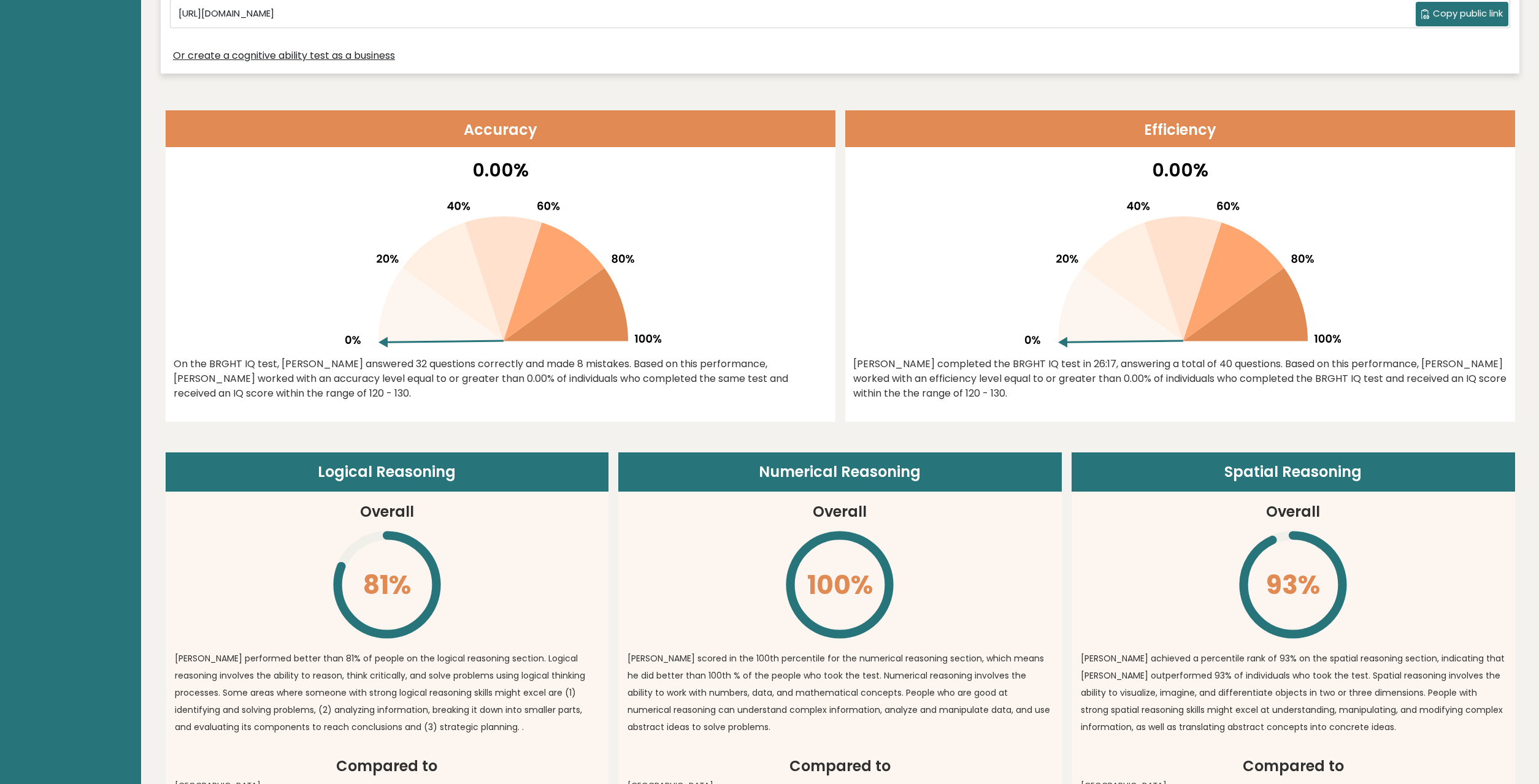
scroll to position [563, 0]
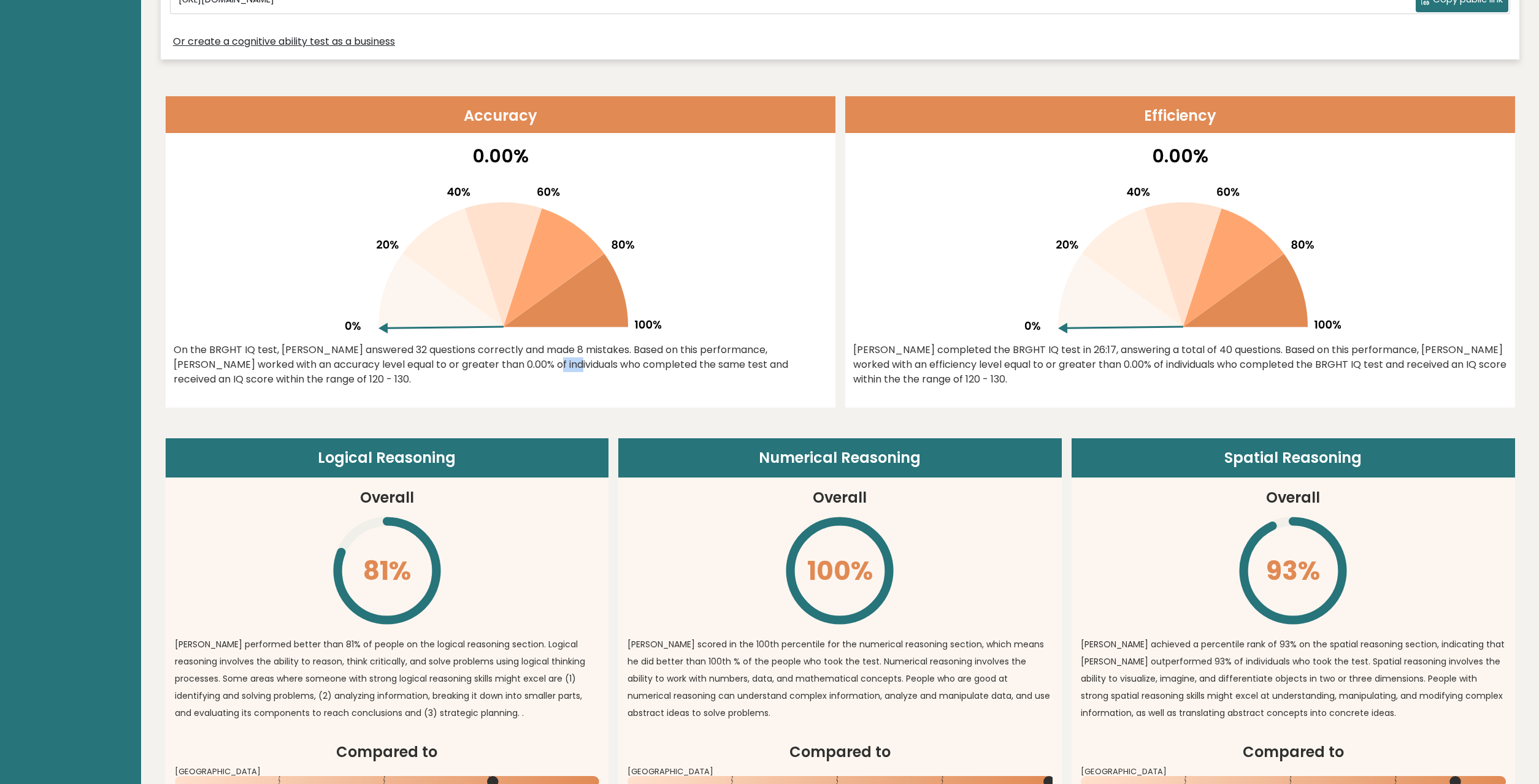
drag, startPoint x: 408, startPoint y: 367, endPoint x: 434, endPoint y: 366, distance: 26.0
click at [434, 366] on div "On the BRGHT IQ test, Logan Booth answered 32 questions correctly and made 8 mi…" at bounding box center [500, 365] width 654 height 44
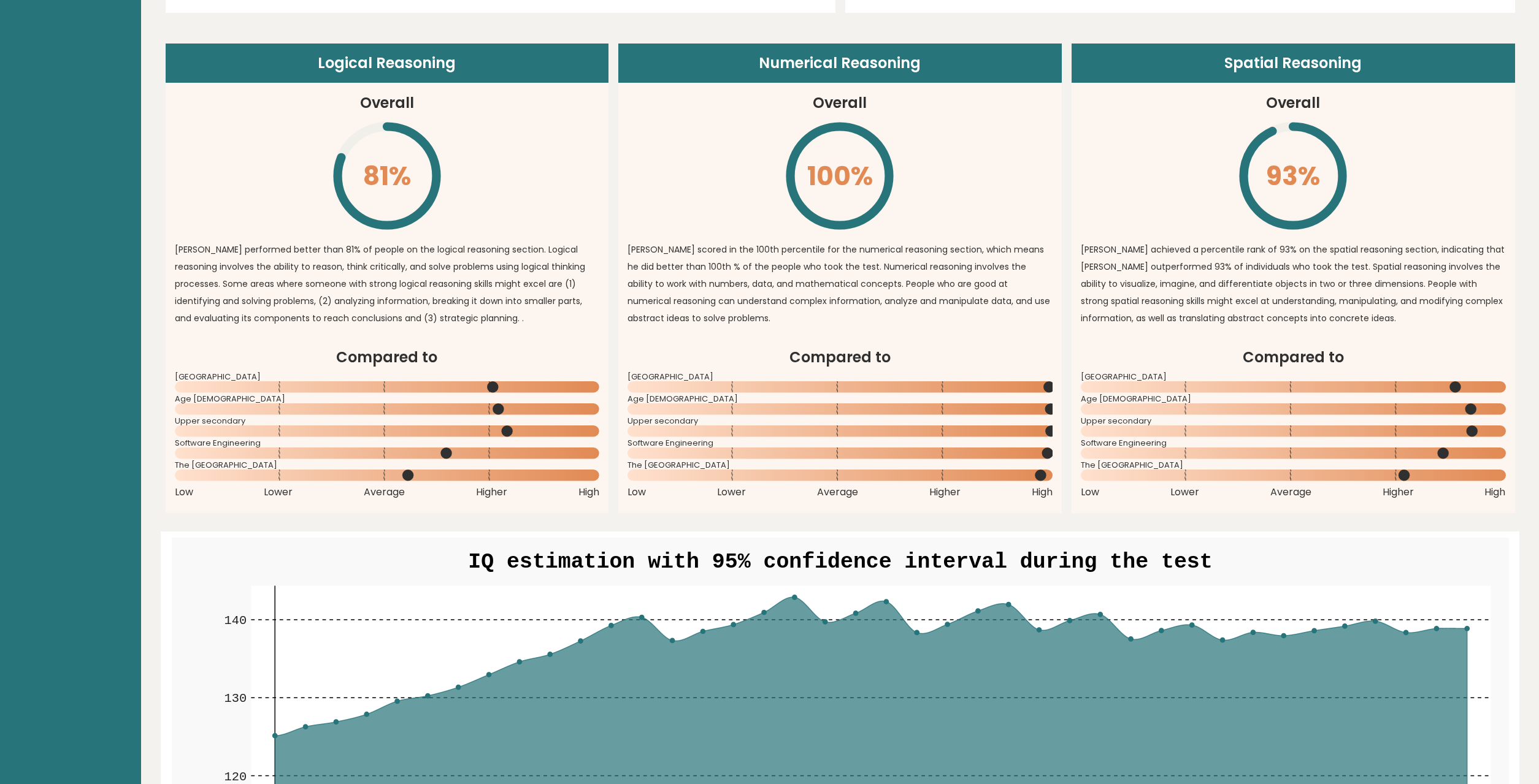
scroll to position [801, 0]
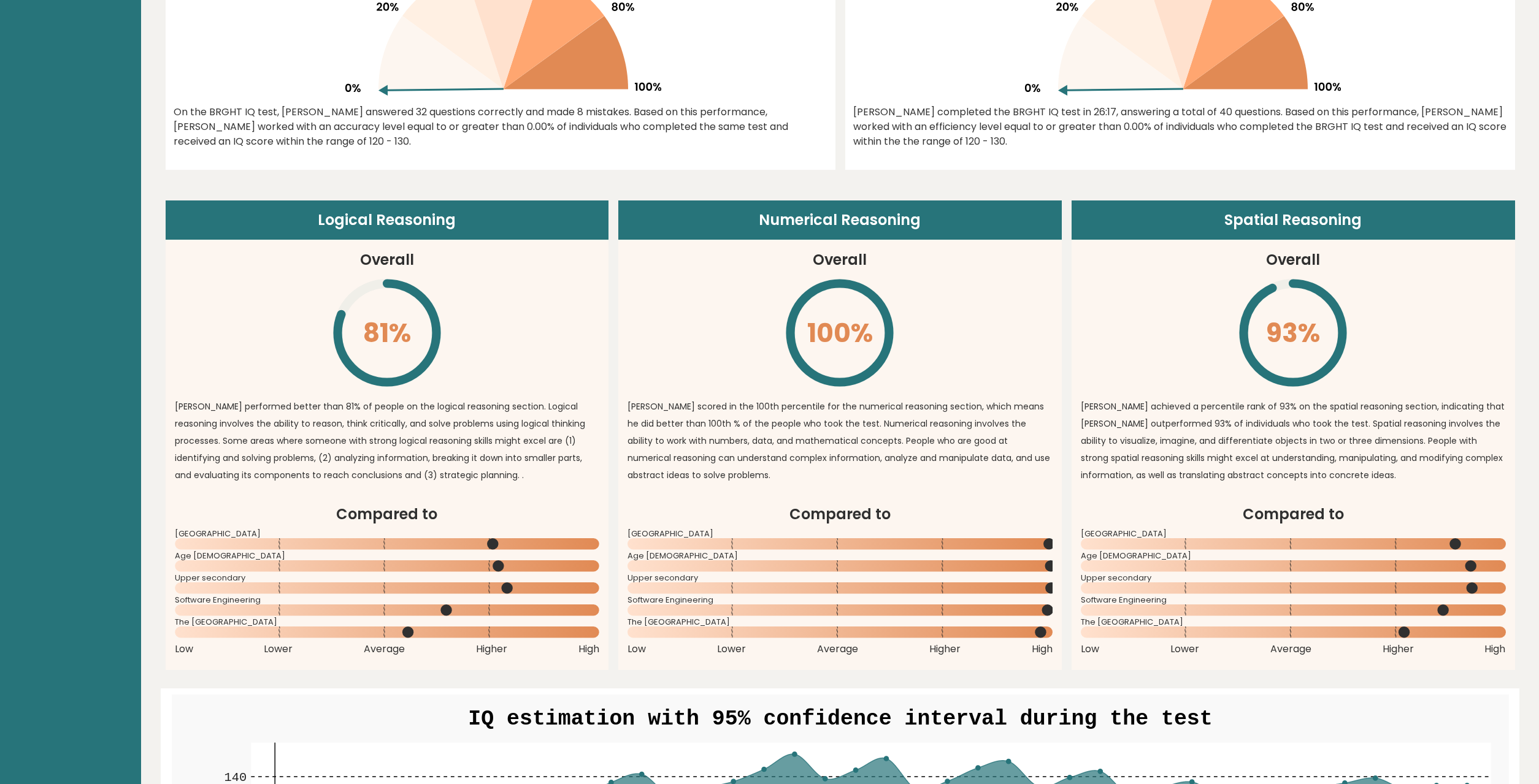
drag, startPoint x: 305, startPoint y: 530, endPoint x: 299, endPoint y: 557, distance: 27.7
click at [305, 530] on div "Compared to Australia Age 18 - 24 Upper secondary Software Engineering" at bounding box center [387, 580] width 425 height 153
drag, startPoint x: 299, startPoint y: 557, endPoint x: 199, endPoint y: 645, distance: 133.2
click at [293, 560] on div "Age 18 - 24" at bounding box center [387, 563] width 425 height 20
drag, startPoint x: 199, startPoint y: 645, endPoint x: 219, endPoint y: 643, distance: 20.1
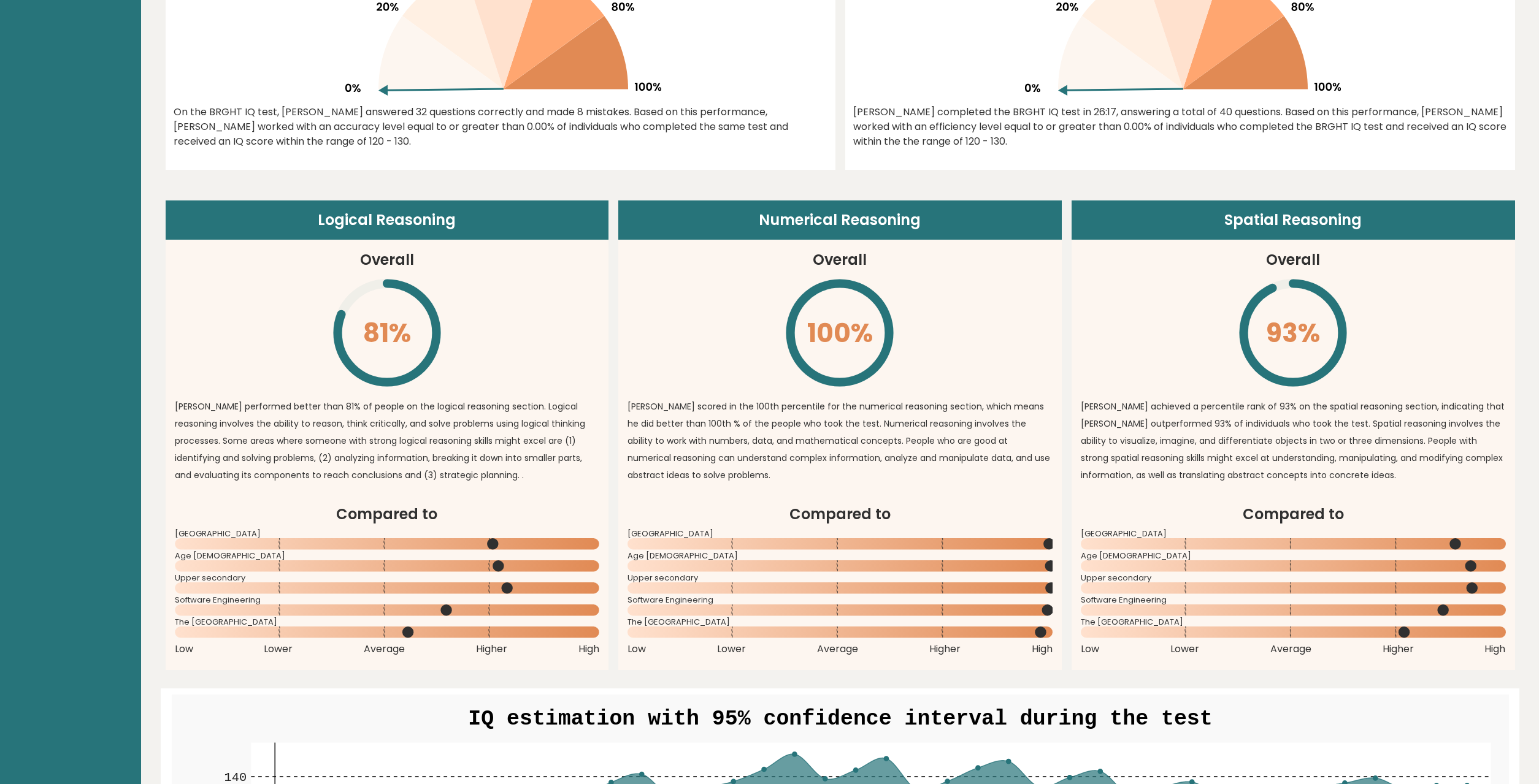
click at [205, 656] on div "Low Lower Average Higher High" at bounding box center [387, 650] width 425 height 15
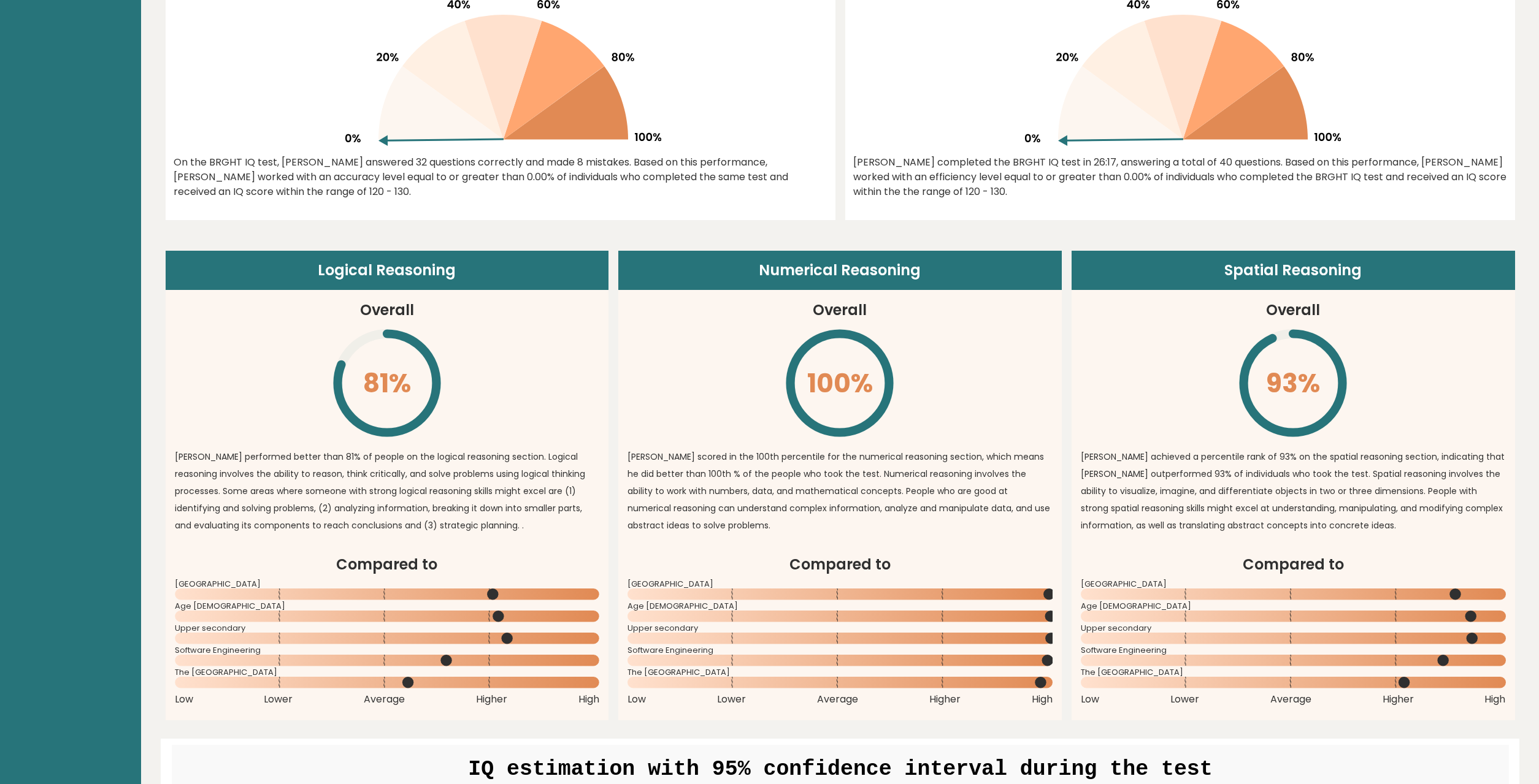
scroll to position [1001, 0]
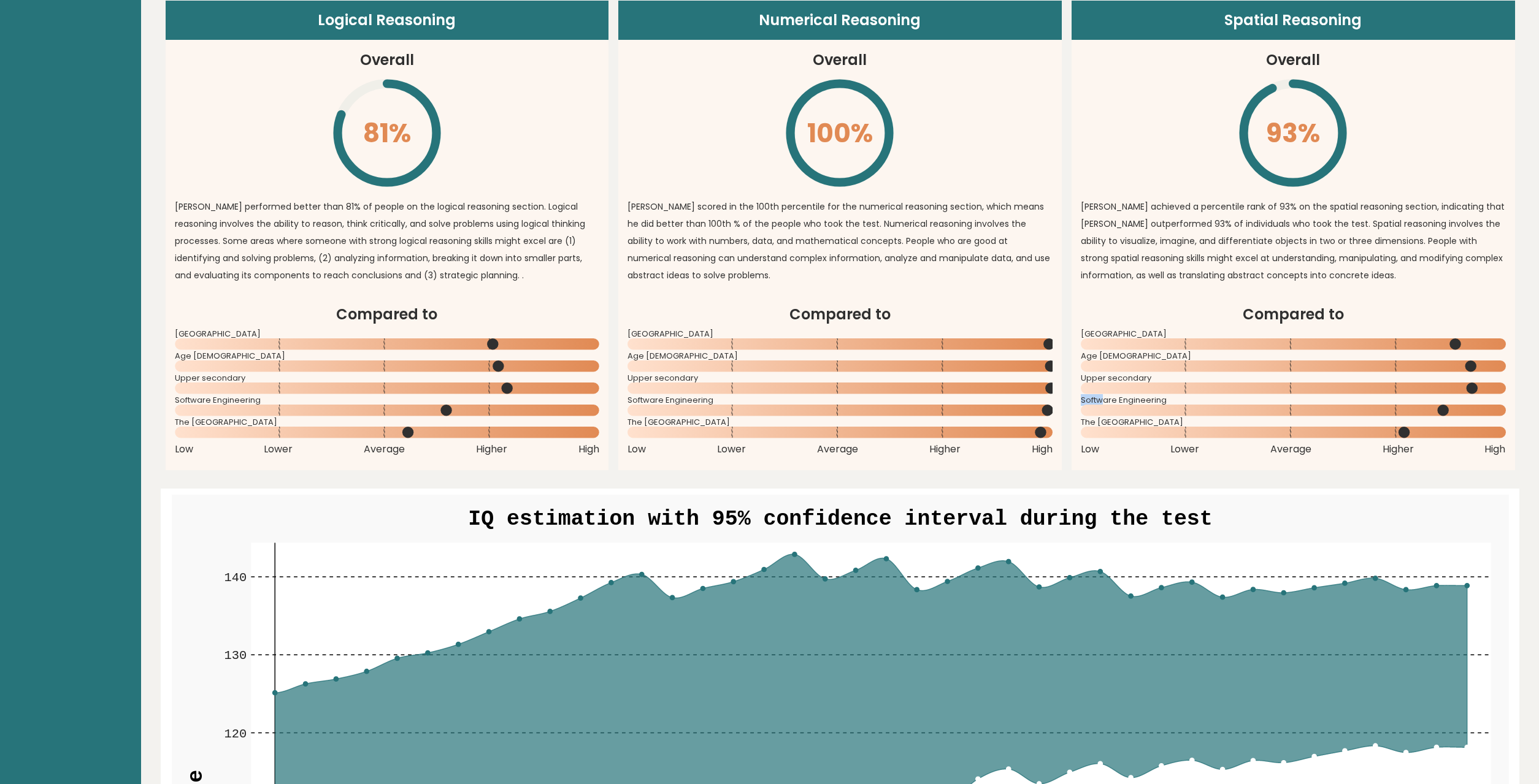
drag, startPoint x: 1102, startPoint y: 398, endPoint x: 1288, endPoint y: 393, distance: 186.1
click at [1288, 393] on div "Compared to Australia Age 18 - 24 Upper secondary Software Engineering" at bounding box center [1293, 380] width 425 height 153
drag, startPoint x: 1276, startPoint y: 395, endPoint x: 1244, endPoint y: 381, distance: 34.9
click at [1256, 386] on rect at bounding box center [1293, 388] width 425 height 11
click at [1157, 327] on div "Compared to Australia Age 18 - 24 Upper secondary Software Engineering" at bounding box center [1293, 380] width 425 height 153
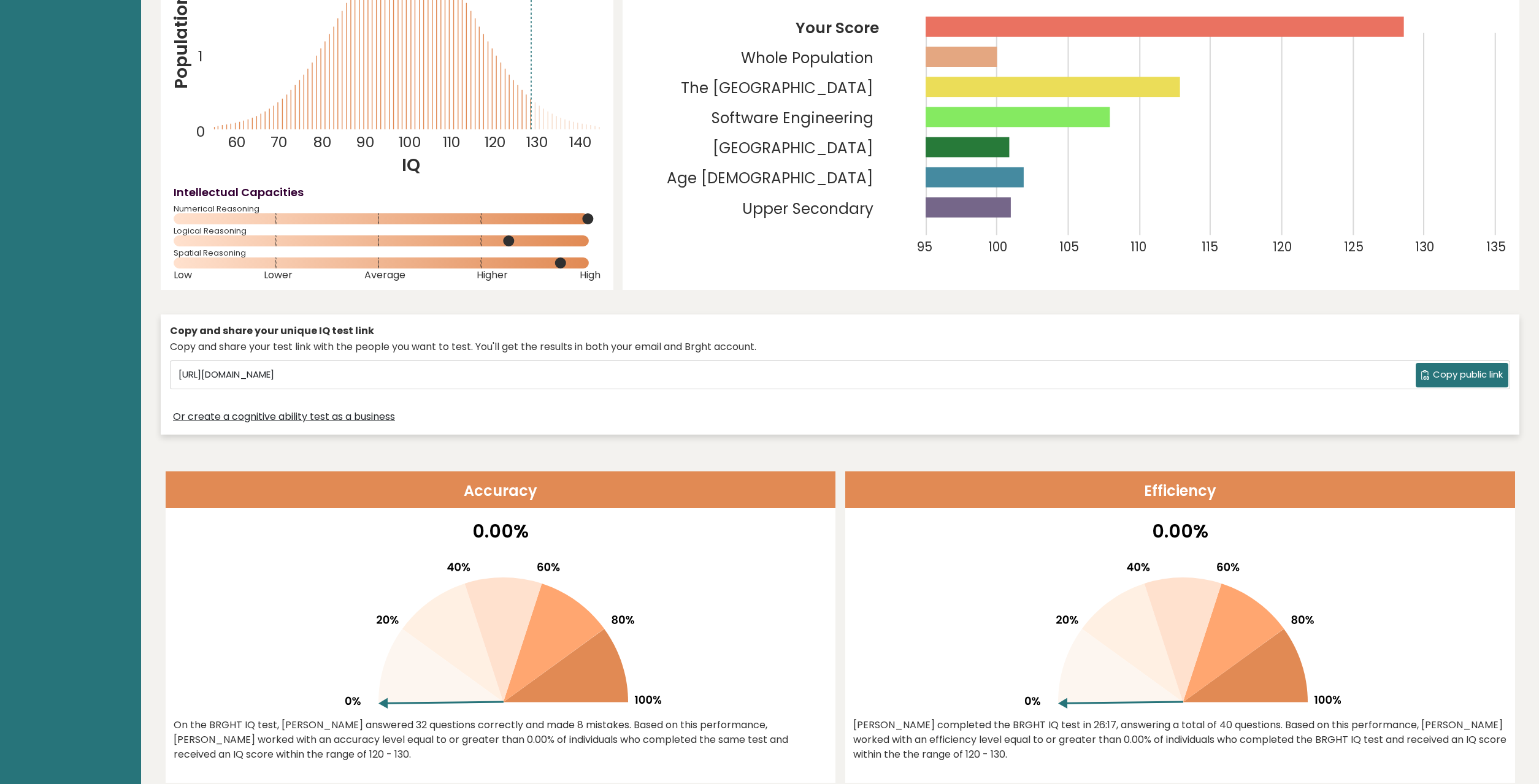
scroll to position [0, 0]
